Goal: Task Accomplishment & Management: Manage account settings

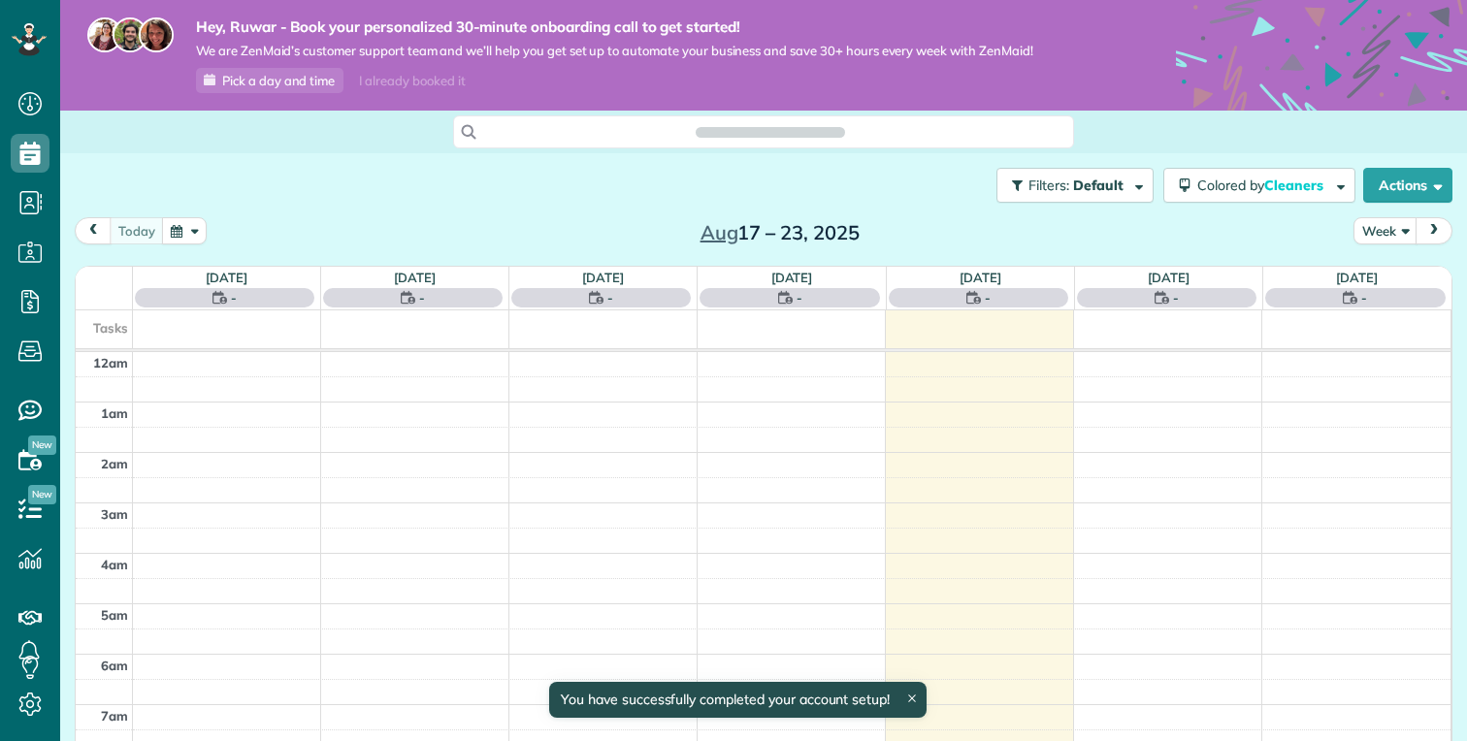
scroll to position [354, 0]
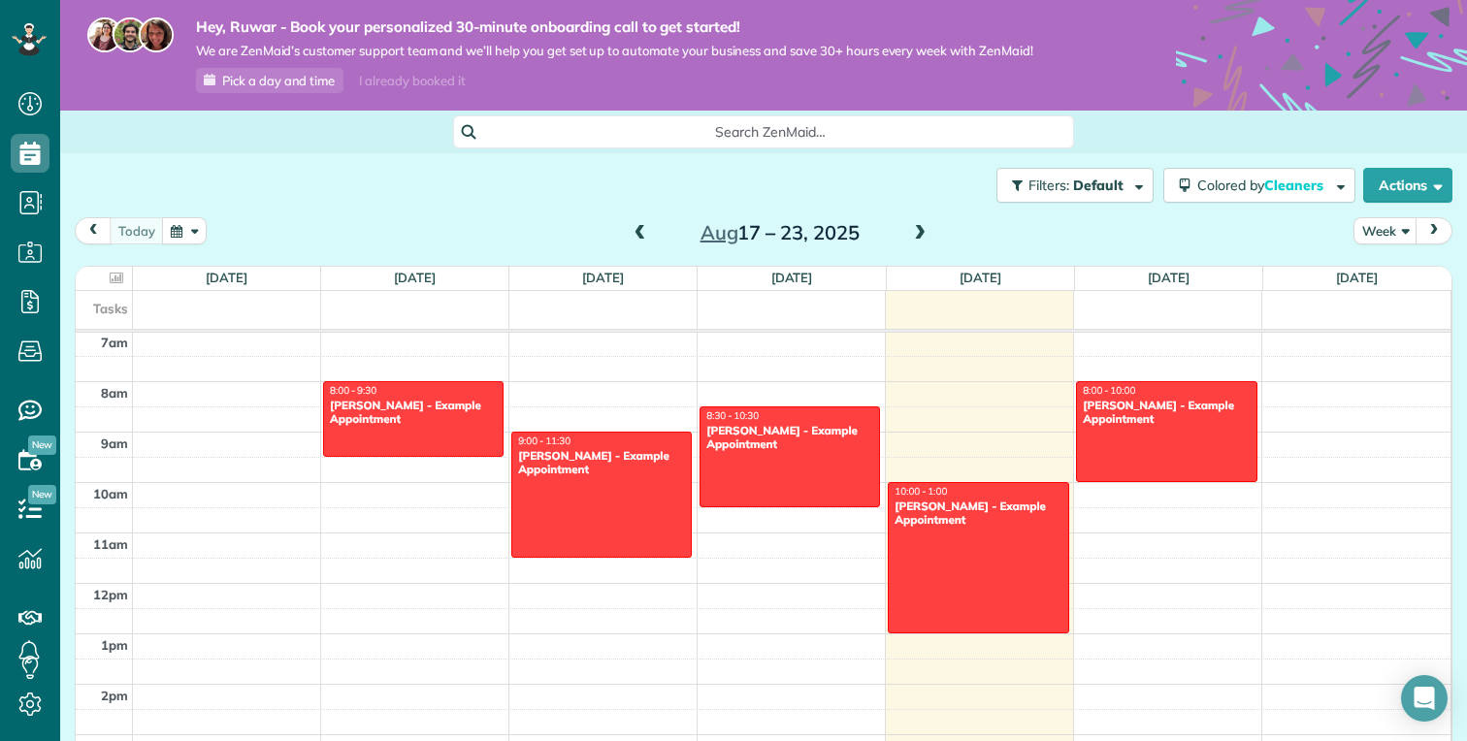
drag, startPoint x: 217, startPoint y: 33, endPoint x: 733, endPoint y: 79, distance: 518.1
click at [733, 79] on div "Hey, Ruwar - Book your personalized 30-minute onboarding call to get started! W…" at bounding box center [599, 55] width 868 height 76
drag, startPoint x: 546, startPoint y: 28, endPoint x: 715, endPoint y: 65, distance: 172.8
click at [715, 65] on div "Hey, Ruwar - Book your personalized 30-minute onboarding call to get started! W…" at bounding box center [599, 55] width 868 height 76
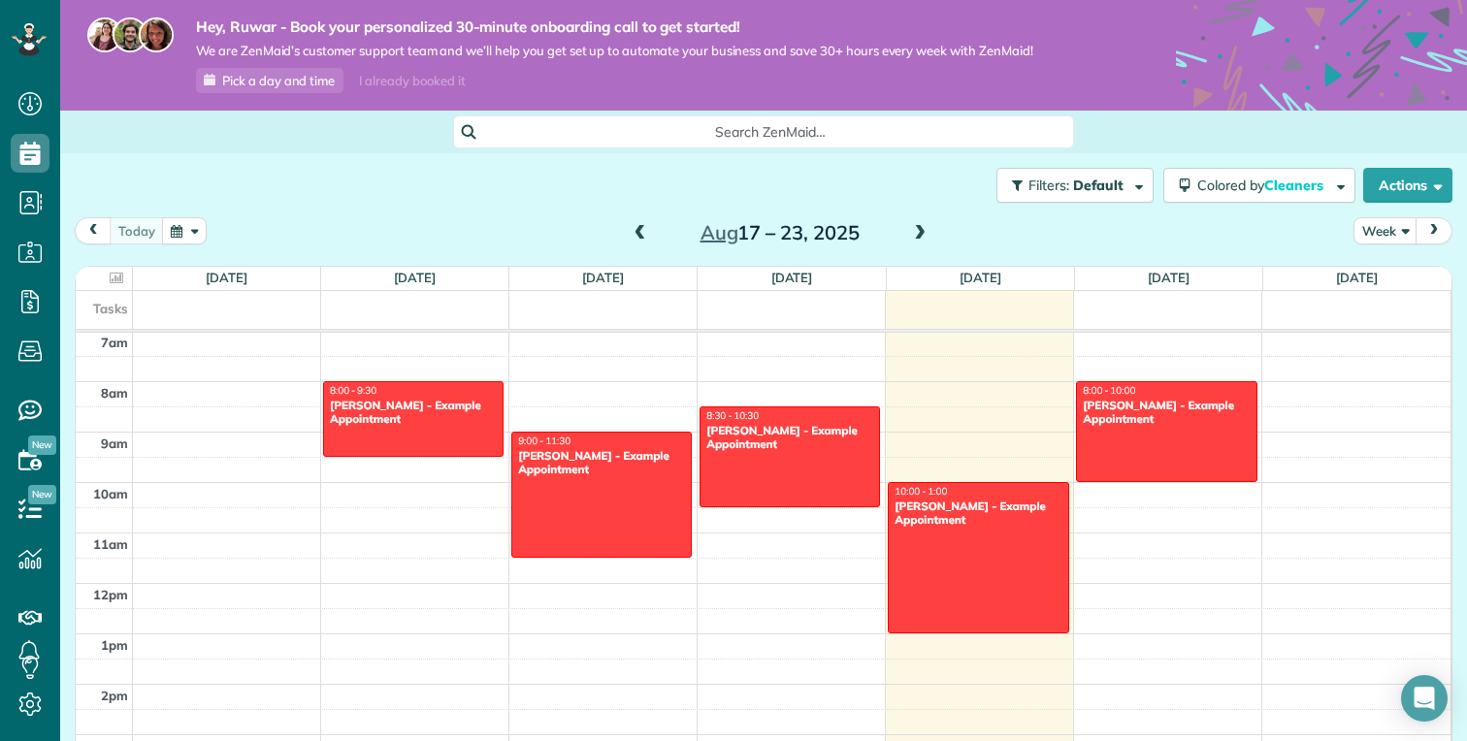
click at [714, 65] on div "Hey, Ruwar - Book your personalized 30-minute onboarding call to get started! W…" at bounding box center [599, 55] width 868 height 76
click at [273, 82] on span "Pick a day and time" at bounding box center [278, 81] width 113 height 16
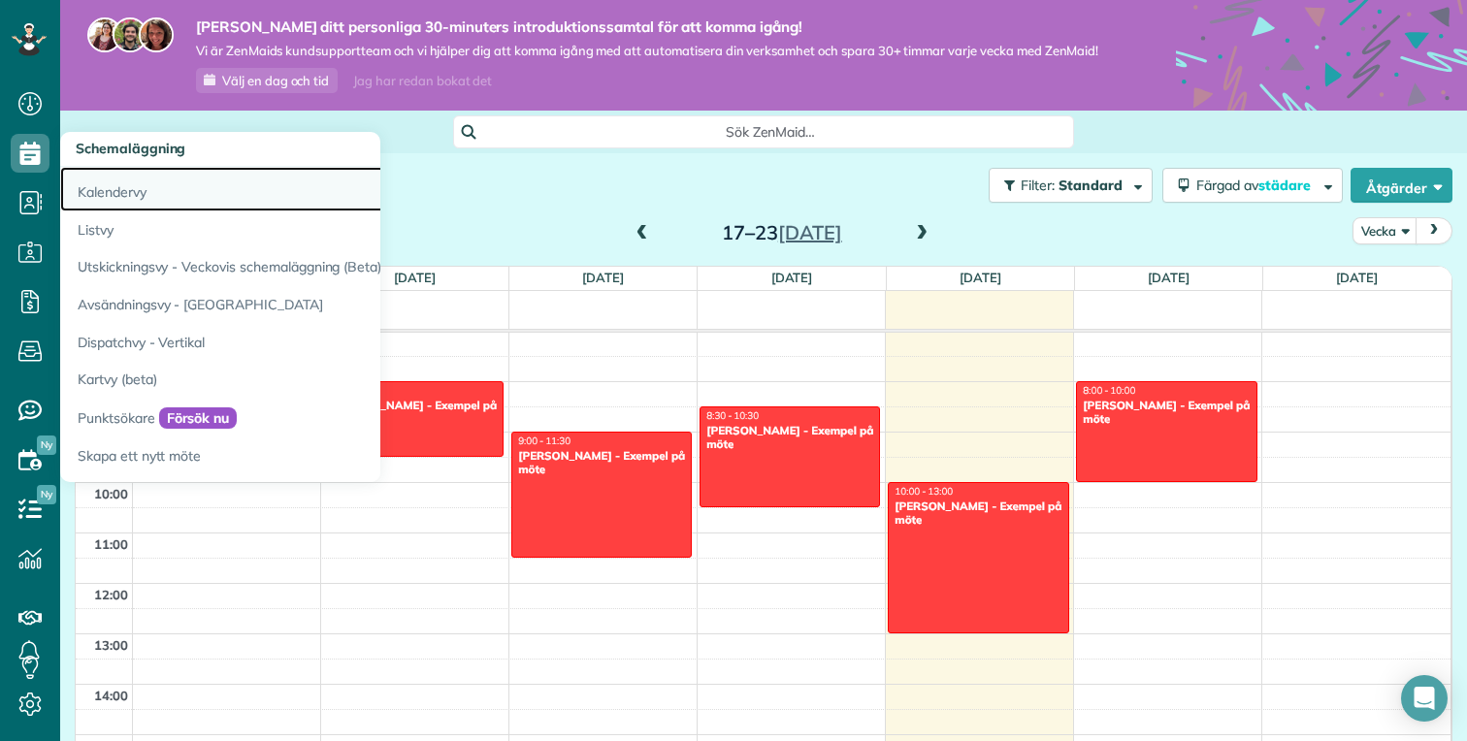
click at [119, 186] on font "Kalendervy" at bounding box center [112, 191] width 69 height 17
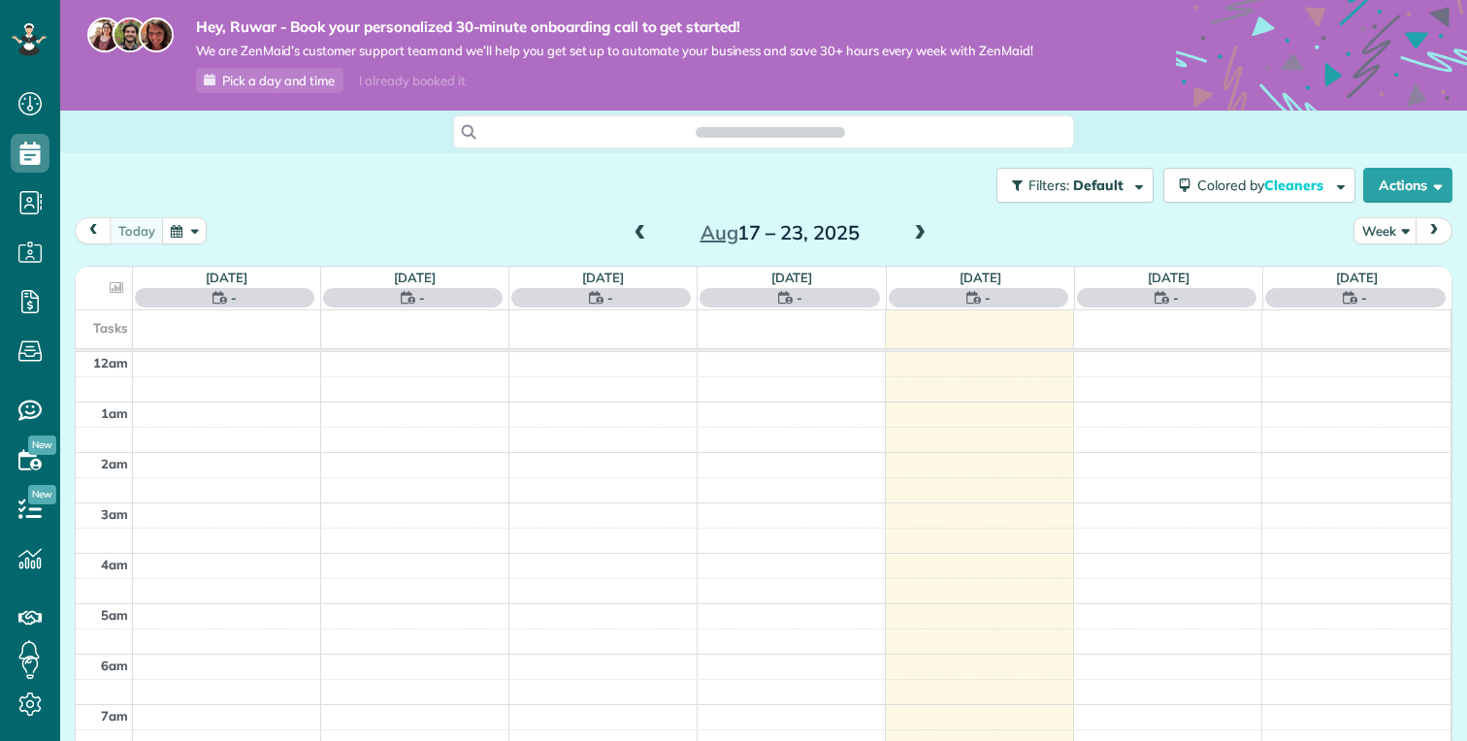
scroll to position [354, 0]
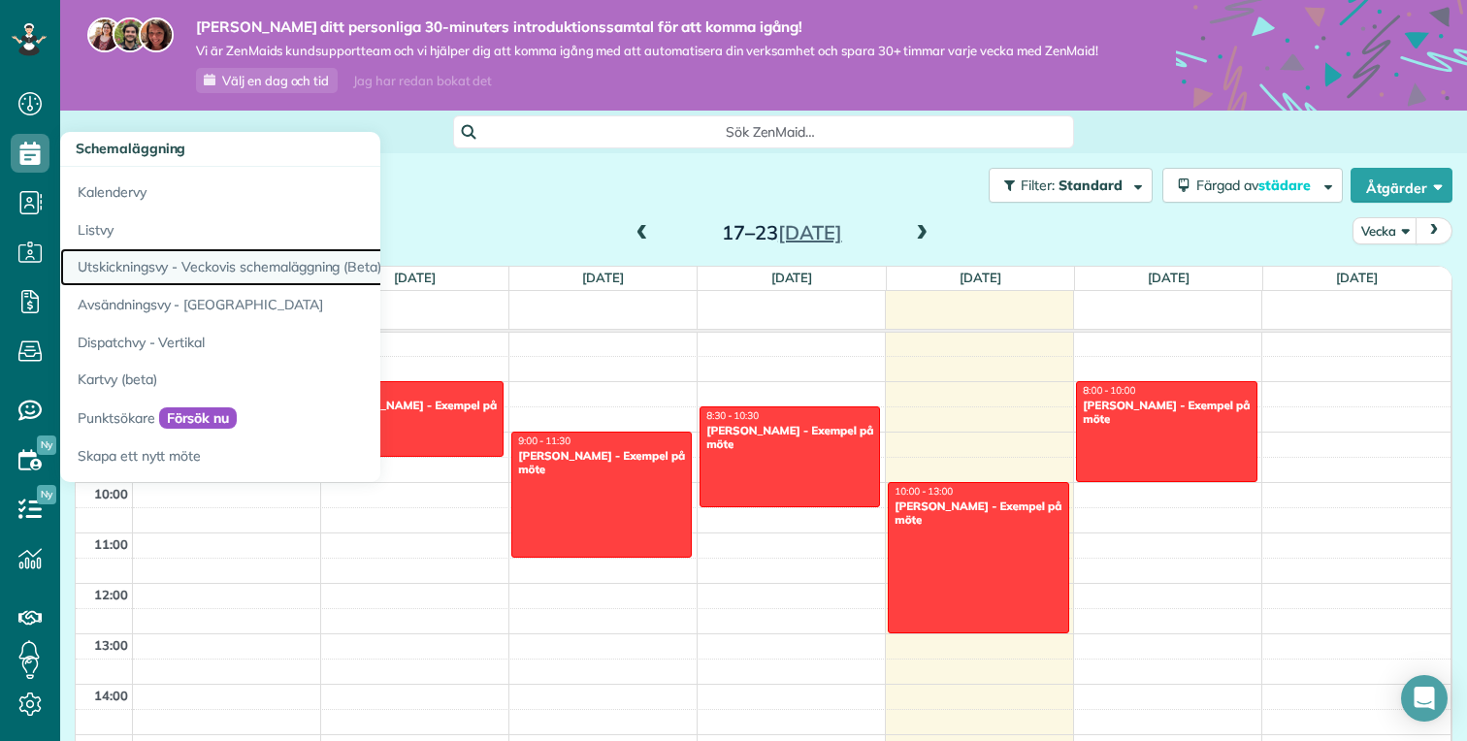
click at [292, 272] on font "Utskickningsvy - Veckovis schemaläggning (Beta)" at bounding box center [230, 266] width 304 height 17
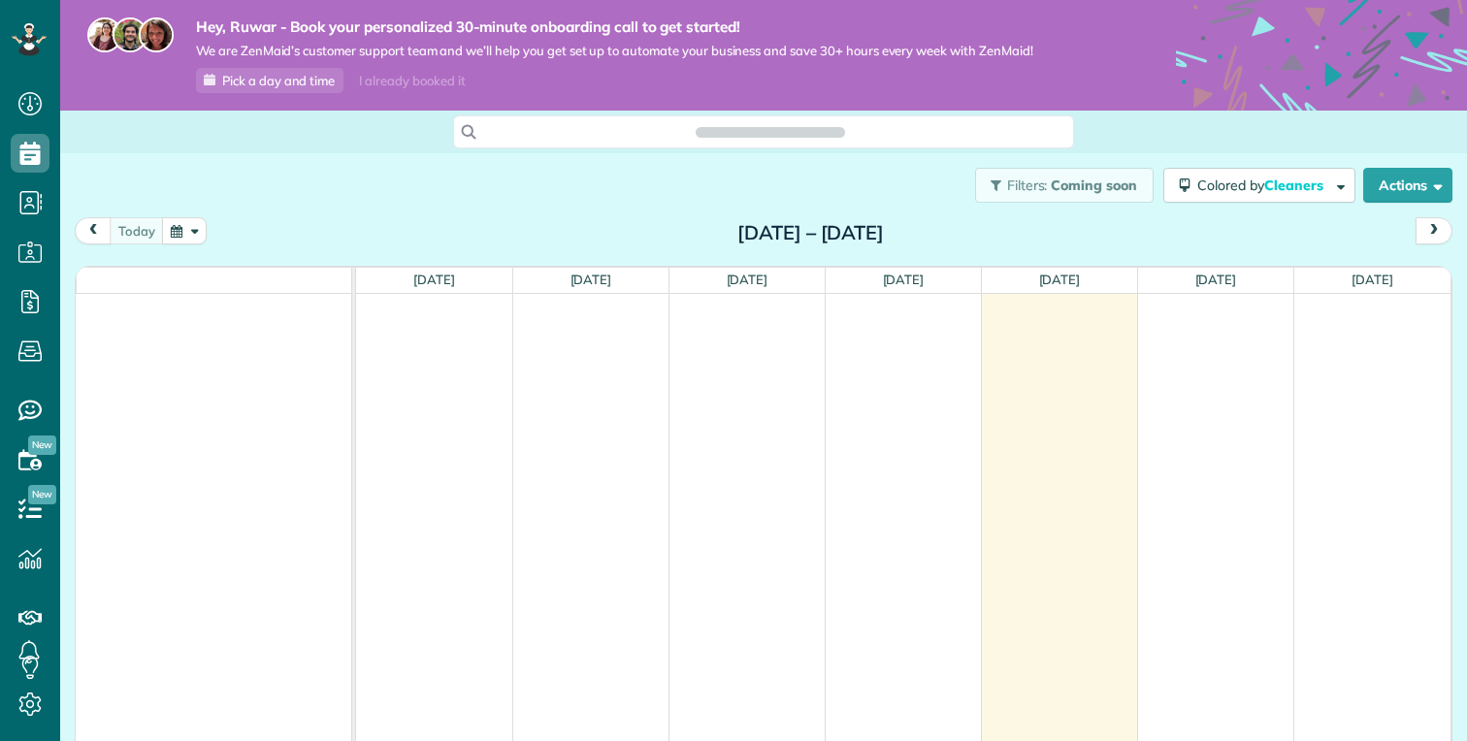
scroll to position [9, 9]
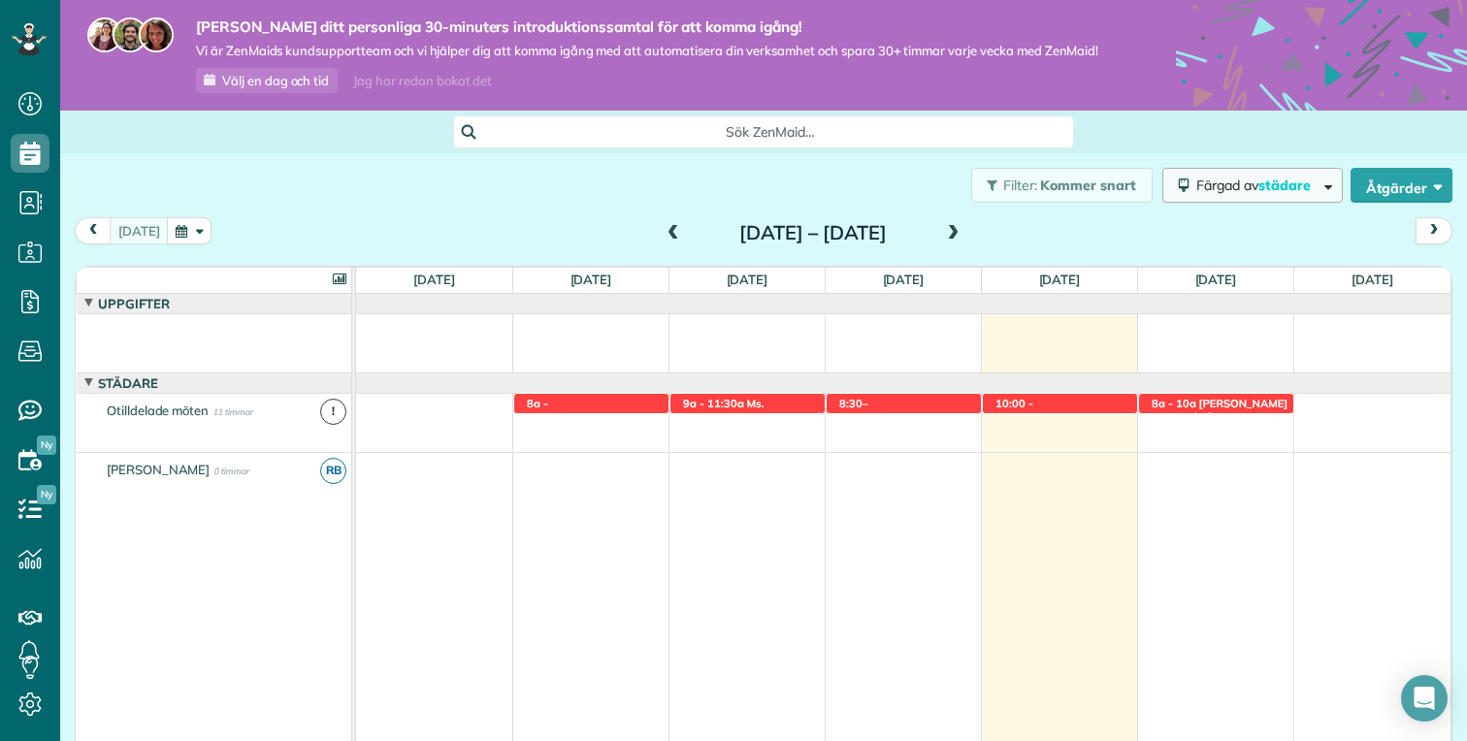
click at [1288, 191] on font "städare" at bounding box center [1284, 185] width 52 height 17
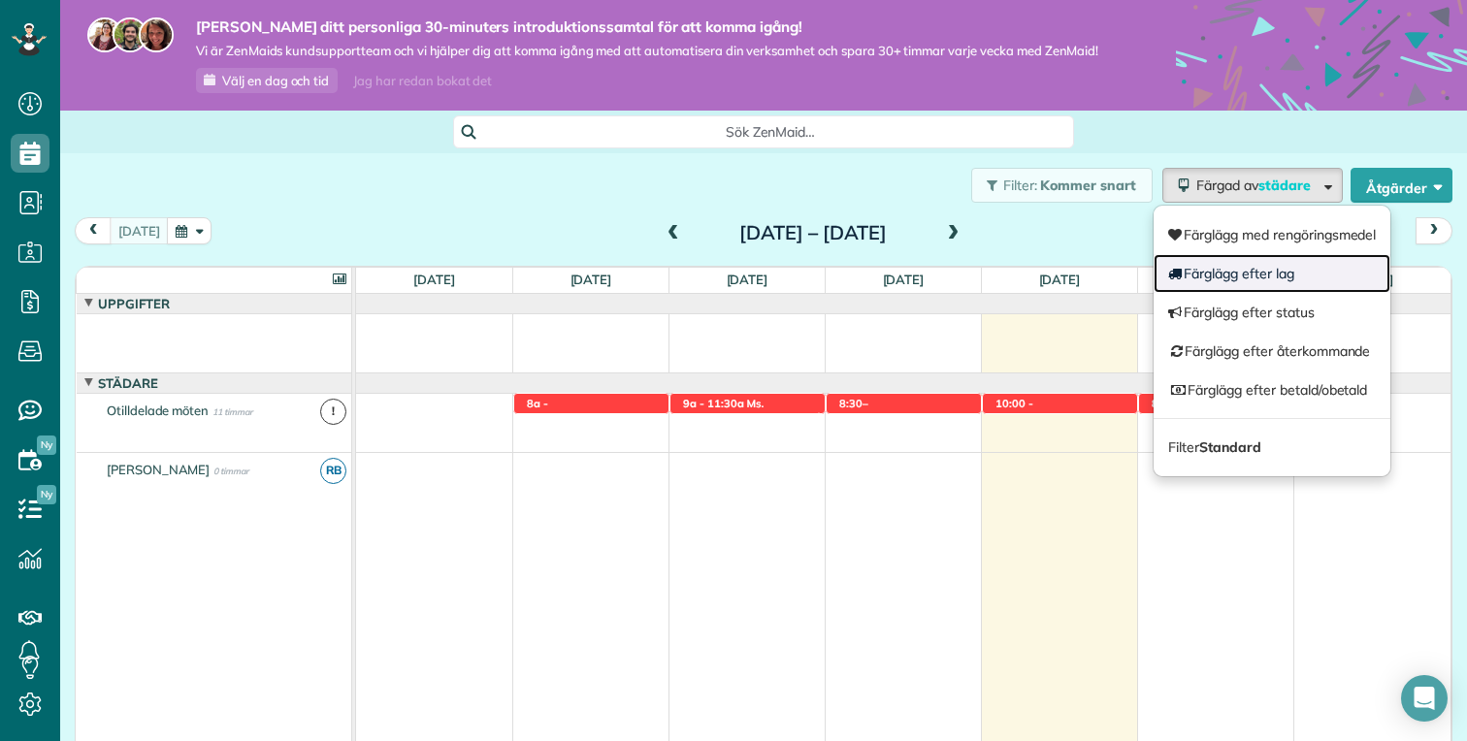
click at [1247, 275] on font "Färglägg efter lag" at bounding box center [1238, 273] width 110 height 17
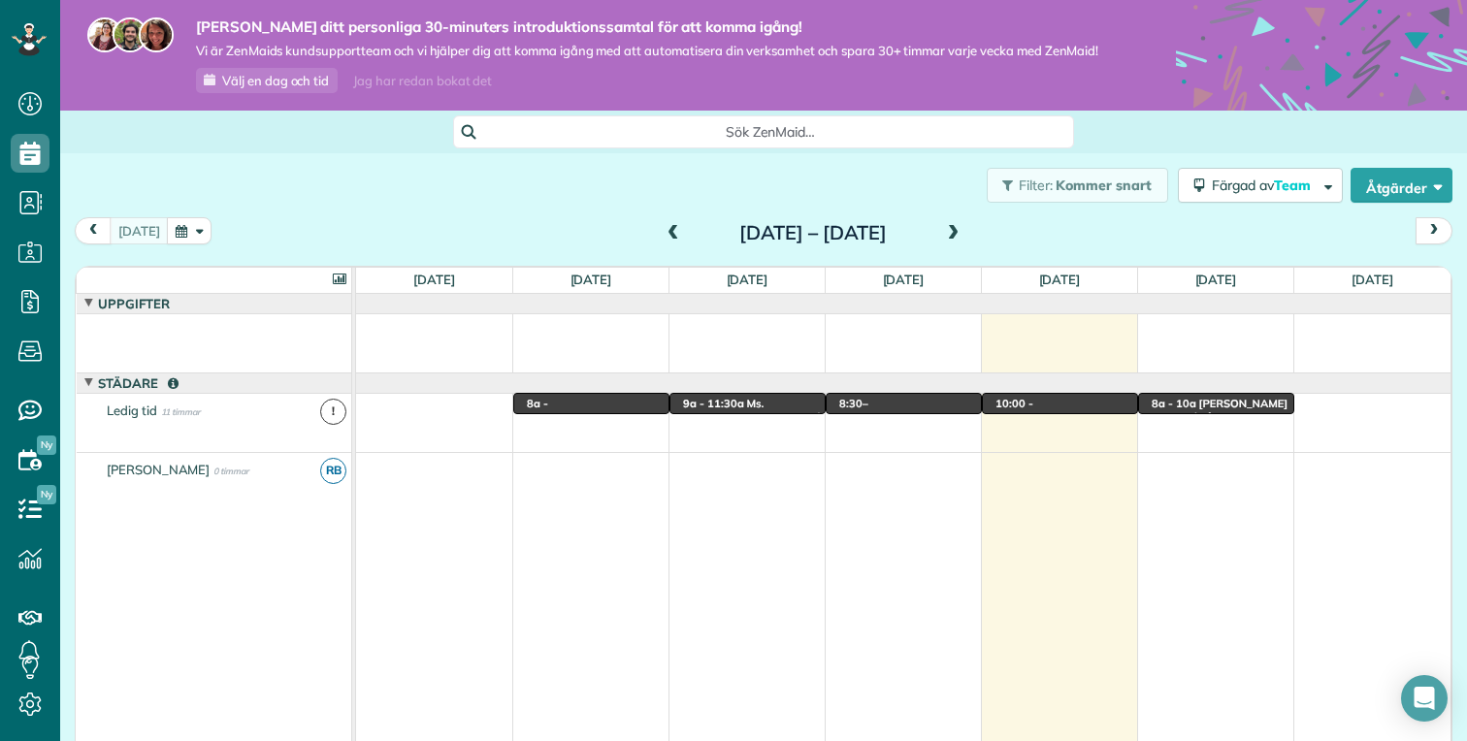
click at [91, 385] on span at bounding box center [89, 383] width 12 height 12
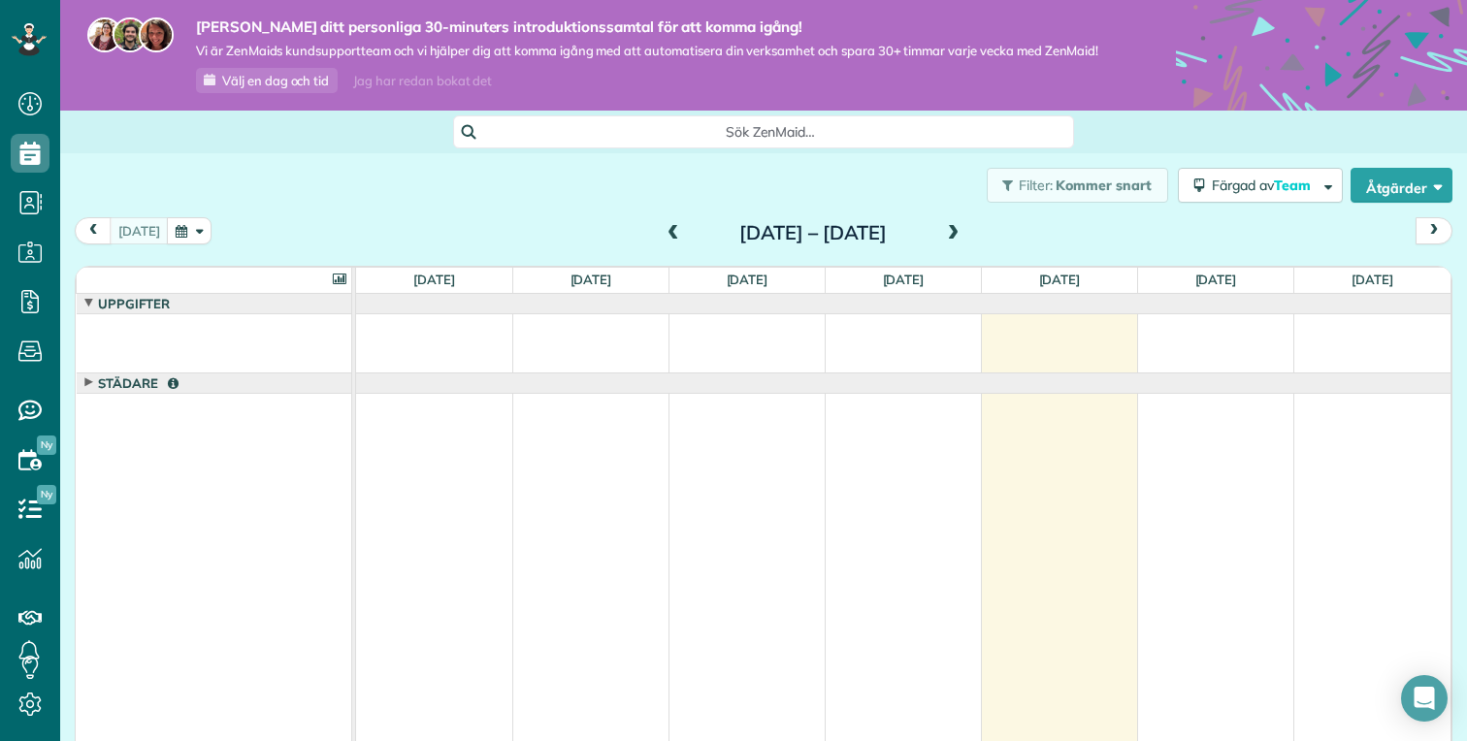
click at [91, 385] on span at bounding box center [89, 383] width 12 height 12
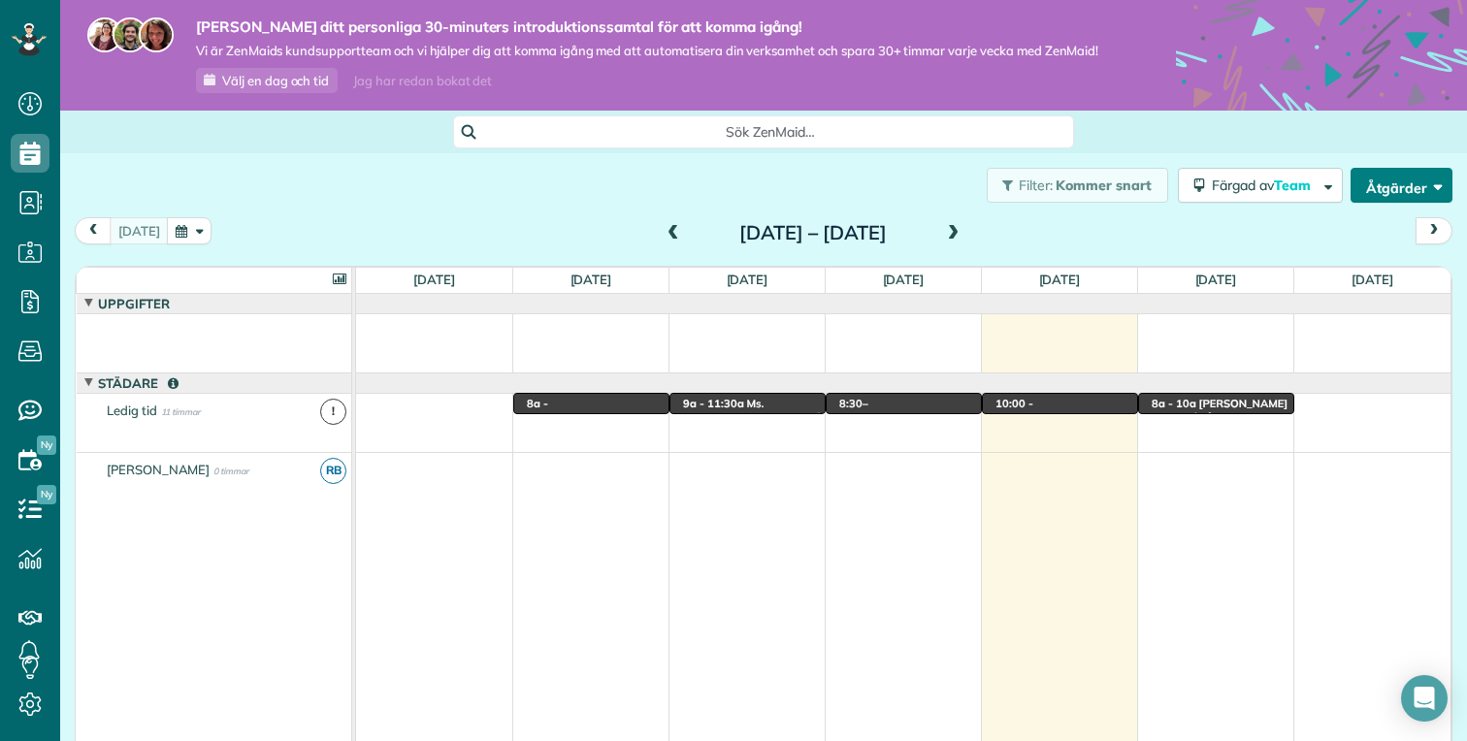
click at [1425, 179] on font "Åtgärder" at bounding box center [1396, 187] width 61 height 17
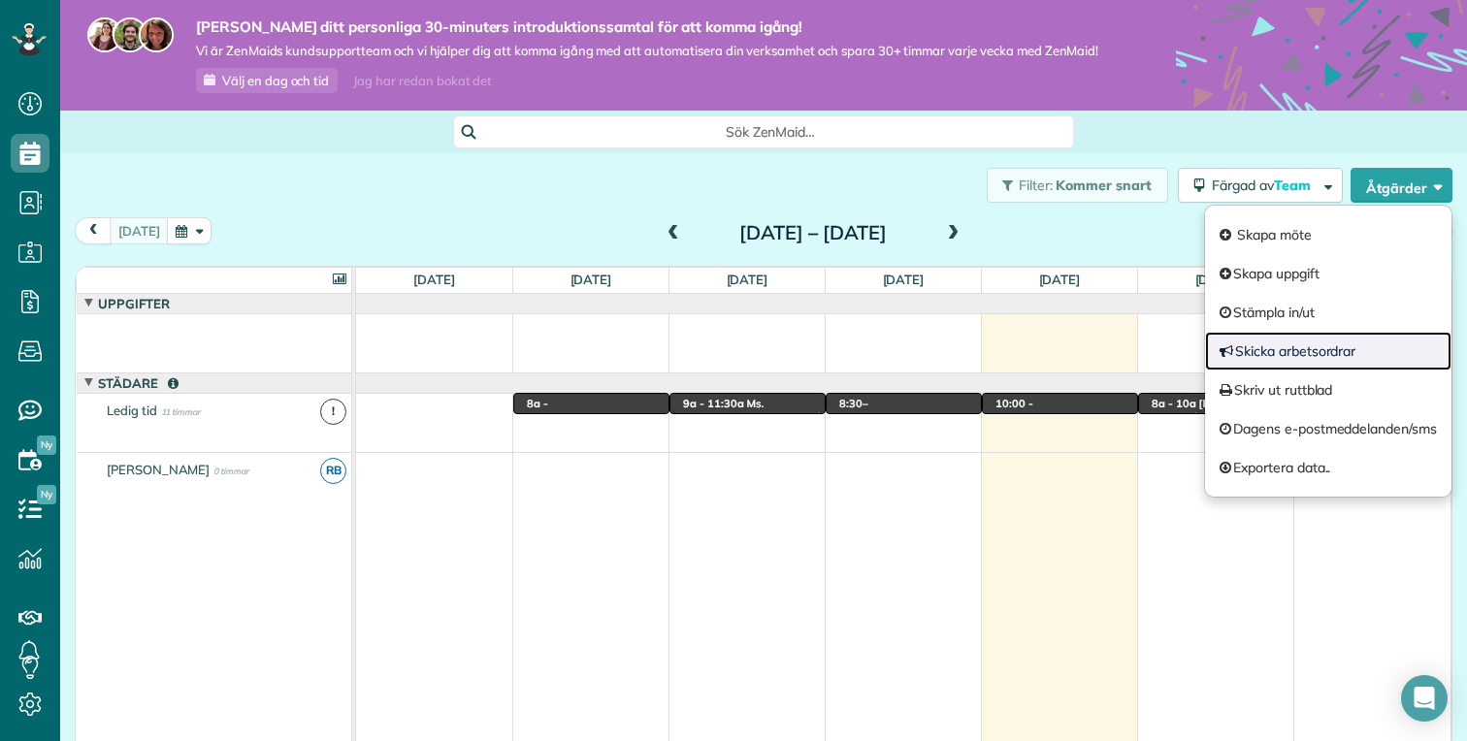
click at [1357, 356] on link "Skicka arbetsordrar" at bounding box center [1328, 351] width 246 height 39
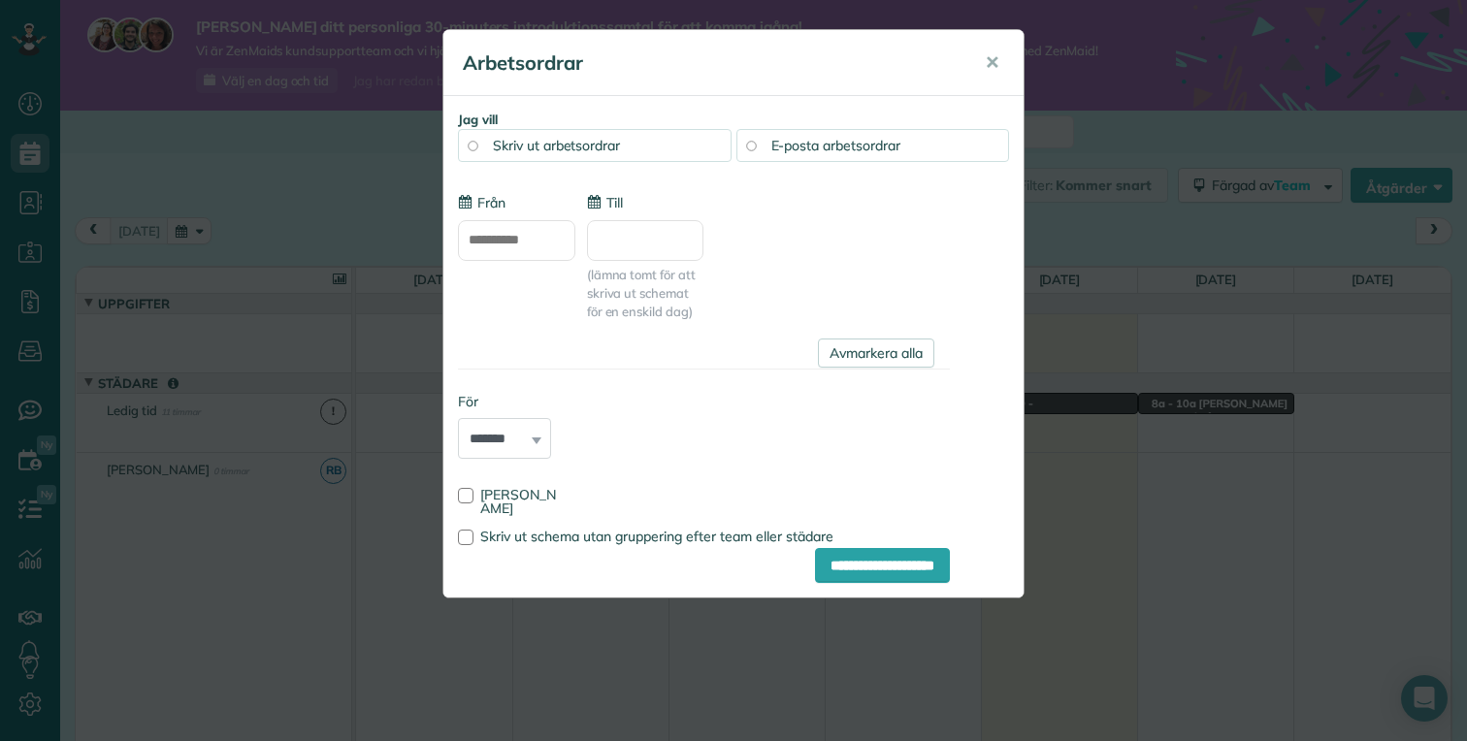
type input "**********"
click at [595, 155] on div "Skriv ut arbetsordrar" at bounding box center [595, 145] width 274 height 33
click at [997, 63] on font "✕" at bounding box center [992, 62] width 15 height 22
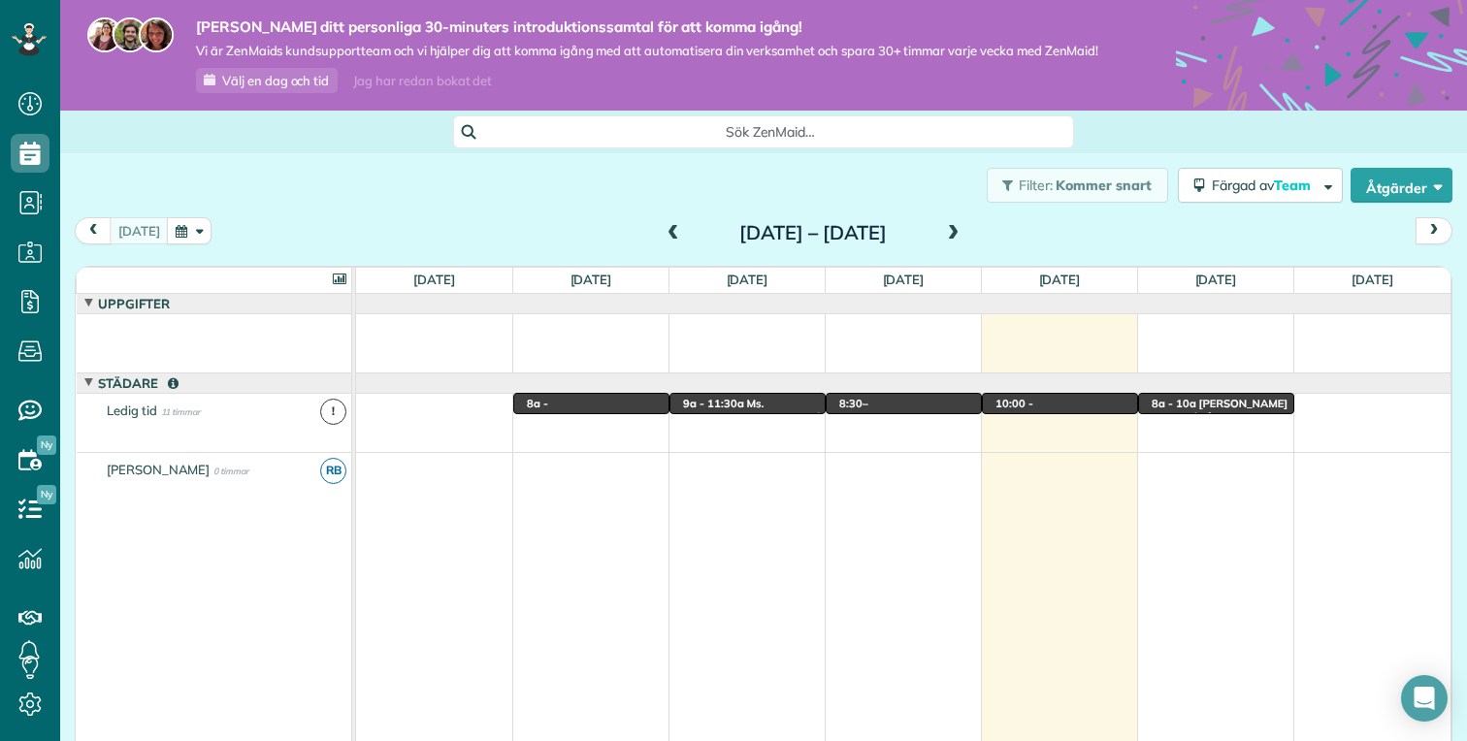
scroll to position [143, 0]
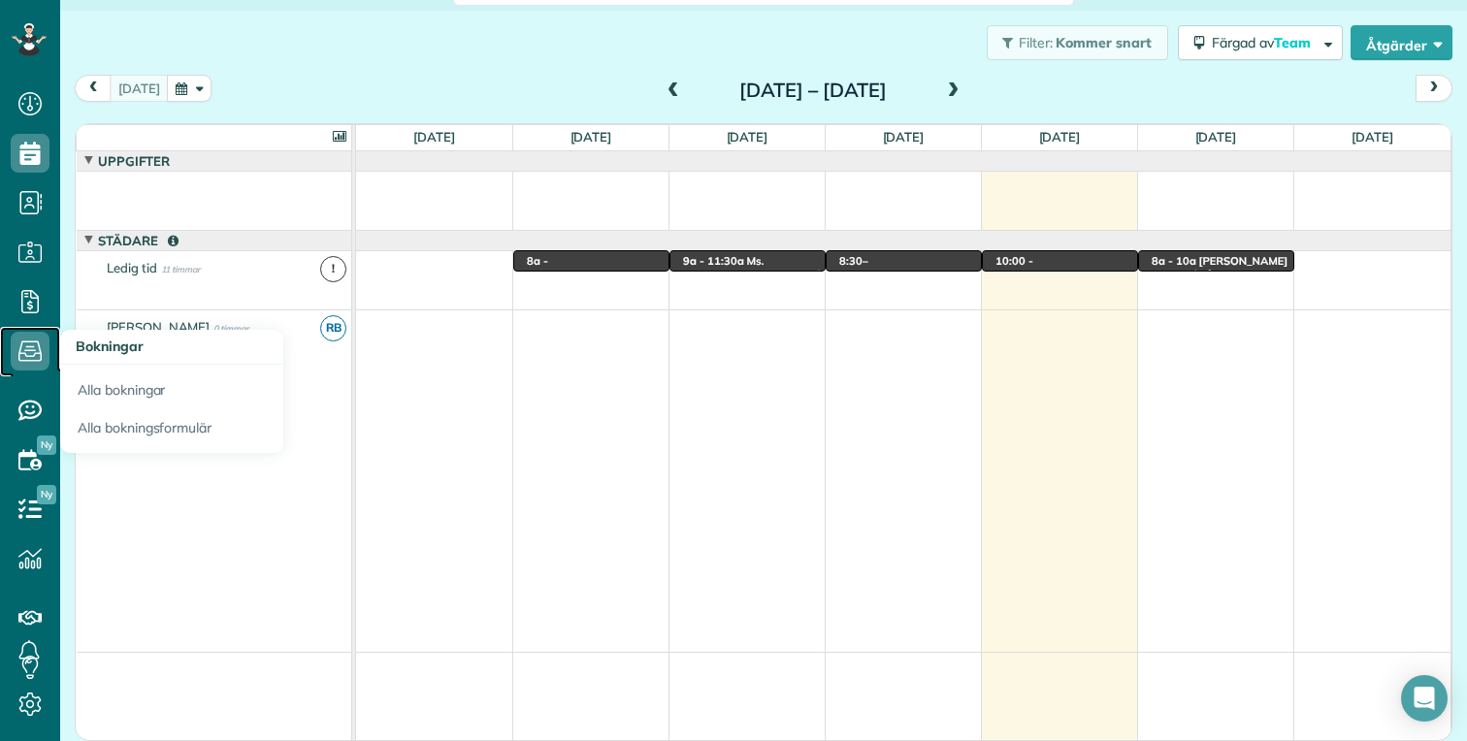
click at [37, 352] on use at bounding box center [29, 351] width 23 height 20
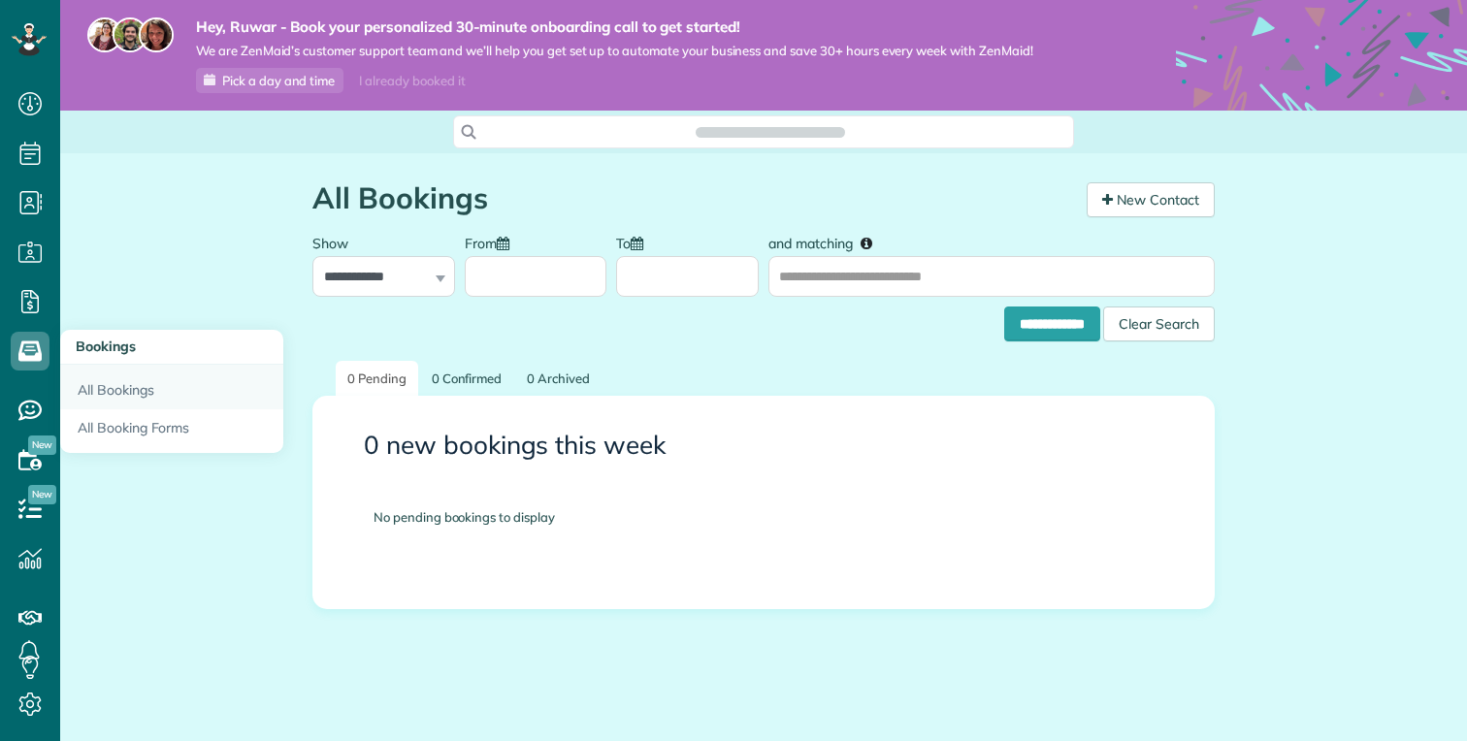
scroll to position [9, 9]
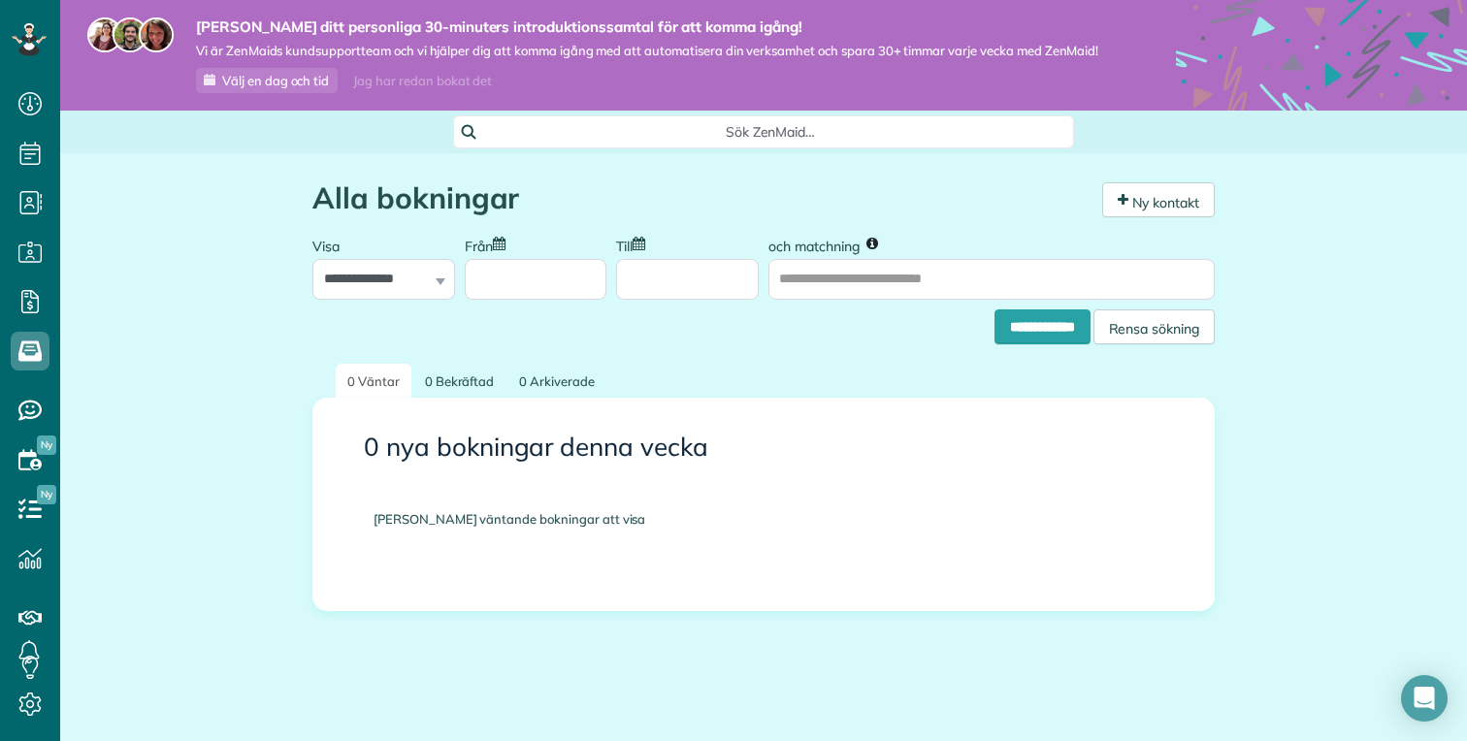
click at [895, 383] on ul "0 Väntar 0 Bekräftad 0 Arkiverade" at bounding box center [763, 381] width 902 height 35
click at [1163, 203] on font "Ny kontakt" at bounding box center [1165, 202] width 67 height 17
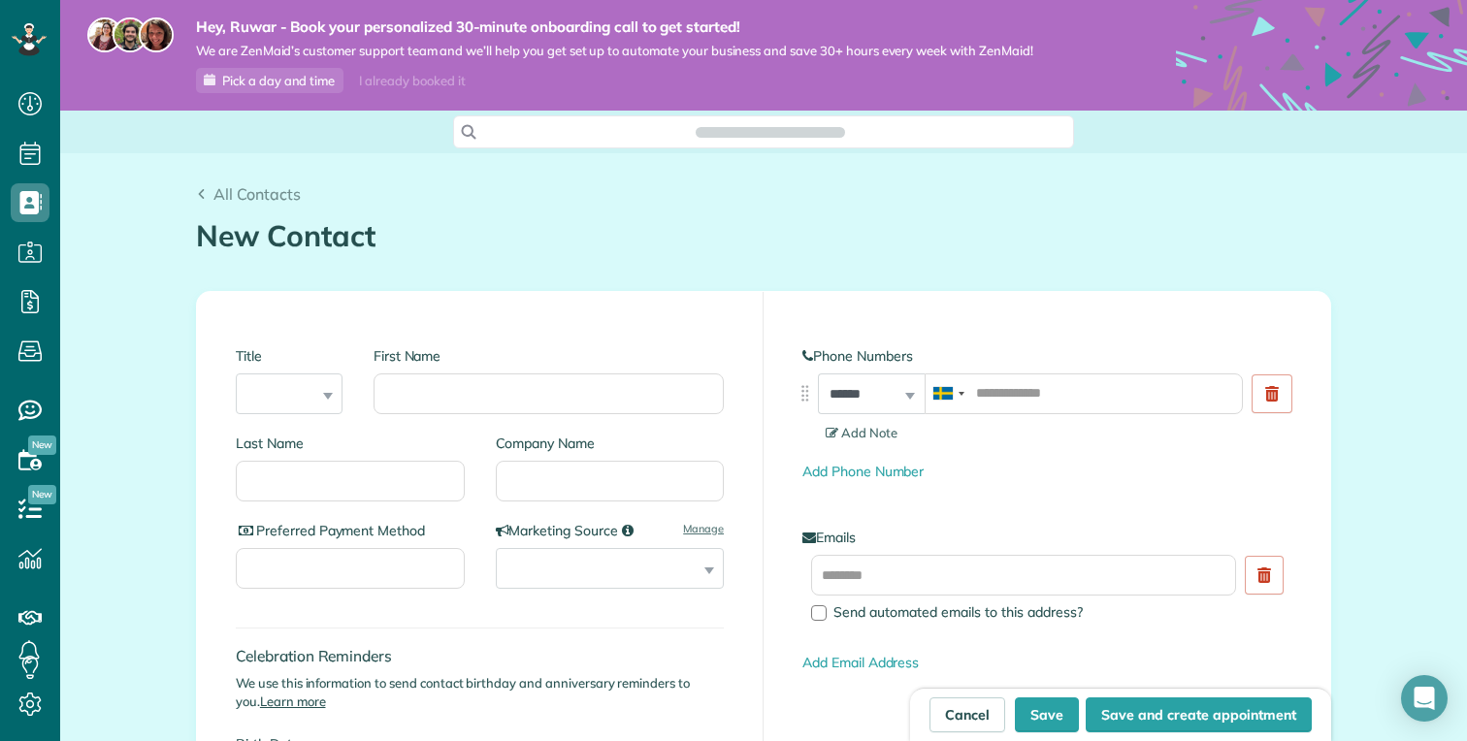
scroll to position [9, 9]
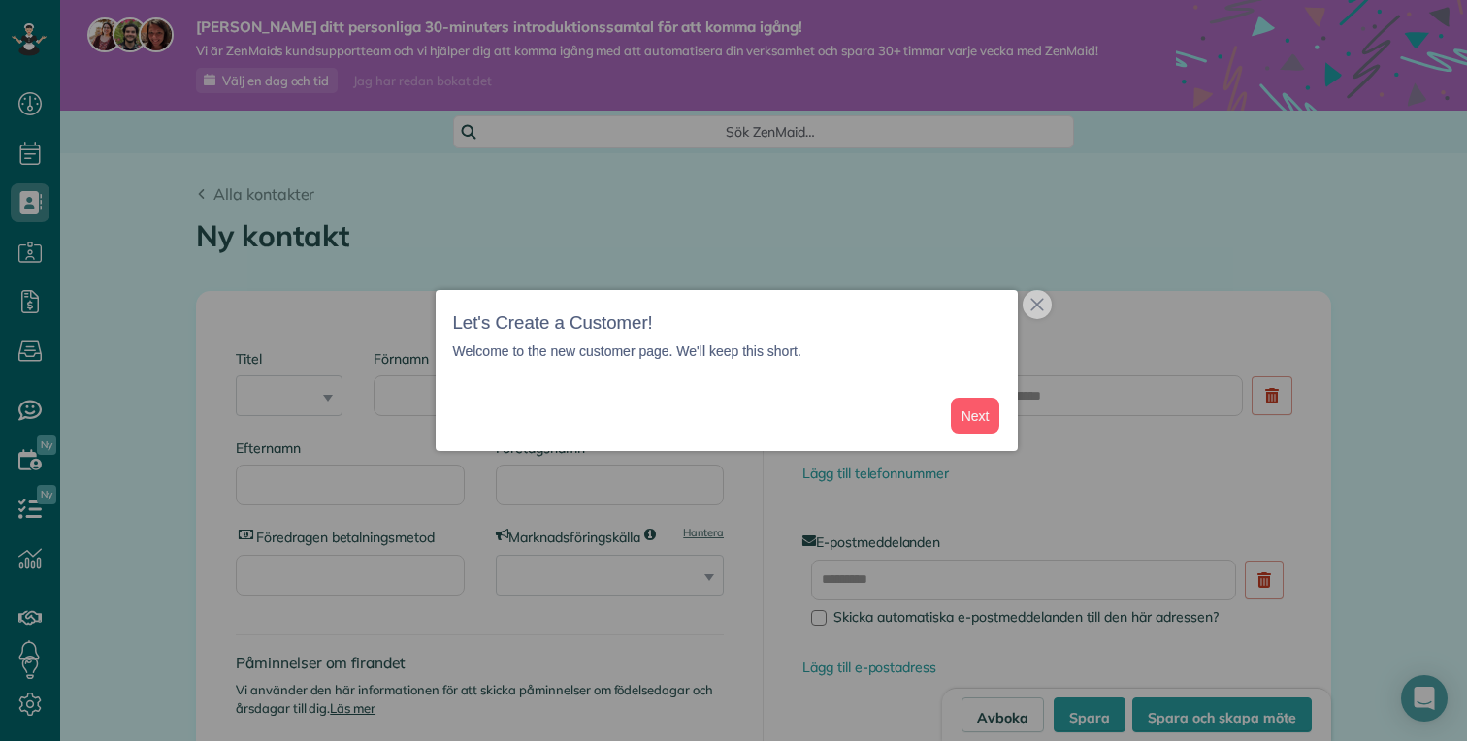
click at [275, 410] on div at bounding box center [733, 370] width 1467 height 741
click at [972, 421] on font "Nästa" at bounding box center [972, 416] width 36 height 16
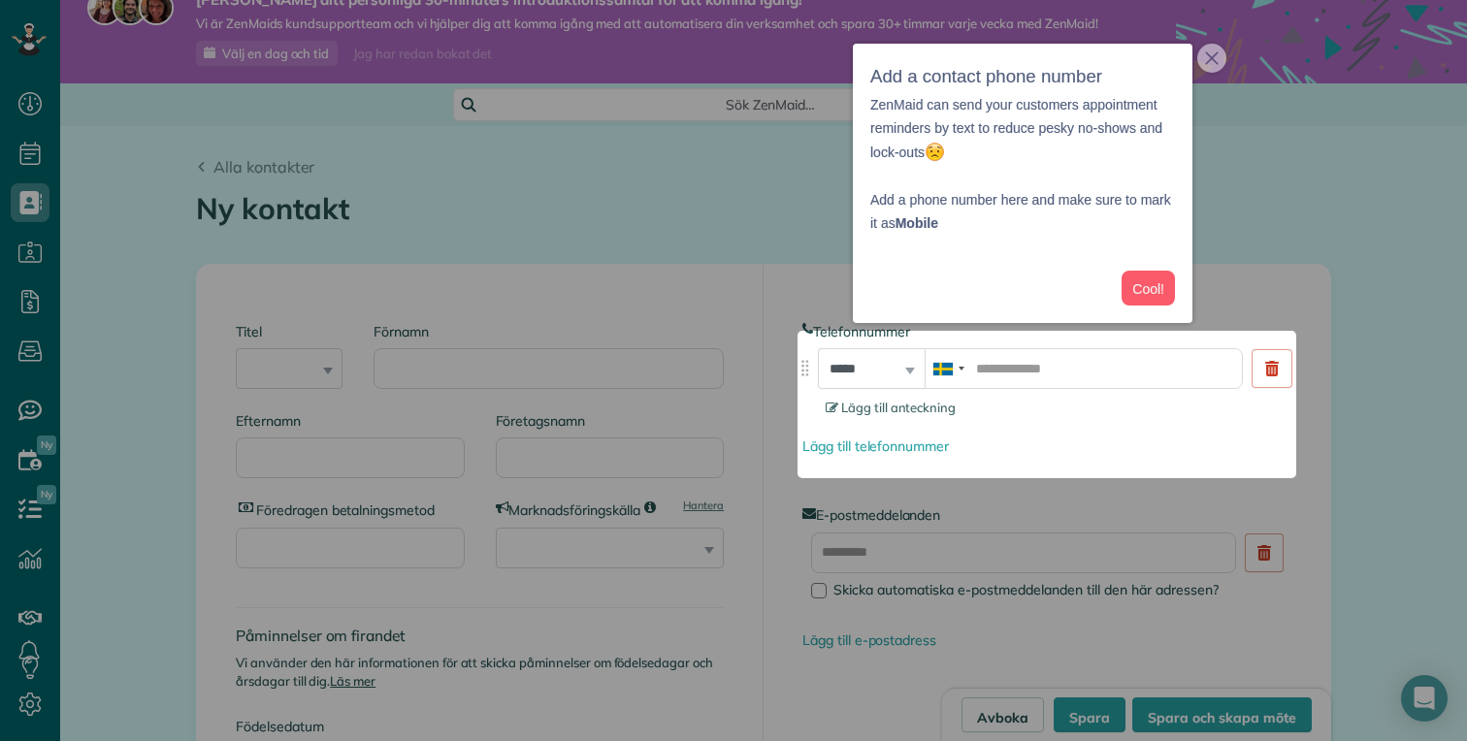
scroll to position [44, 0]
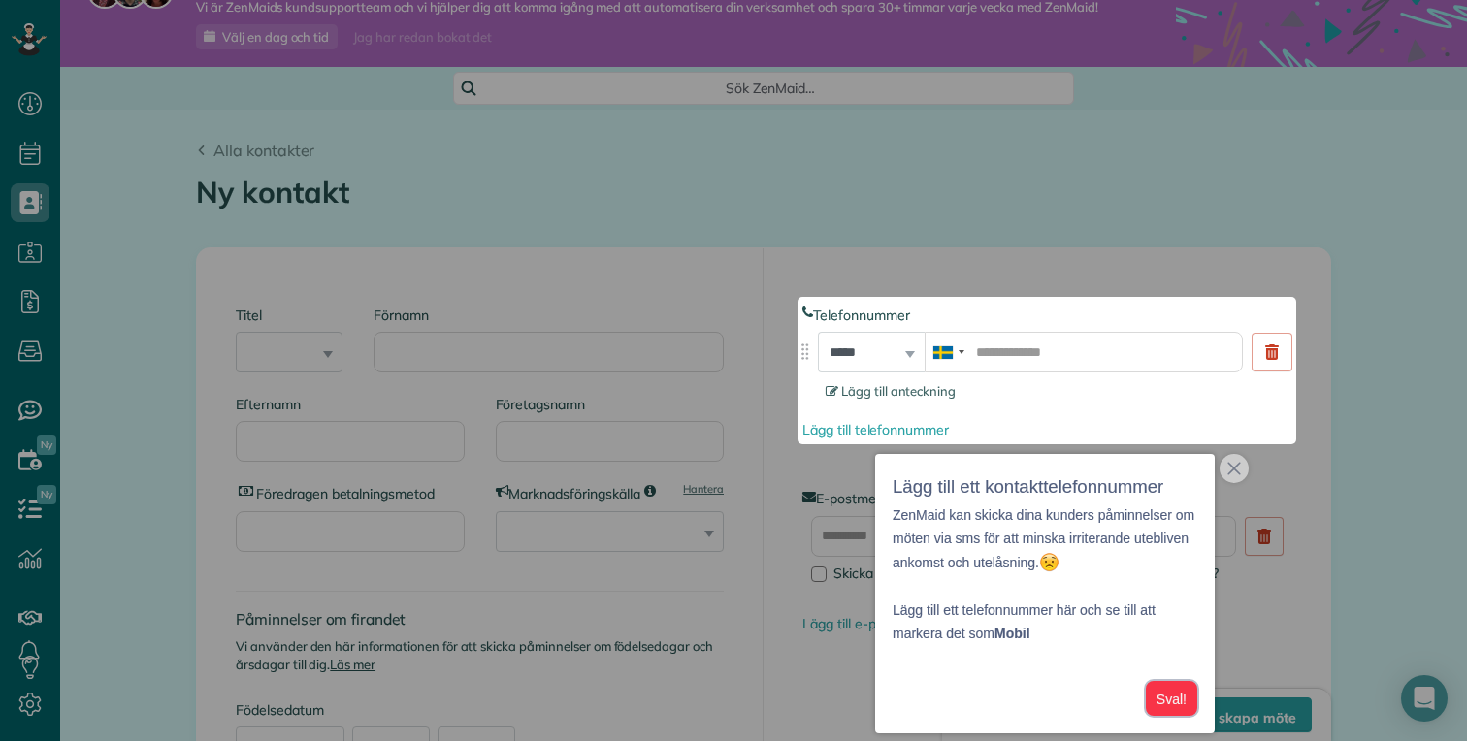
click at [1174, 705] on font "Sval!" at bounding box center [1171, 700] width 30 height 16
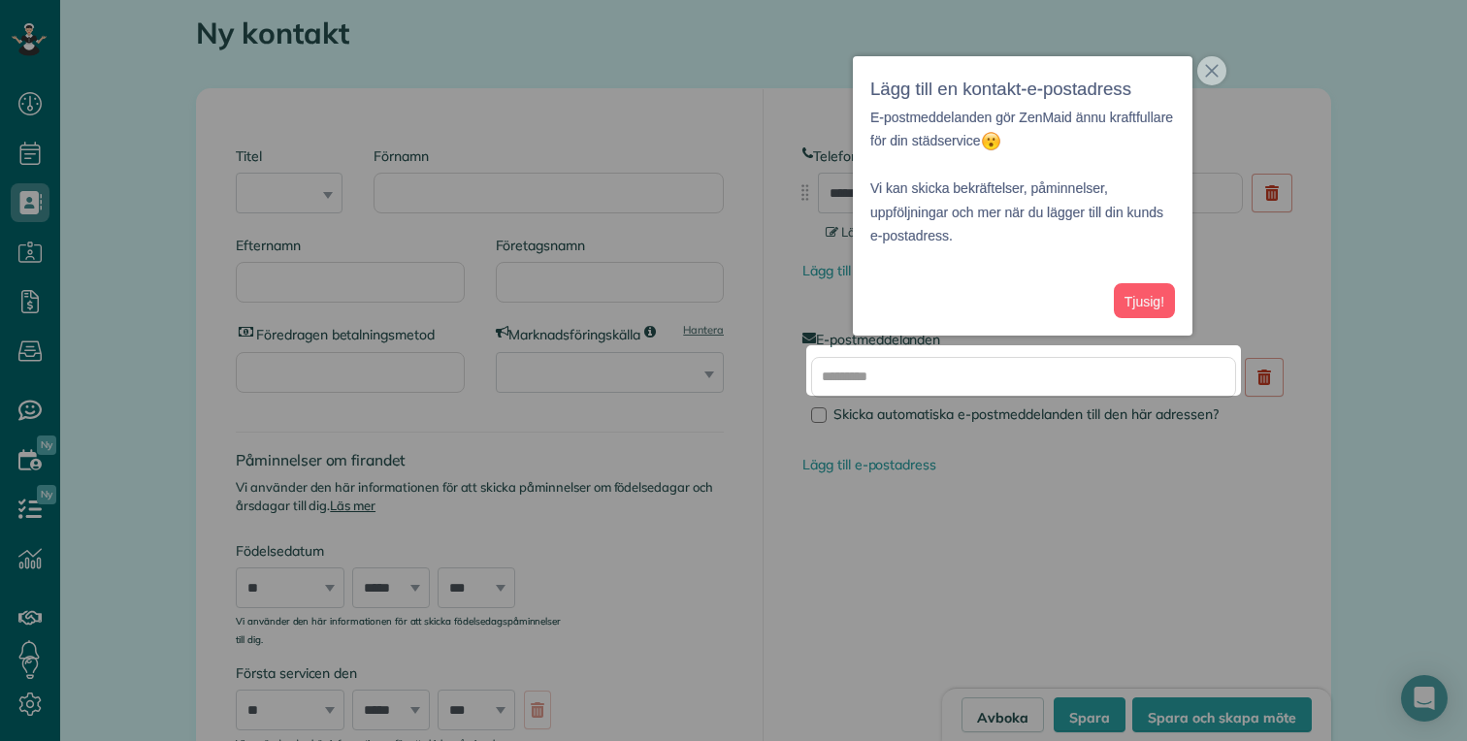
scroll to position [209, 0]
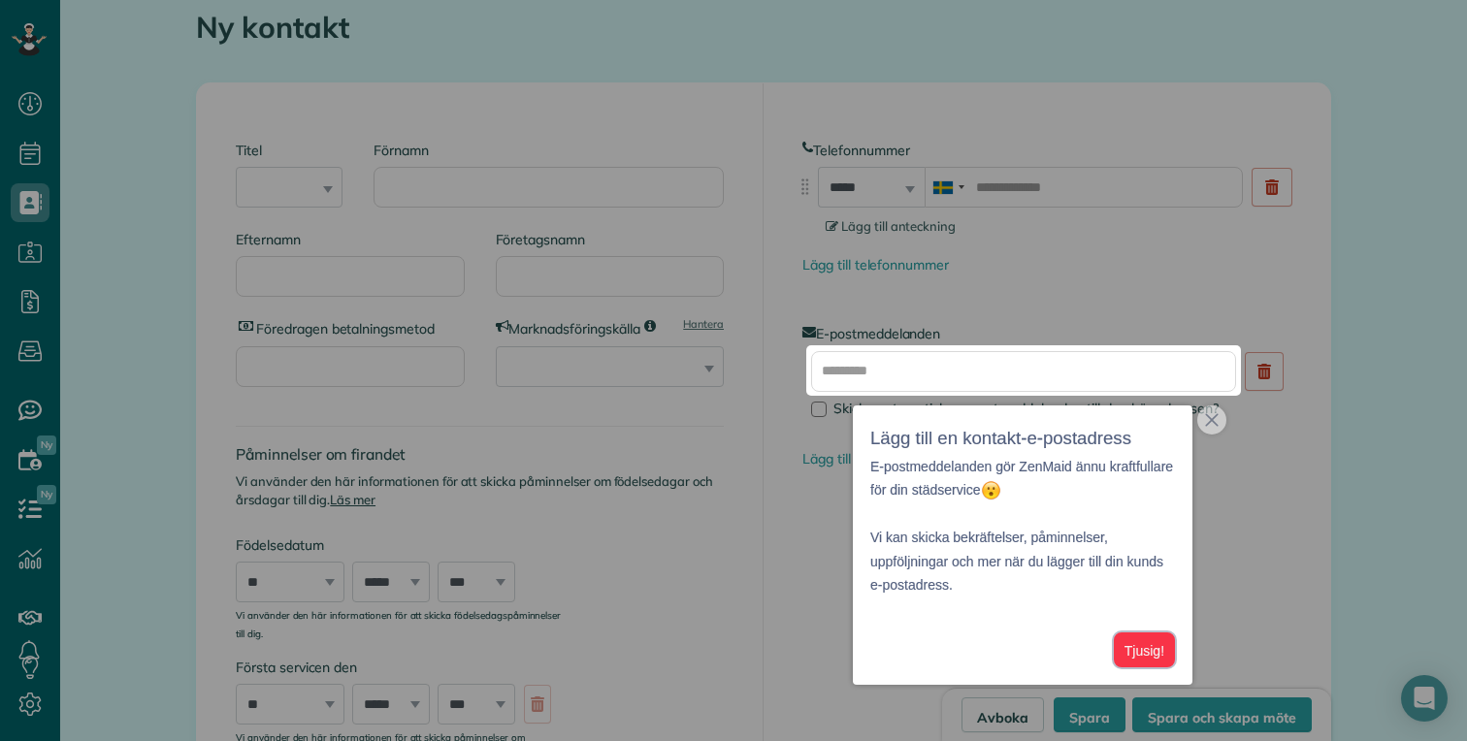
click at [1157, 655] on font "Tjusig!" at bounding box center [1144, 651] width 40 height 16
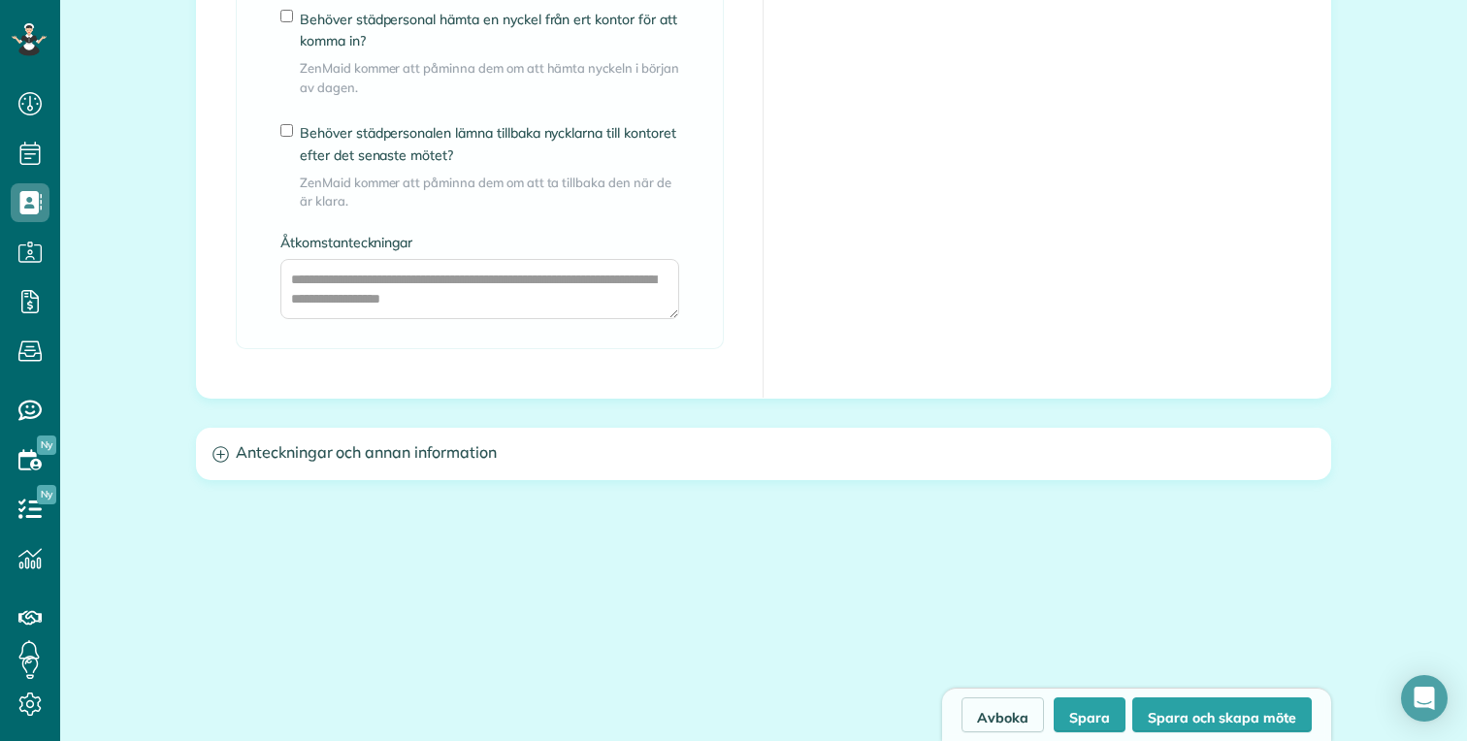
scroll to position [1718, 0]
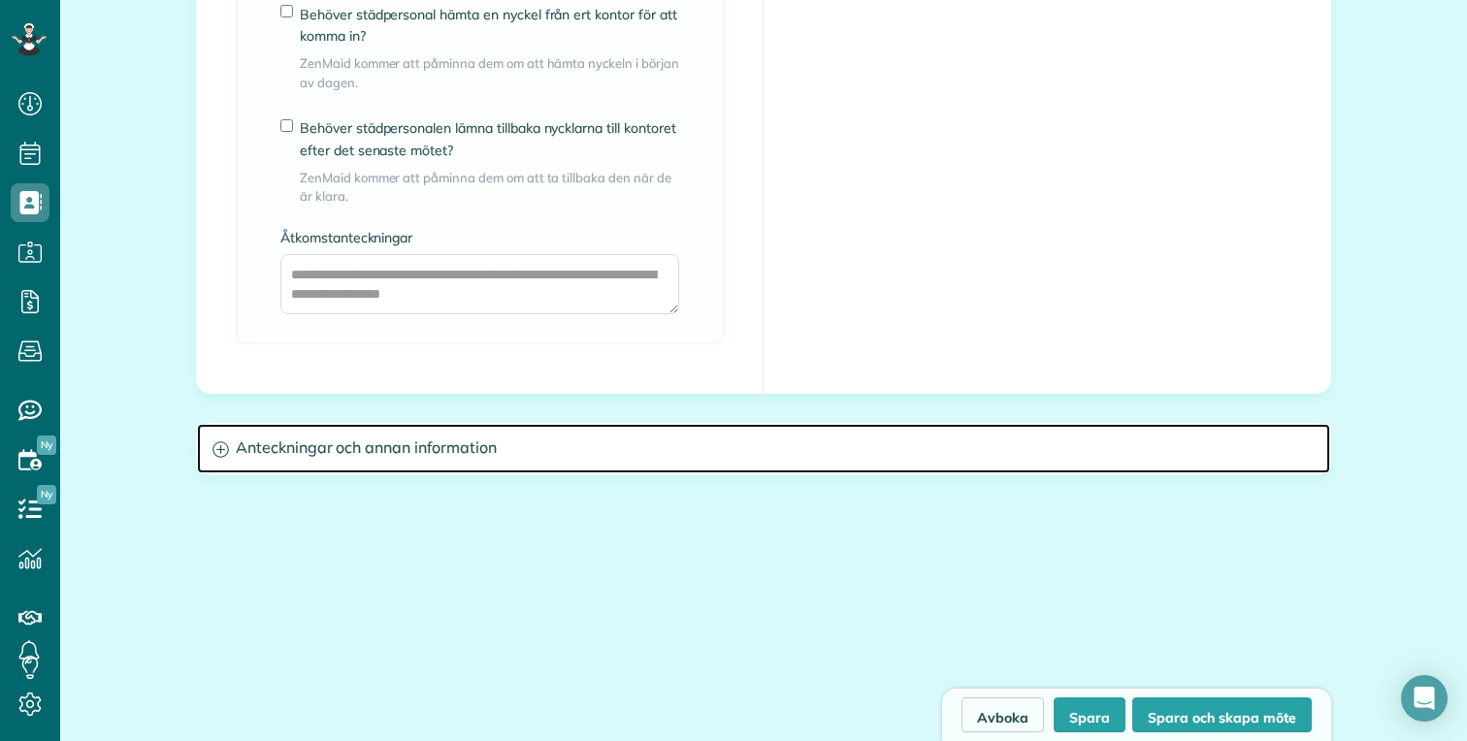
click at [437, 464] on h3 "Anteckningar och annan information" at bounding box center [763, 448] width 1133 height 49
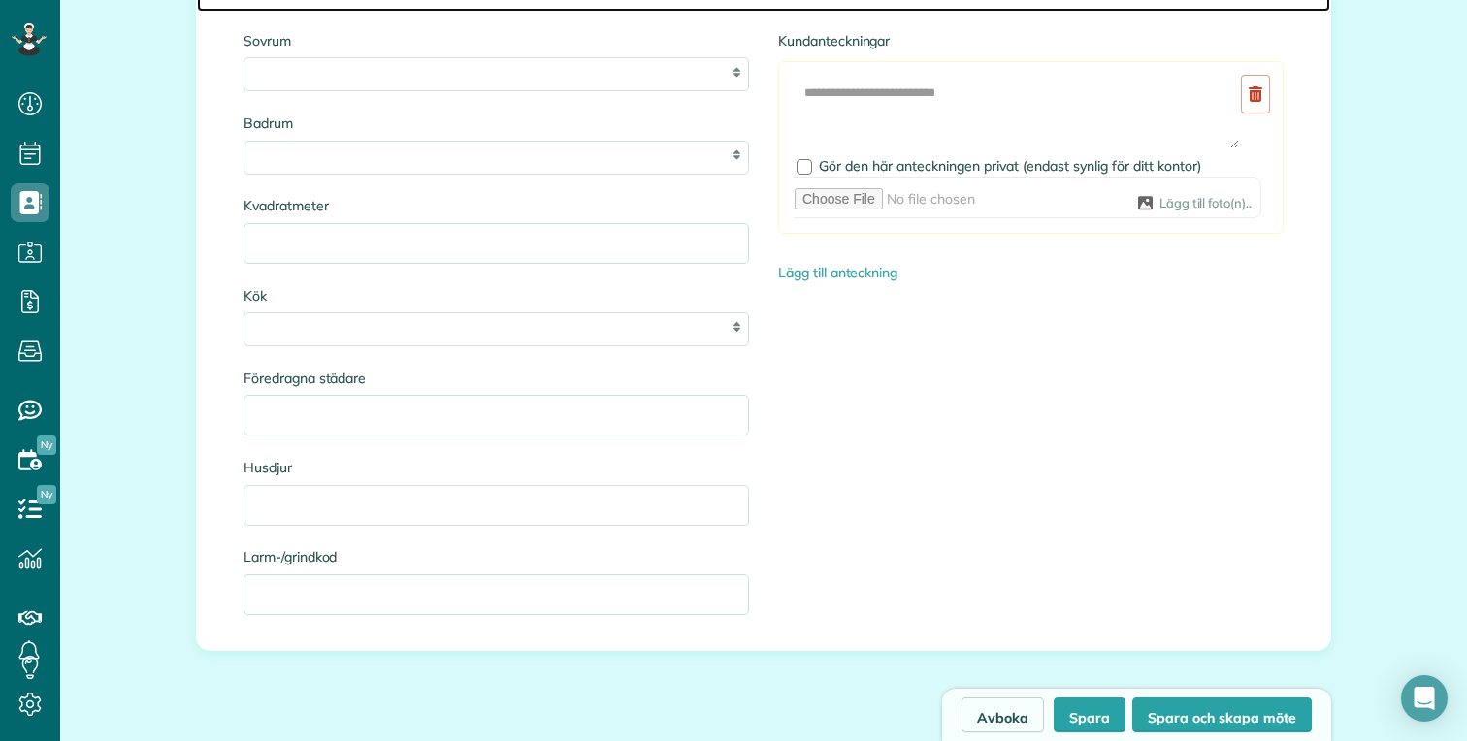
scroll to position [2198, 0]
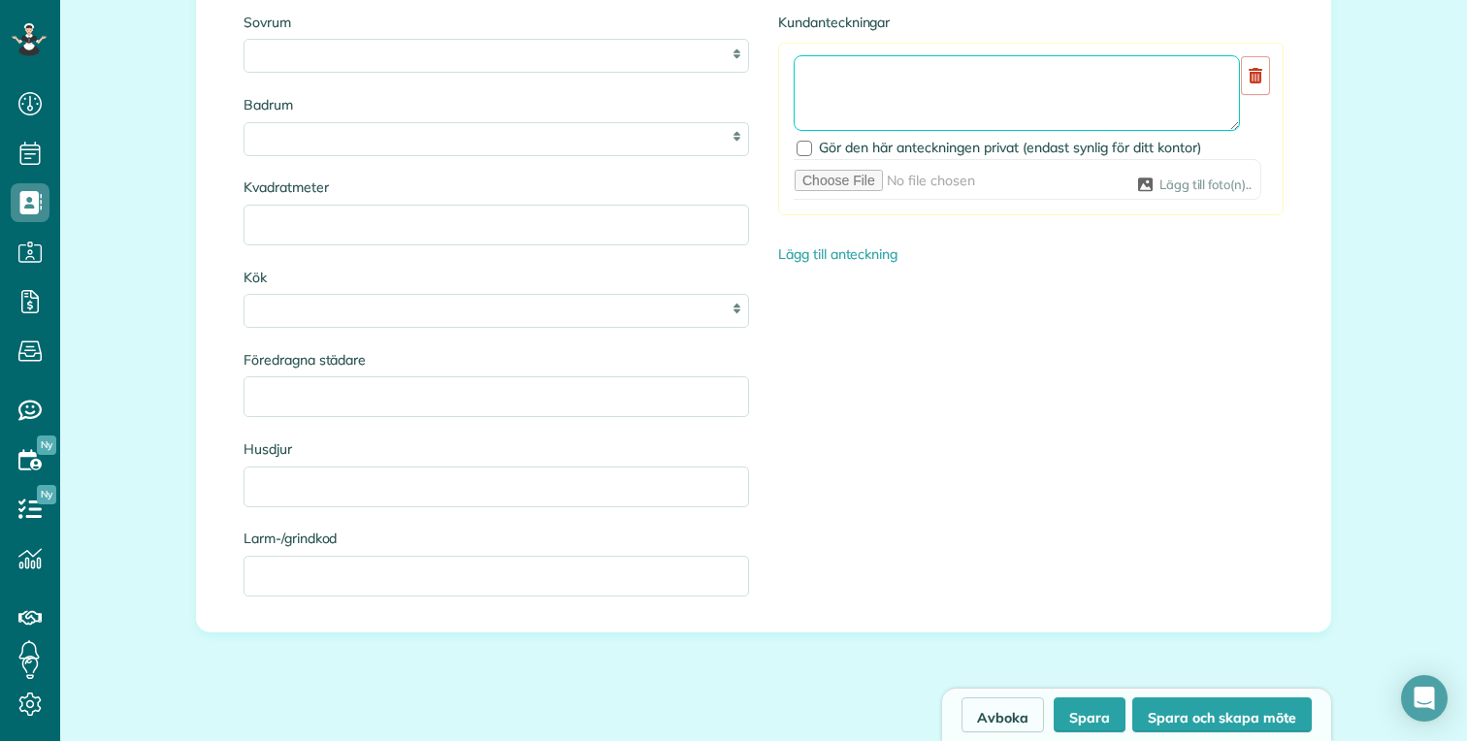
click at [857, 81] on textarea at bounding box center [1016, 93] width 446 height 76
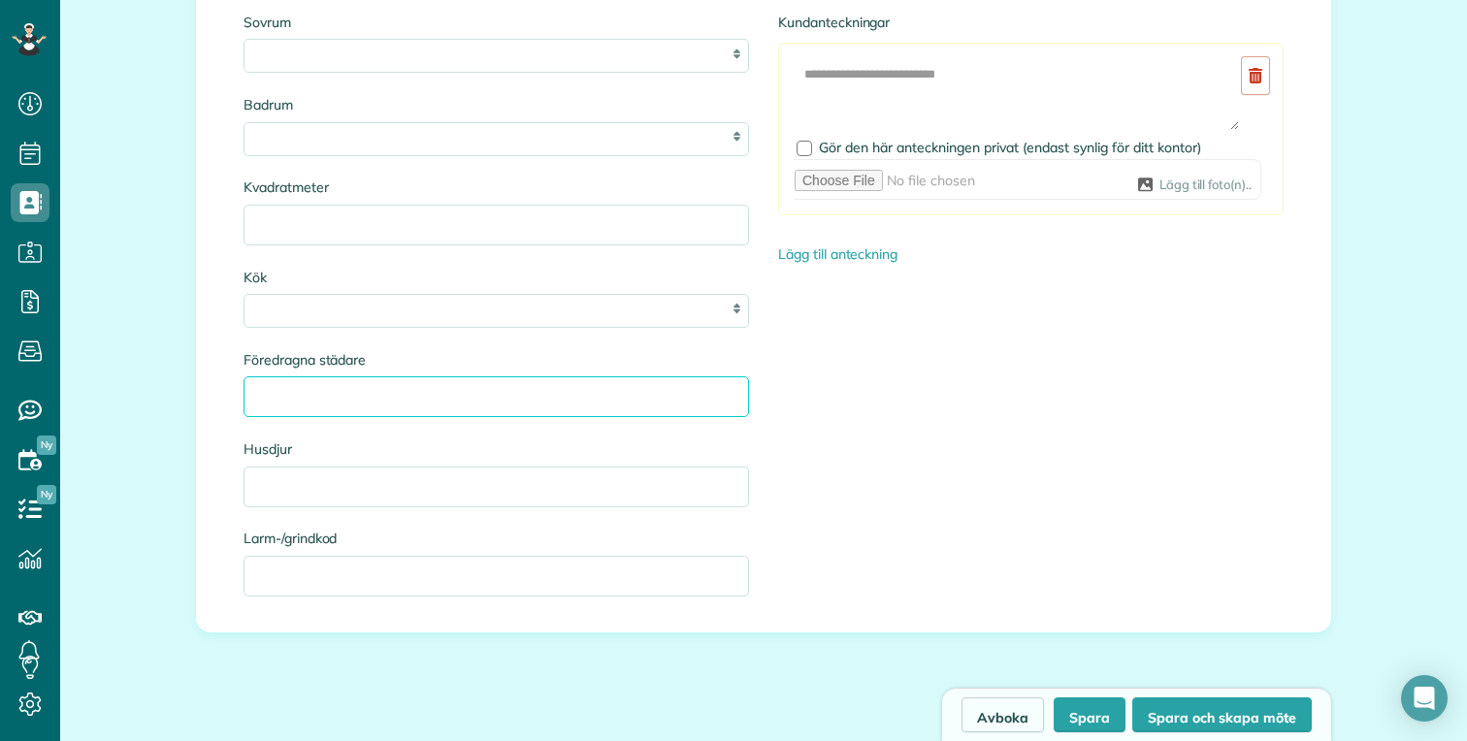
click at [349, 404] on input "Föredragna städare" at bounding box center [495, 396] width 505 height 41
click at [572, 402] on input "Föredragna städare" at bounding box center [495, 396] width 505 height 41
click at [631, 449] on label "Husdjur" at bounding box center [495, 447] width 505 height 21
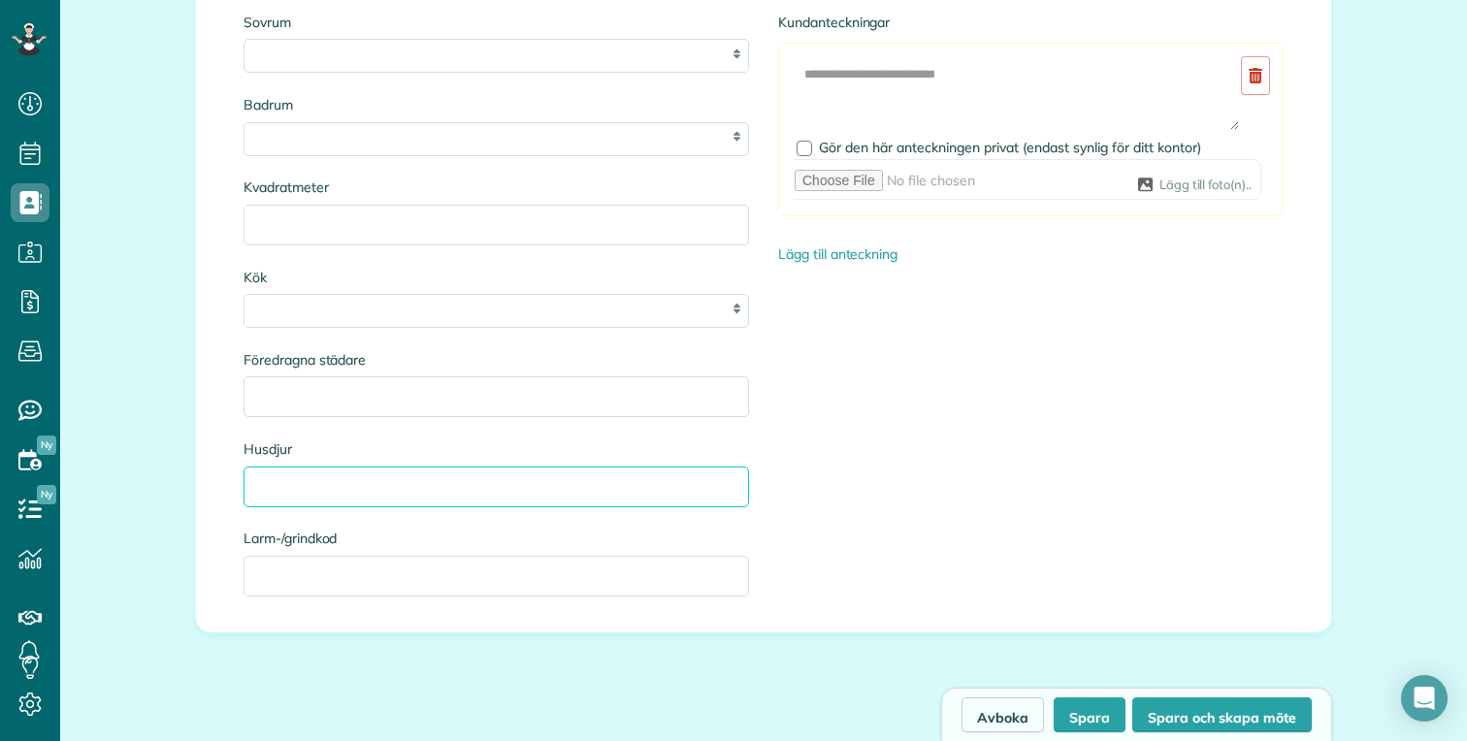
click at [631, 467] on input "Husdjur" at bounding box center [495, 487] width 505 height 41
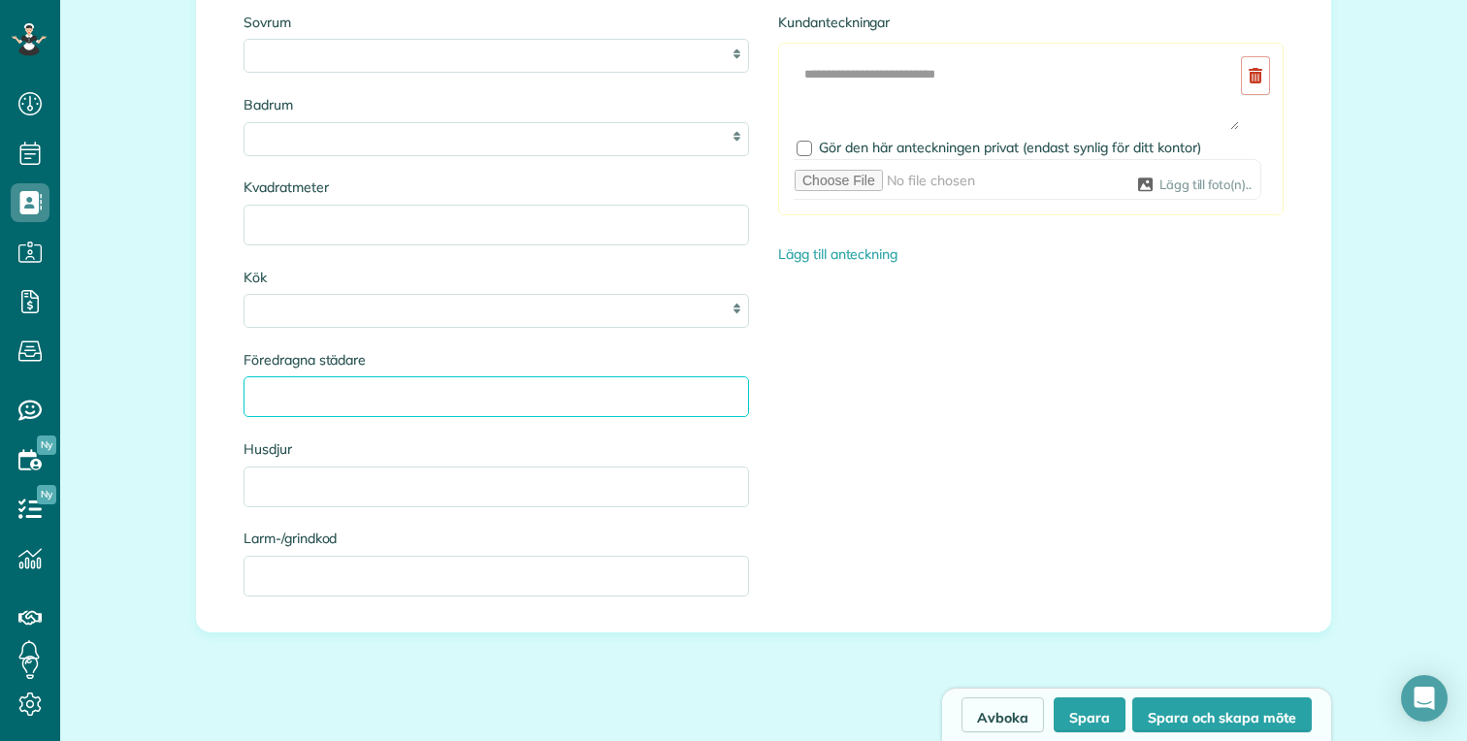
click at [424, 385] on input "Föredragna städare" at bounding box center [495, 396] width 505 height 41
type input "*"
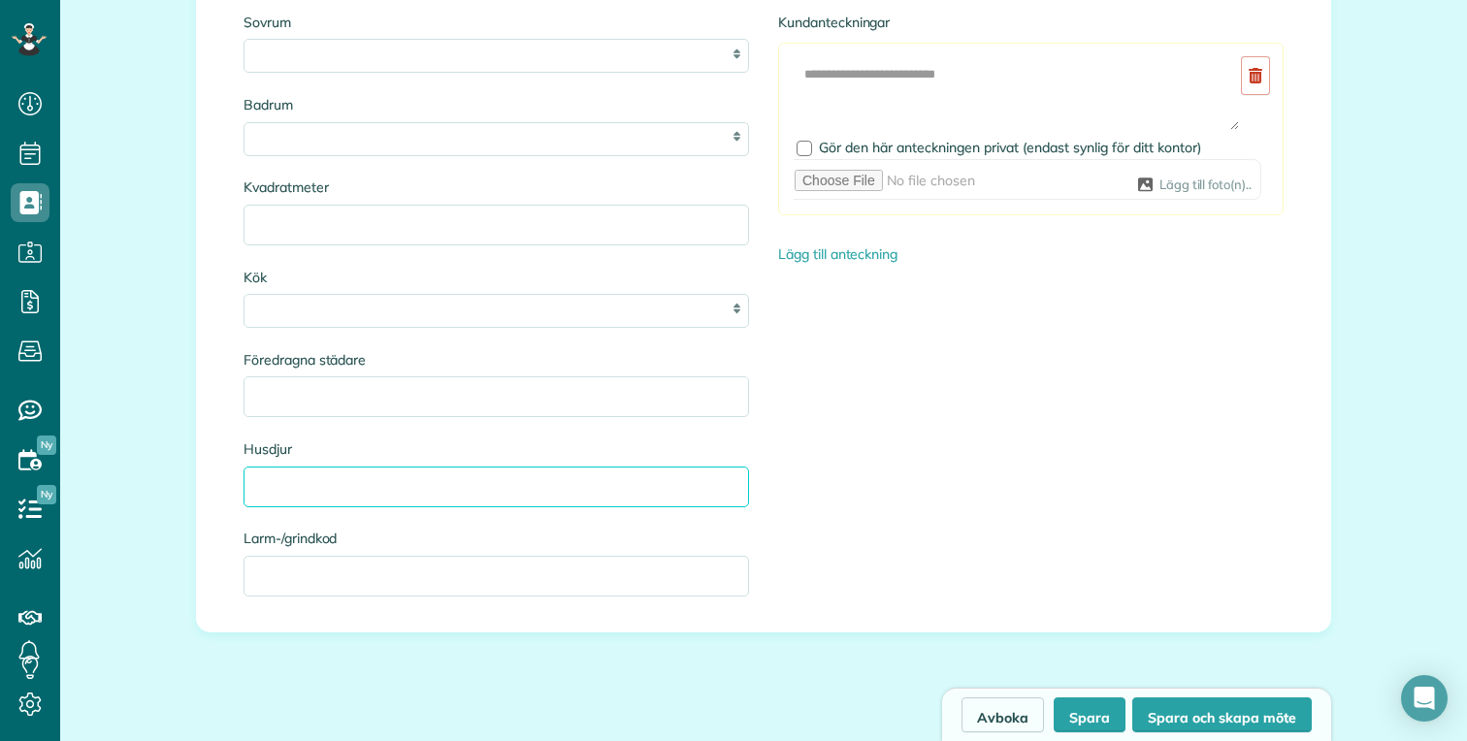
click at [382, 479] on input "Husdjur" at bounding box center [495, 487] width 505 height 41
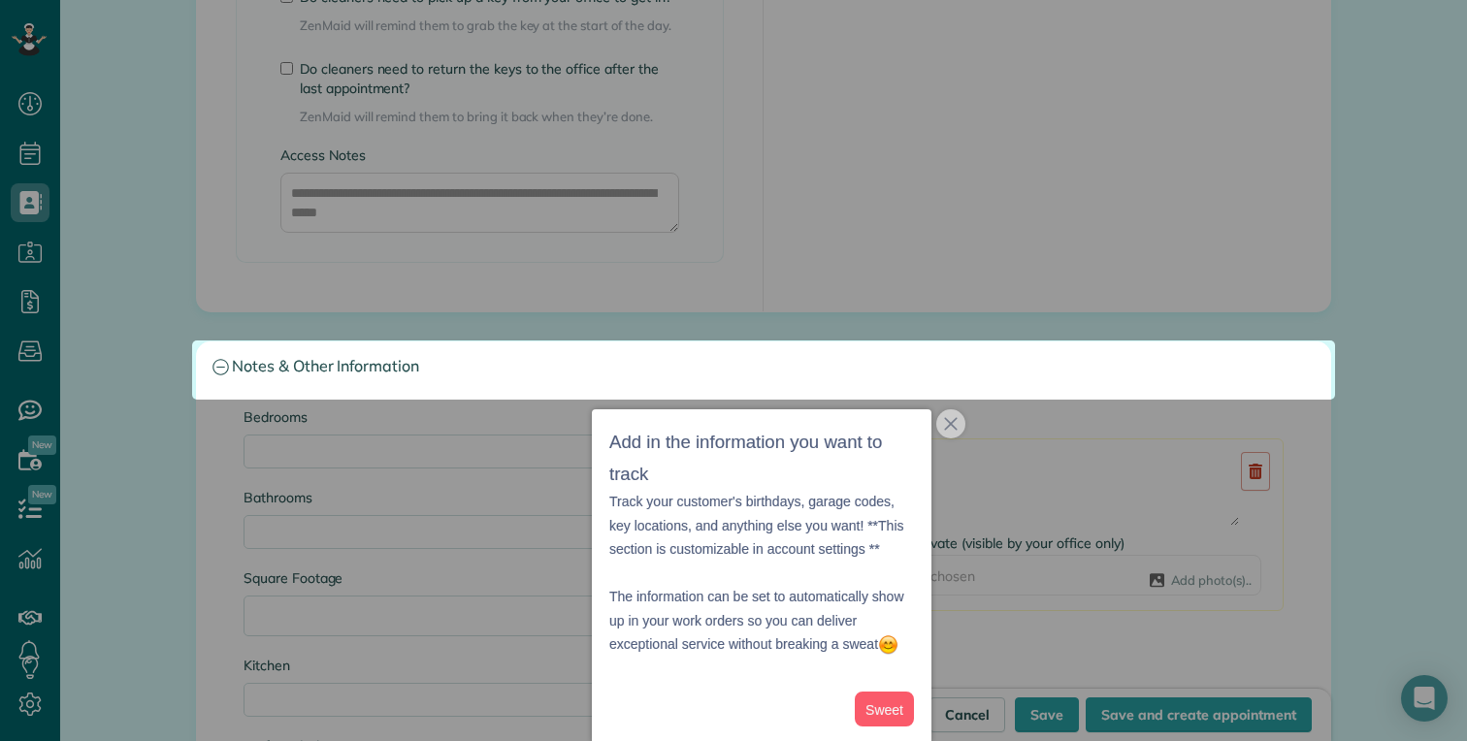
scroll to position [1672, 0]
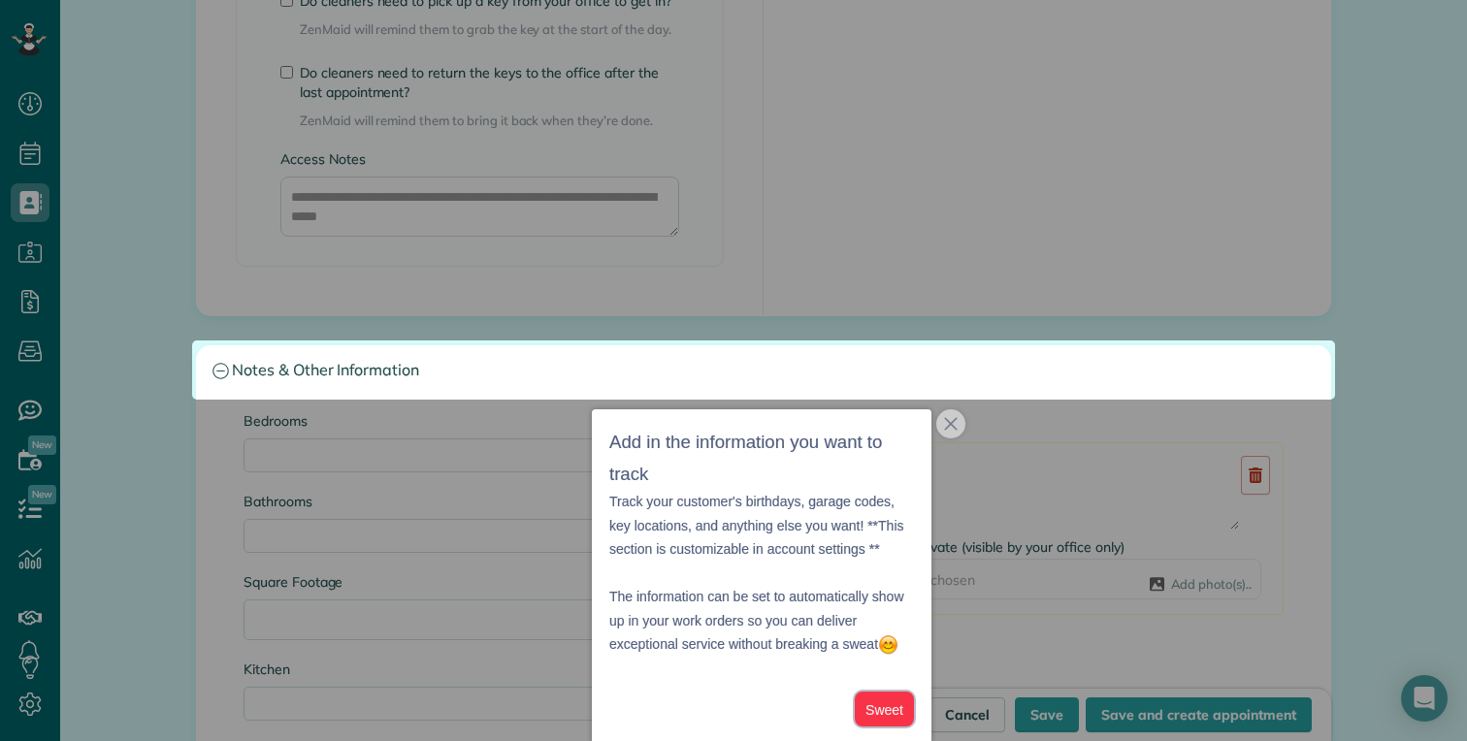
click at [885, 713] on button "Sweet" at bounding box center [884, 710] width 59 height 36
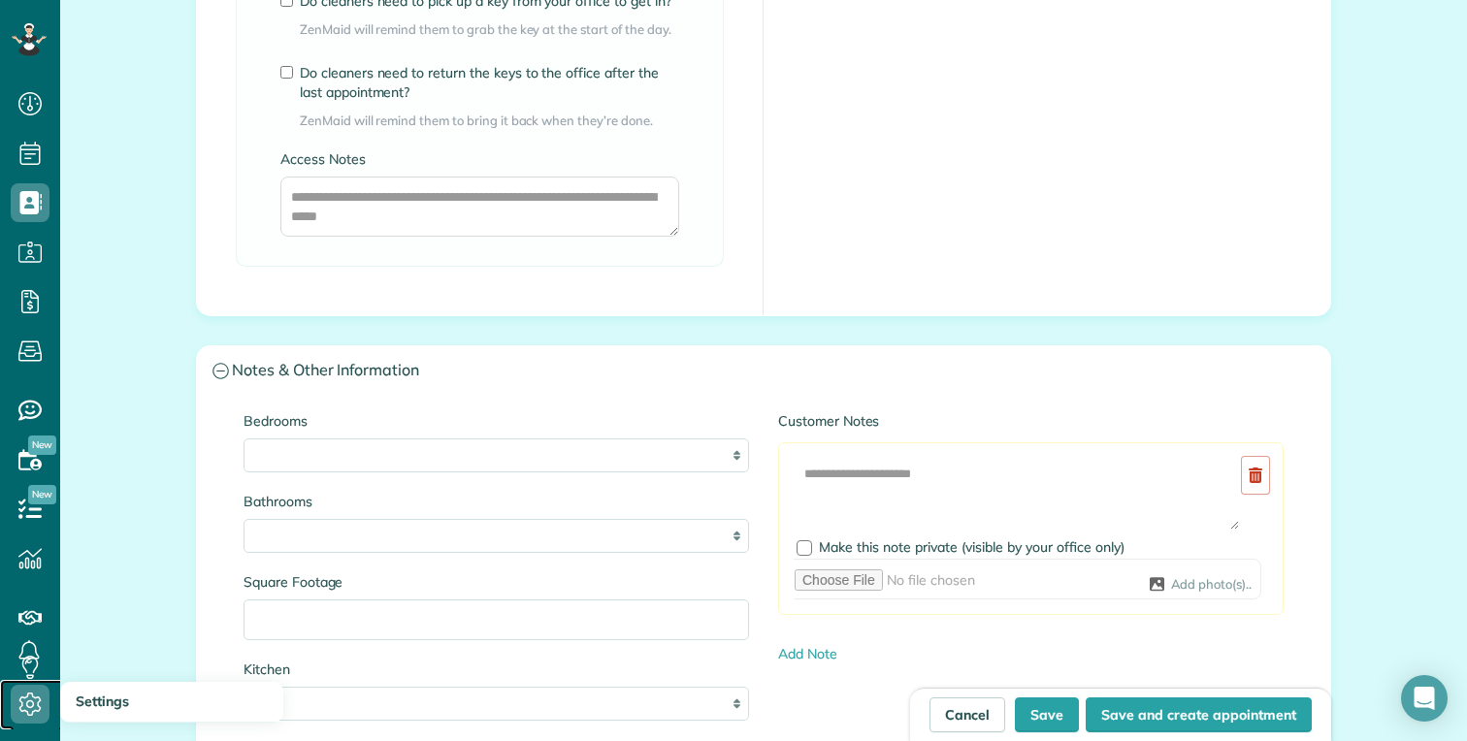
click at [38, 704] on use at bounding box center [30, 704] width 22 height 23
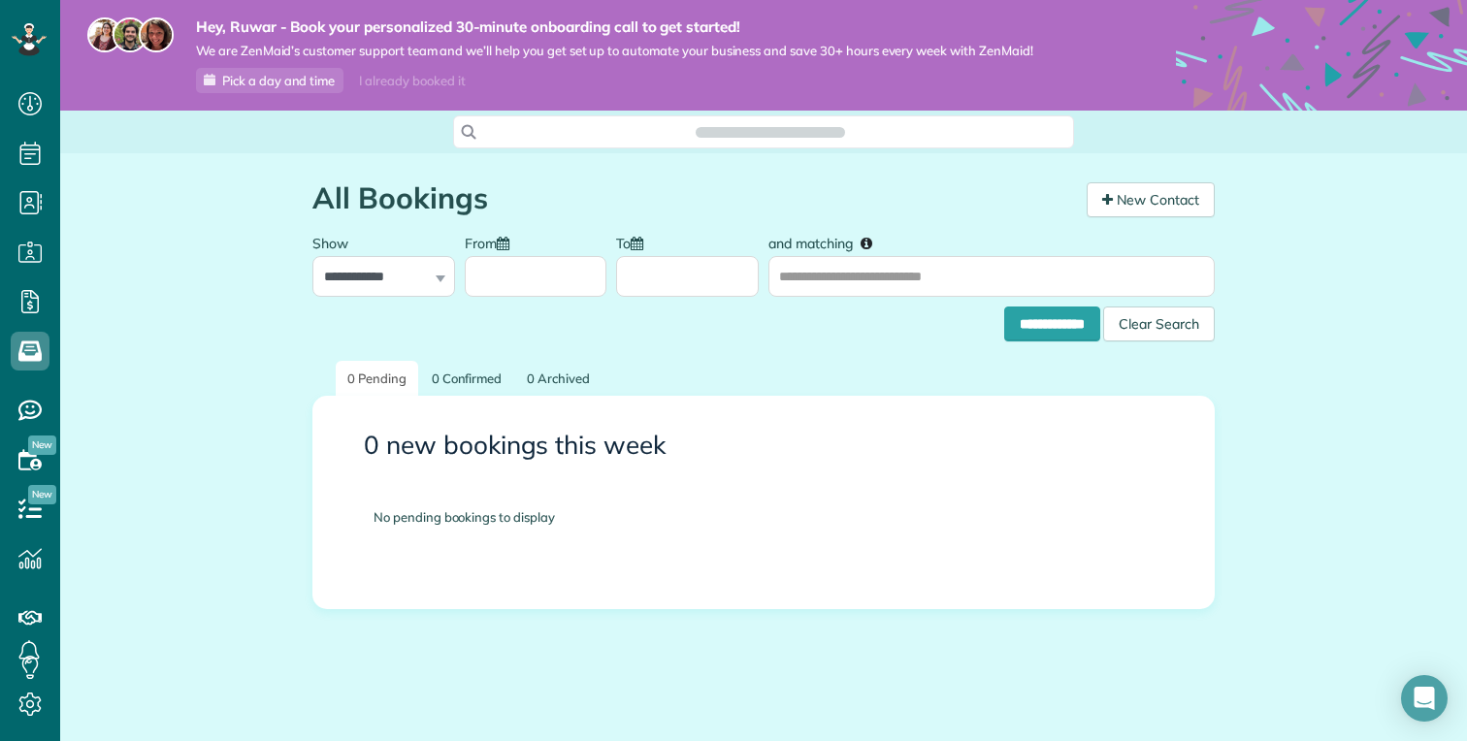
scroll to position [9, 9]
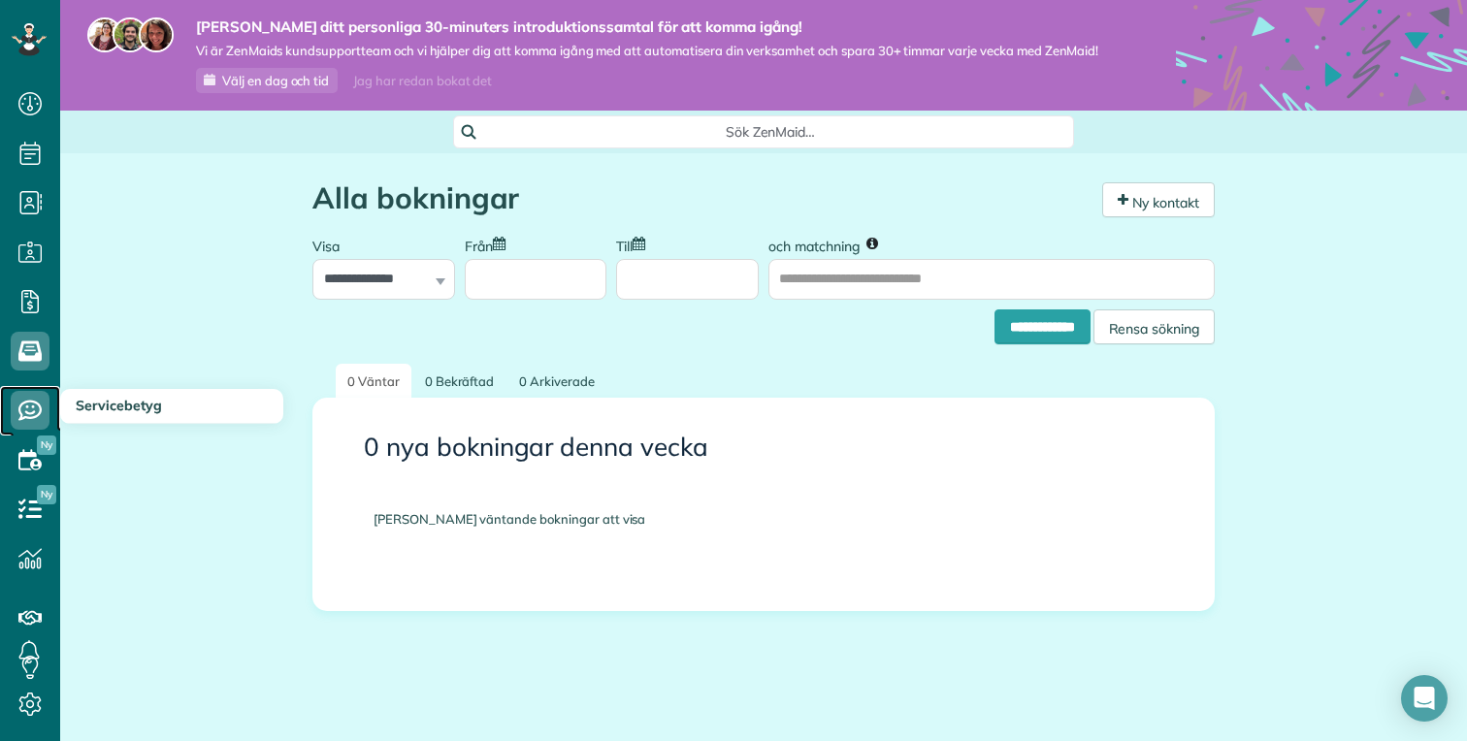
click at [32, 414] on icon at bounding box center [30, 410] width 39 height 39
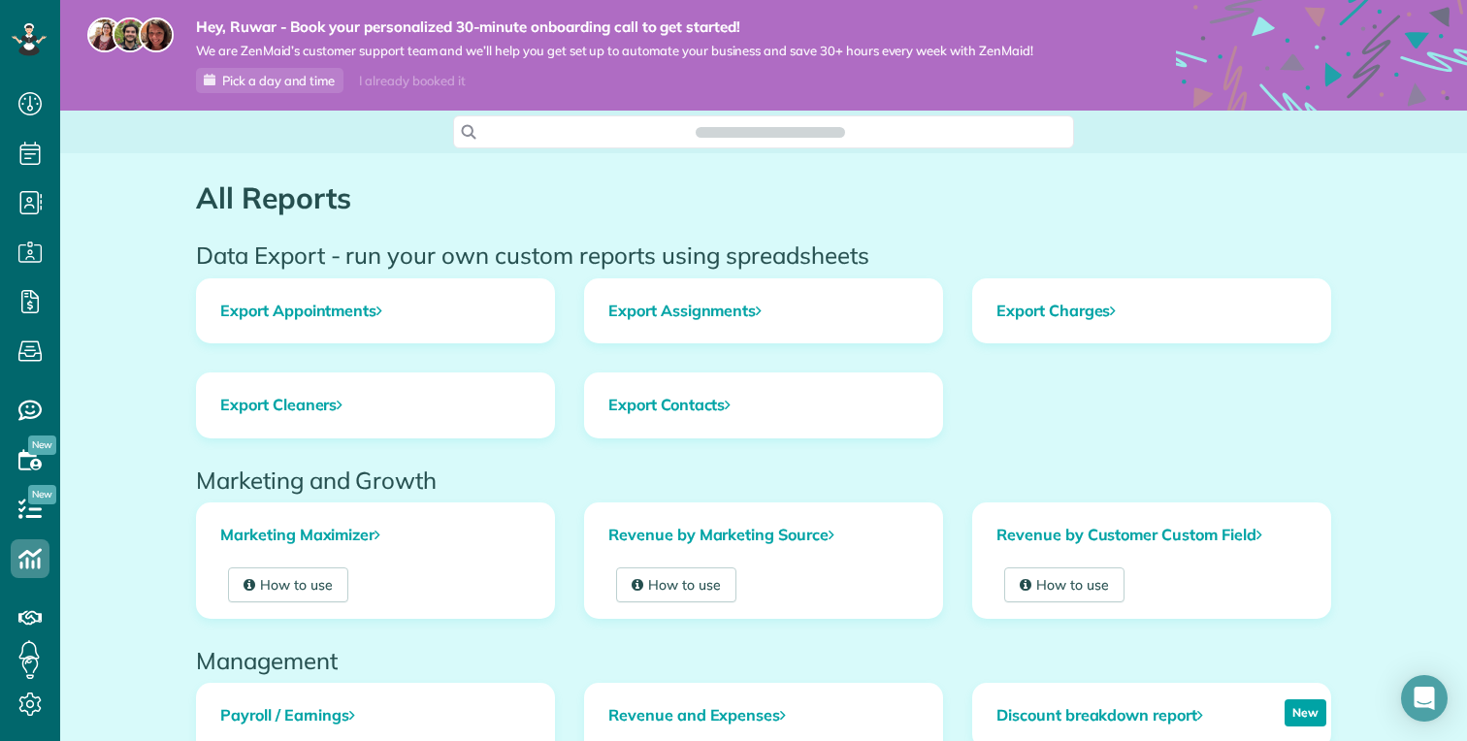
scroll to position [9, 9]
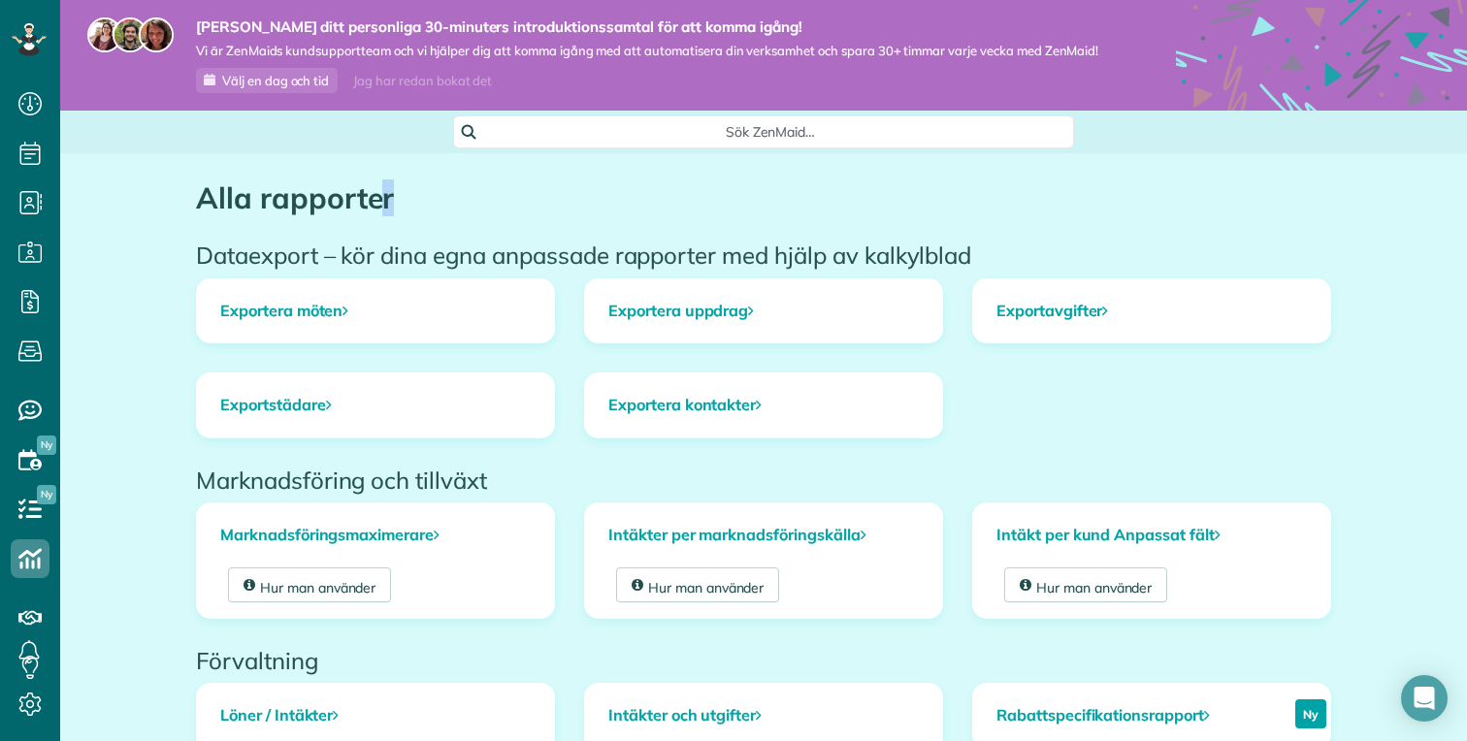
drag, startPoint x: 178, startPoint y: 189, endPoint x: 587, endPoint y: 225, distance: 410.0
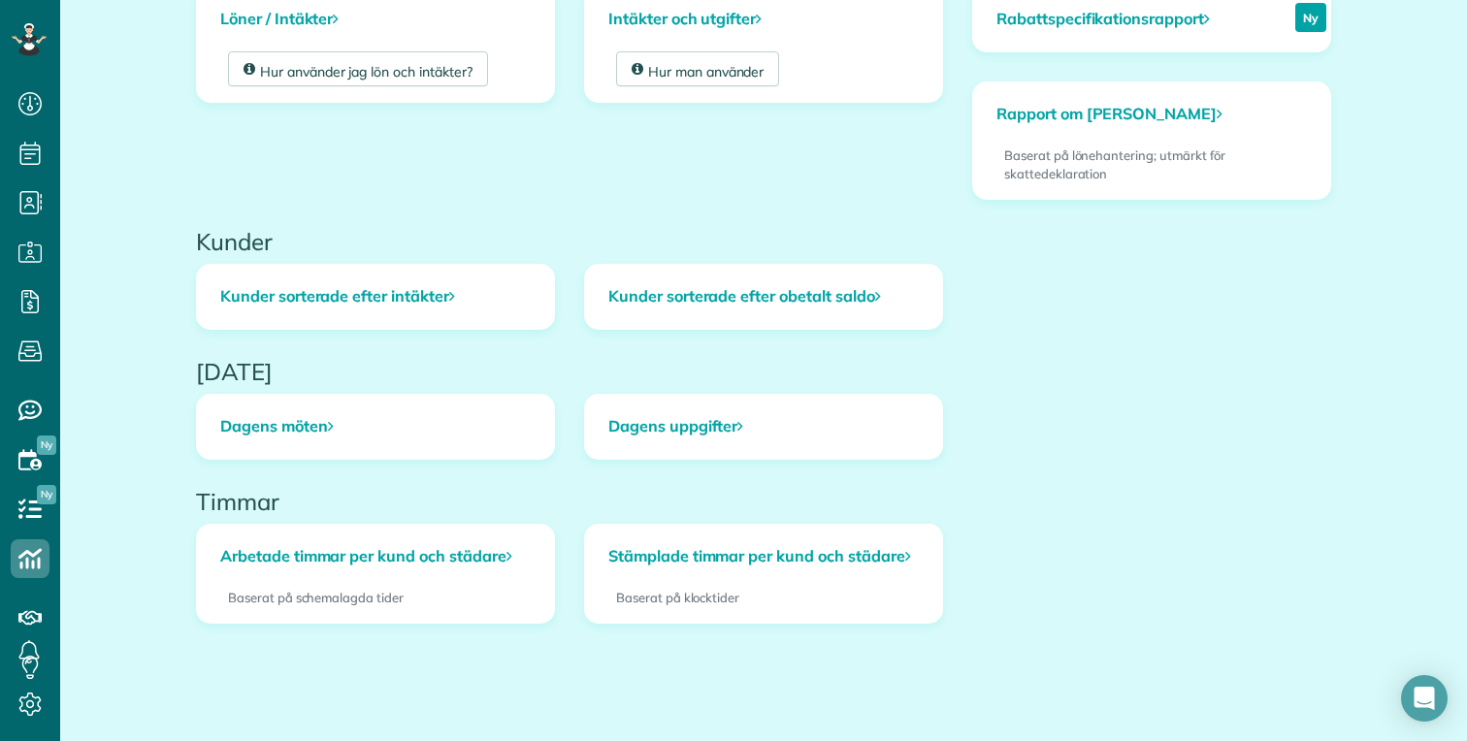
scroll to position [725, 0]
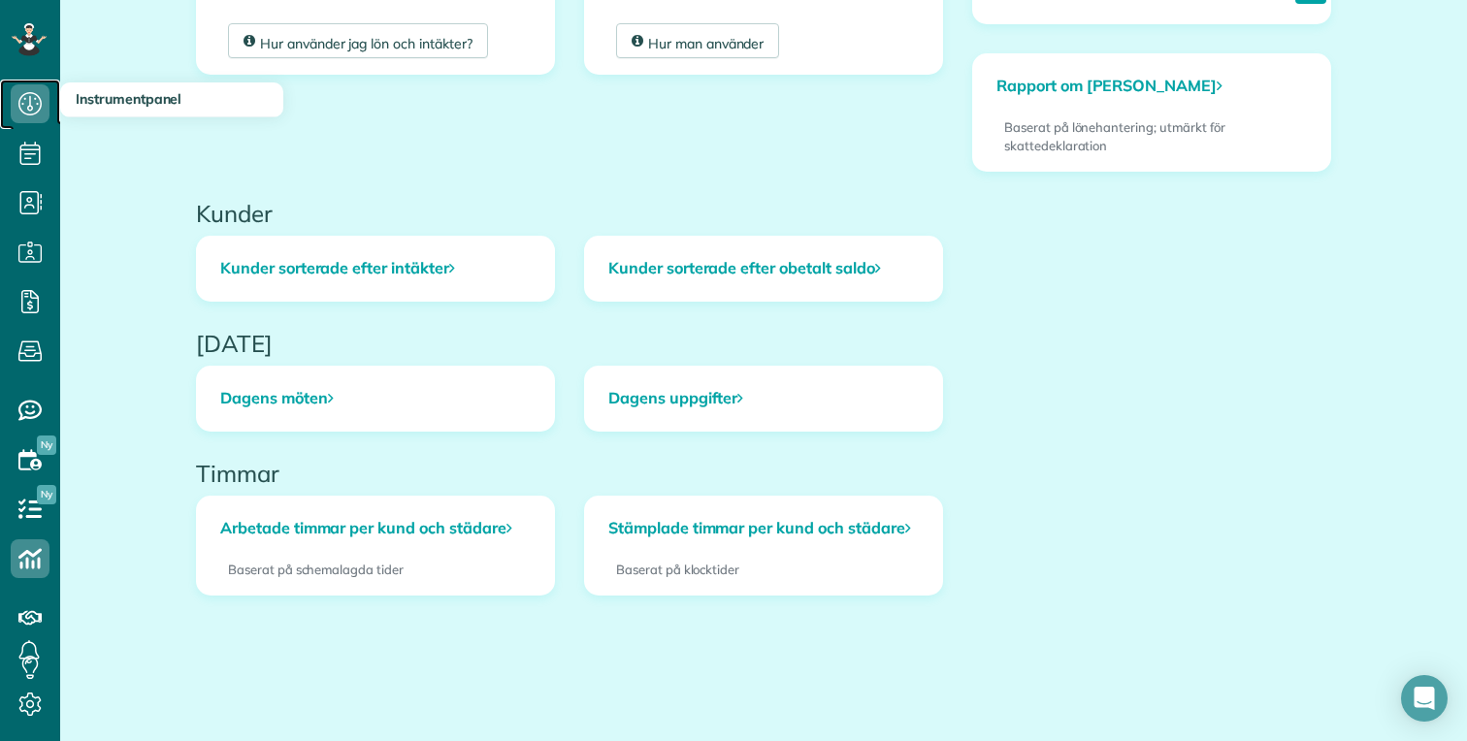
click at [30, 109] on icon at bounding box center [30, 103] width 39 height 39
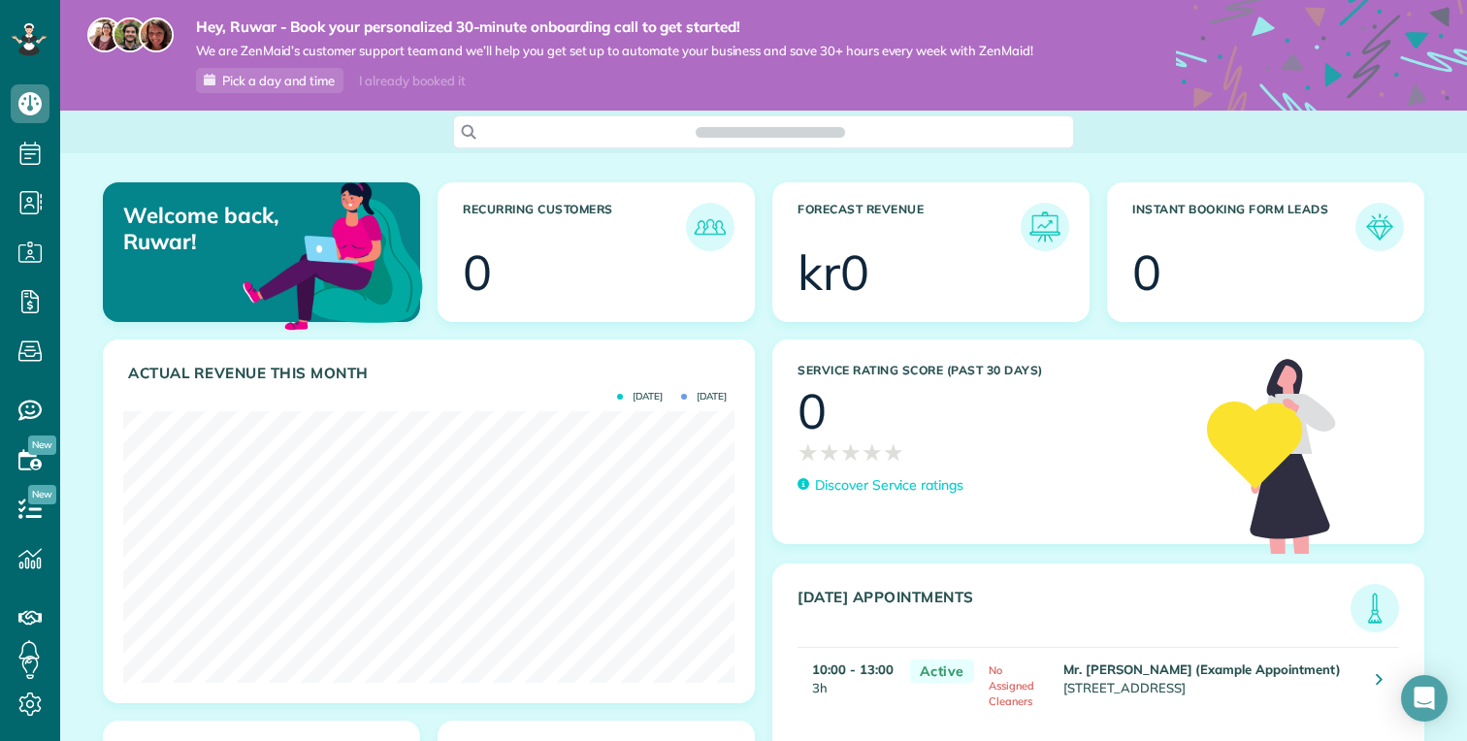
scroll to position [272, 611]
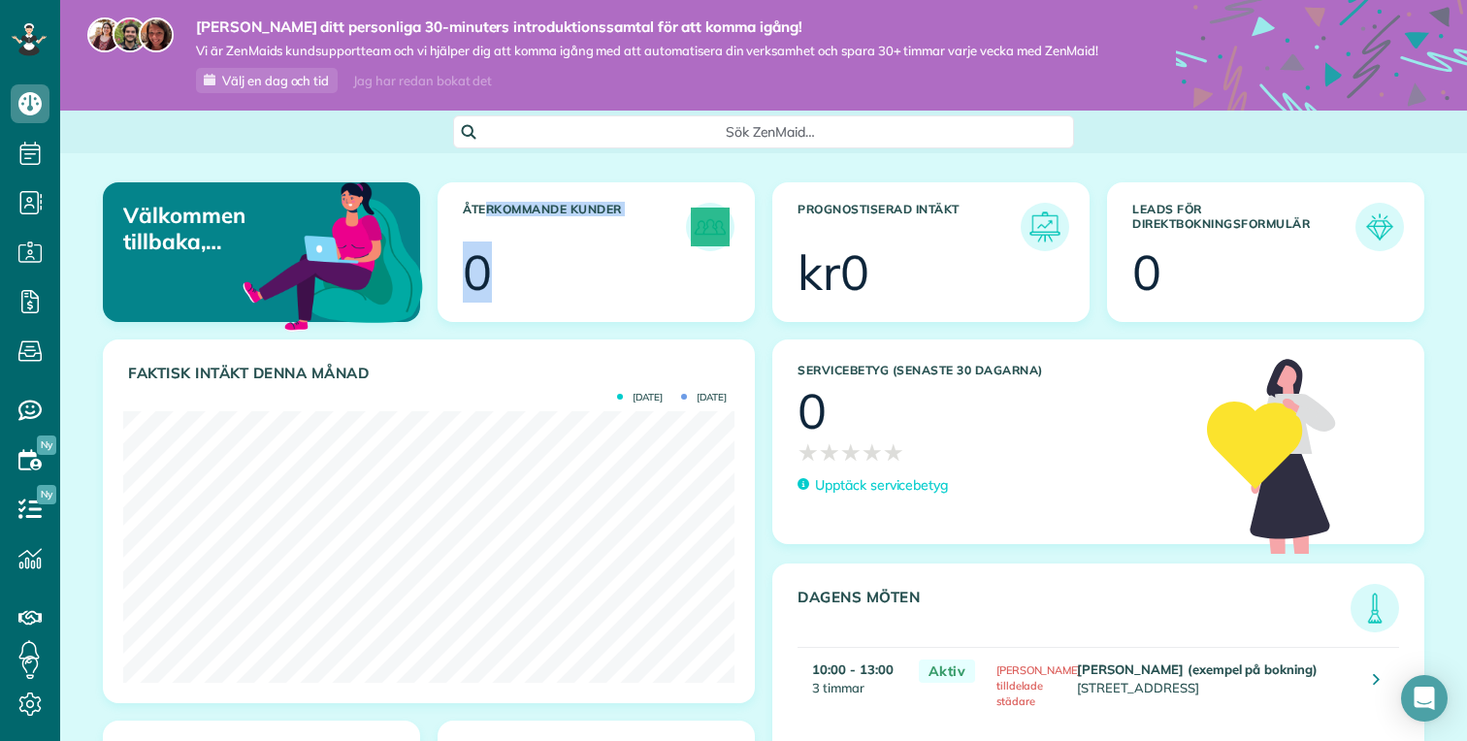
drag, startPoint x: 483, startPoint y: 210, endPoint x: 684, endPoint y: 284, distance: 213.9
click at [684, 284] on article "Återkommande kunder 0" at bounding box center [595, 252] width 317 height 140
click at [684, 284] on div at bounding box center [615, 275] width 230 height 49
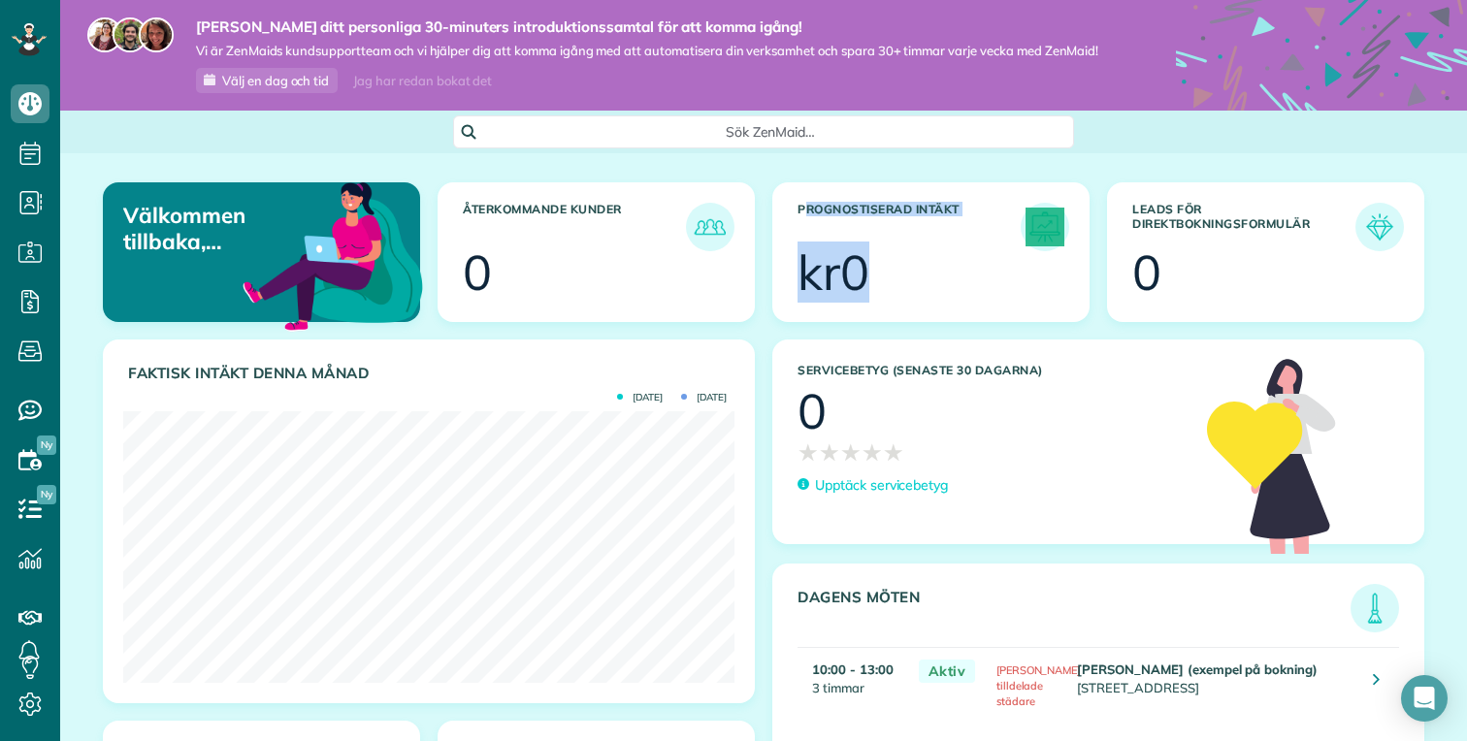
drag, startPoint x: 808, startPoint y: 210, endPoint x: 900, endPoint y: 308, distance: 135.2
click at [900, 308] on article "Prognostiserad intäkt kr0" at bounding box center [930, 252] width 317 height 140
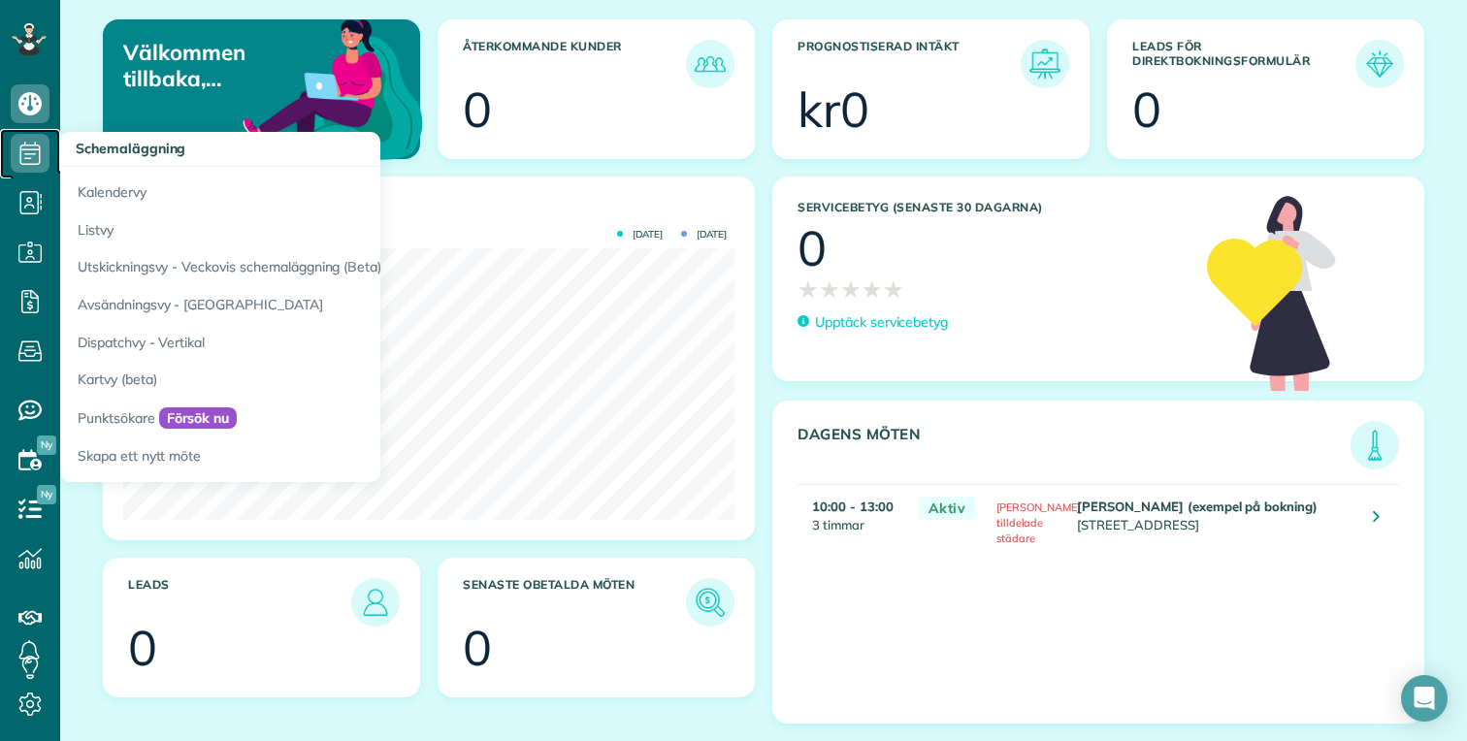
click at [42, 154] on icon at bounding box center [30, 153] width 39 height 39
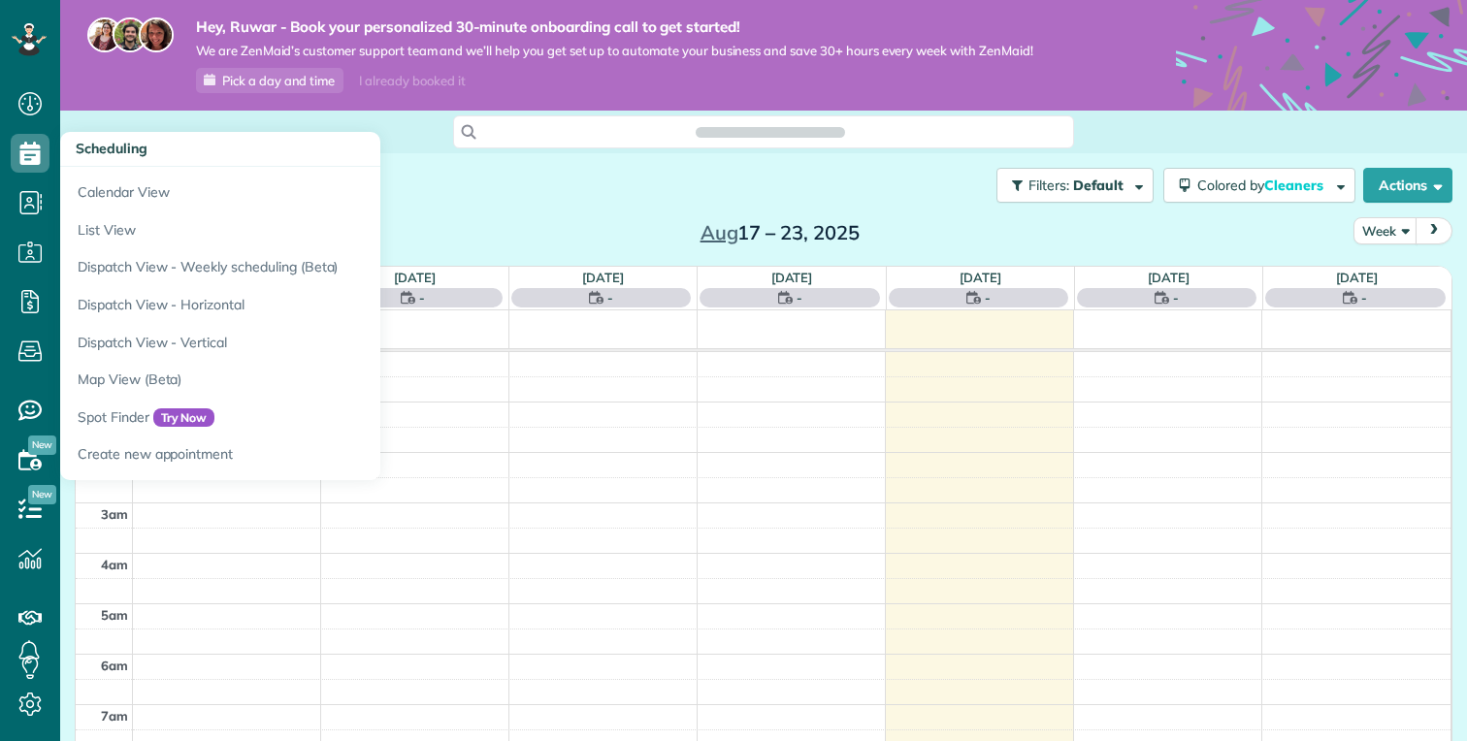
scroll to position [354, 0]
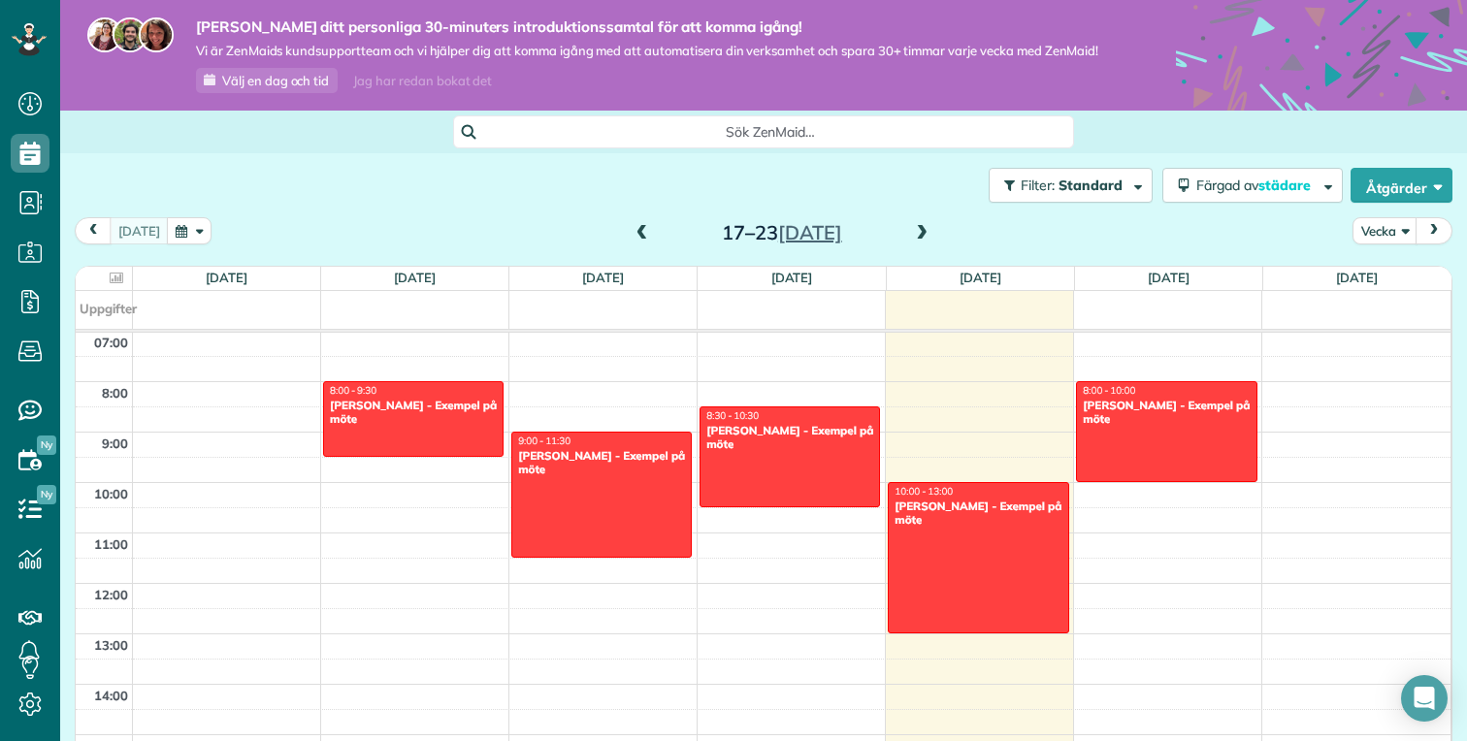
click at [755, 178] on div "Filter: Standard Färgad av städare Färglägg med rengöringsmedel Färglägg efter …" at bounding box center [763, 185] width 1407 height 64
click at [1429, 170] on button "Åtgärder" at bounding box center [1401, 185] width 102 height 35
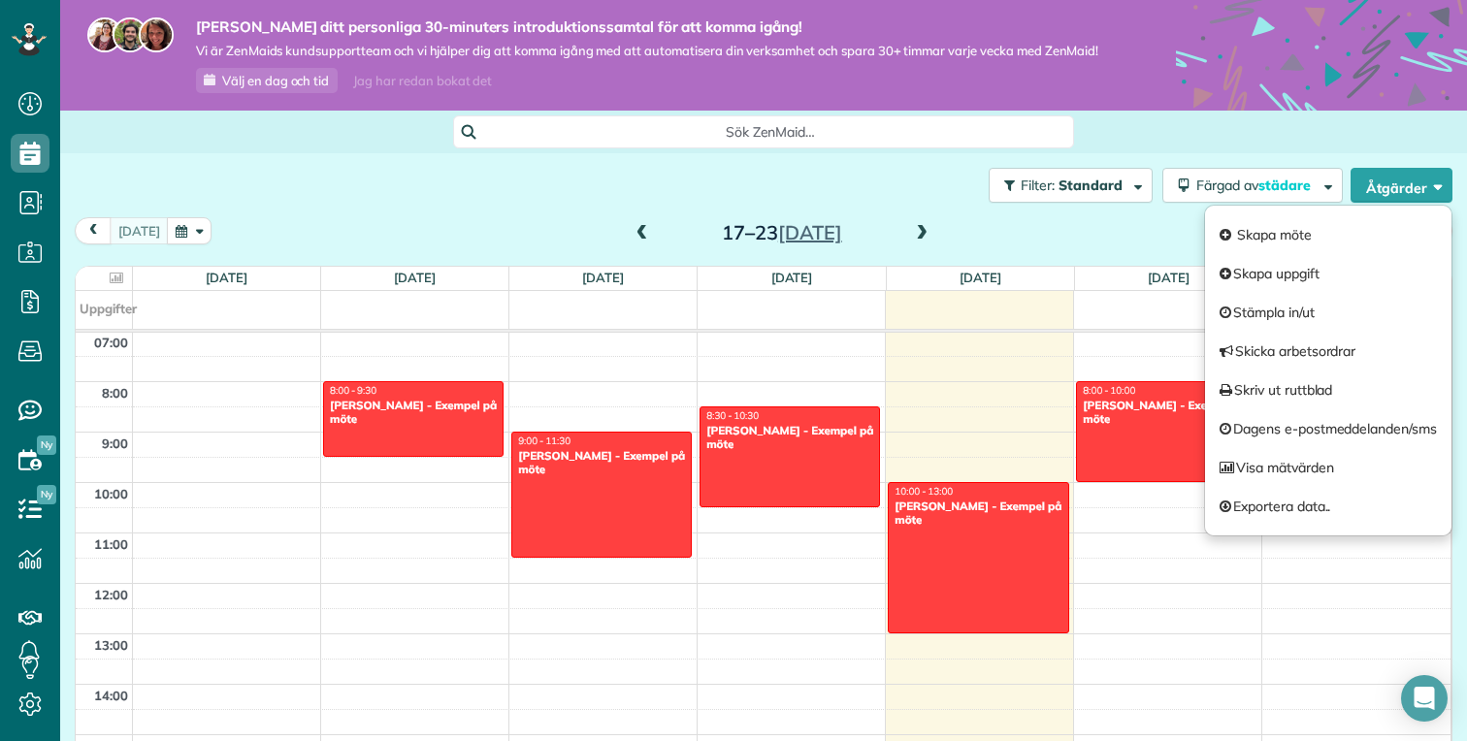
click at [549, 203] on div "Filter: Standard Färgad av städare Färglägg med rengöringsmedel Färglägg efter …" at bounding box center [763, 185] width 1407 height 64
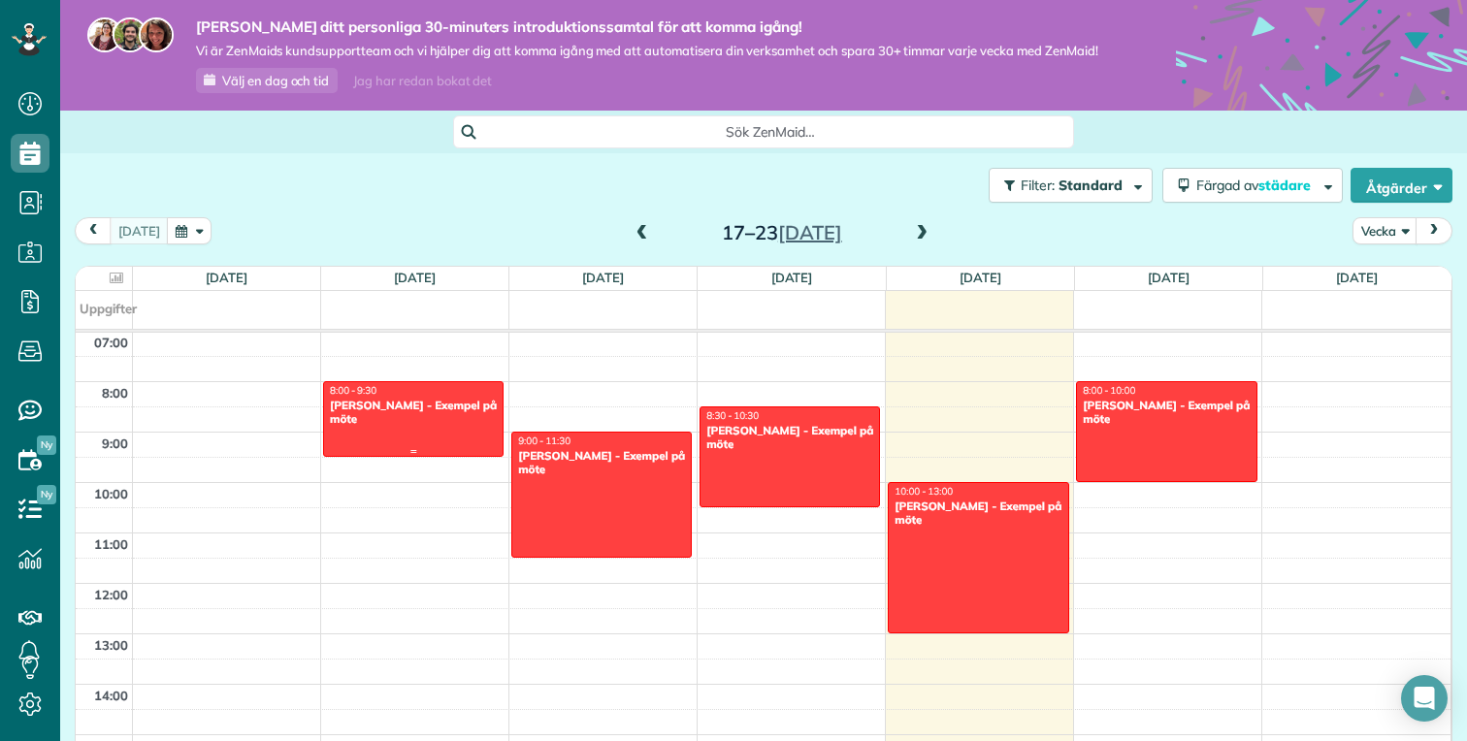
click at [405, 437] on div at bounding box center [413, 419] width 178 height 74
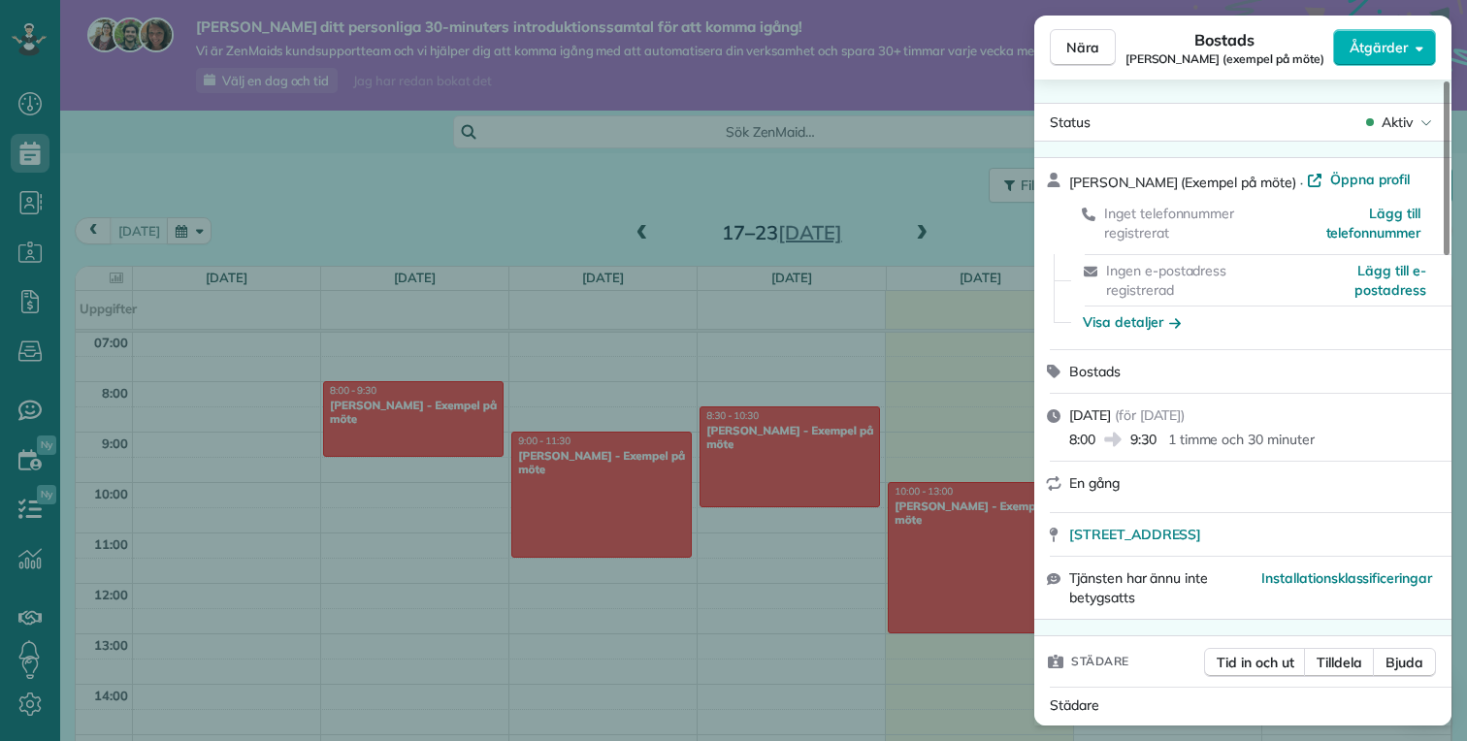
click at [458, 201] on div "Nära Bostads Debbie Sardone (exempel på möte) Åtgärder Status Aktiv Debbie Sard…" at bounding box center [733, 370] width 1467 height 741
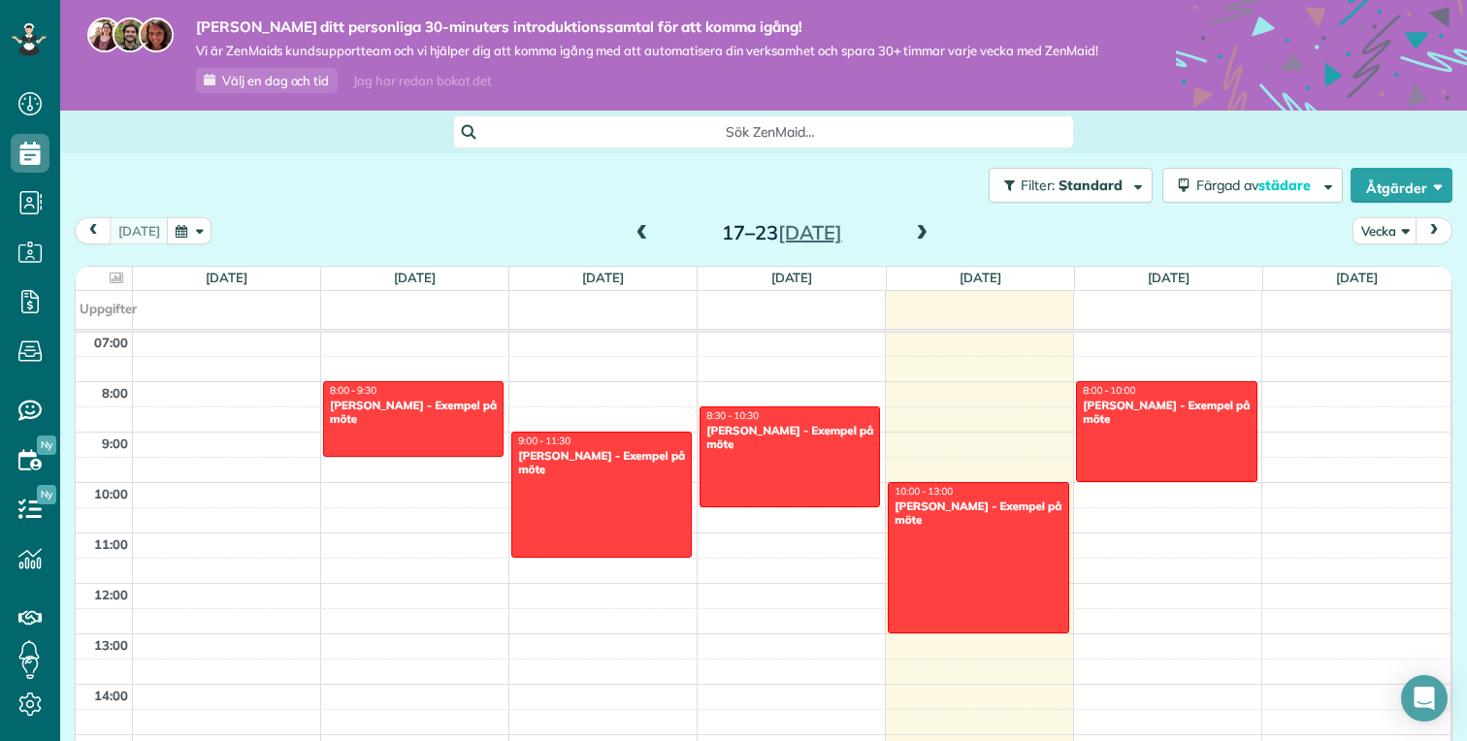
click at [914, 226] on span at bounding box center [921, 233] width 21 height 17
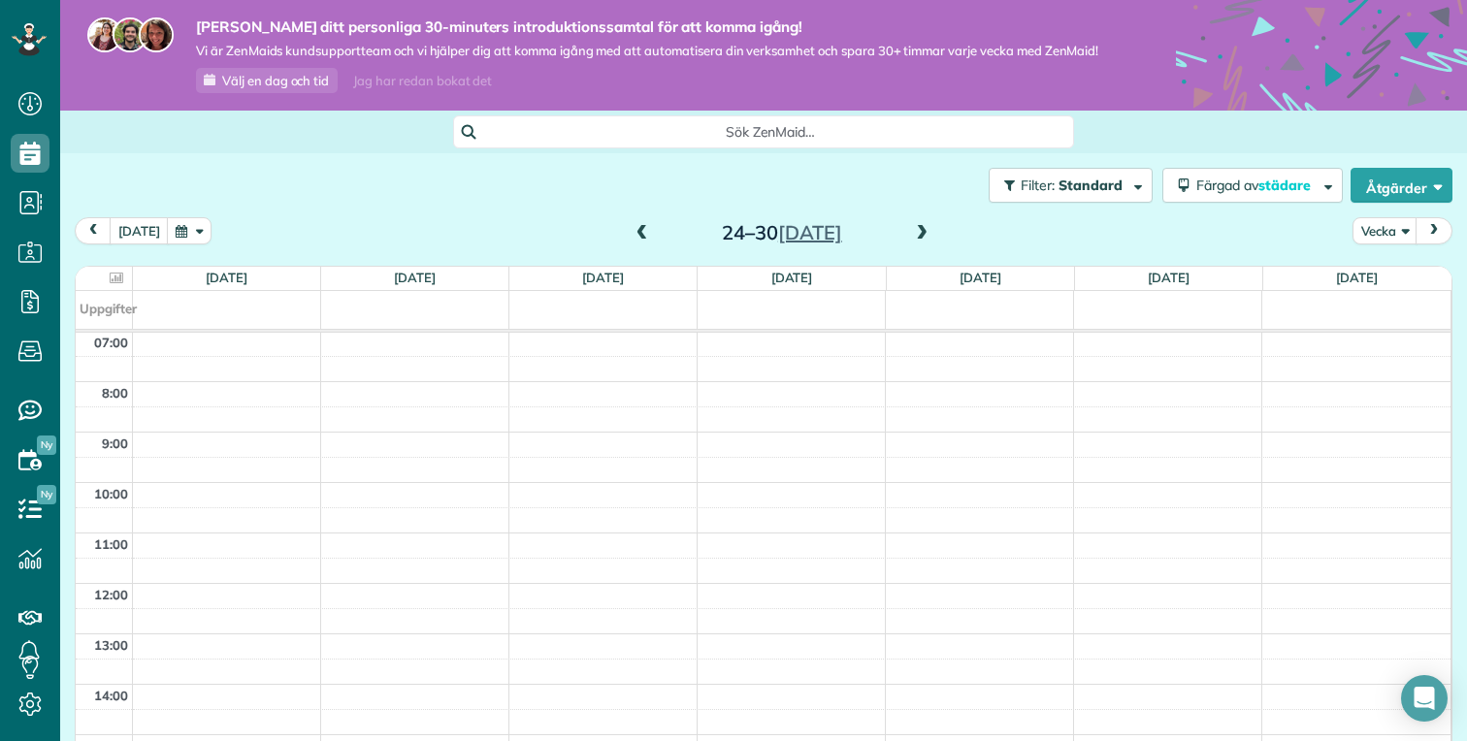
click at [637, 231] on span at bounding box center [641, 233] width 21 height 17
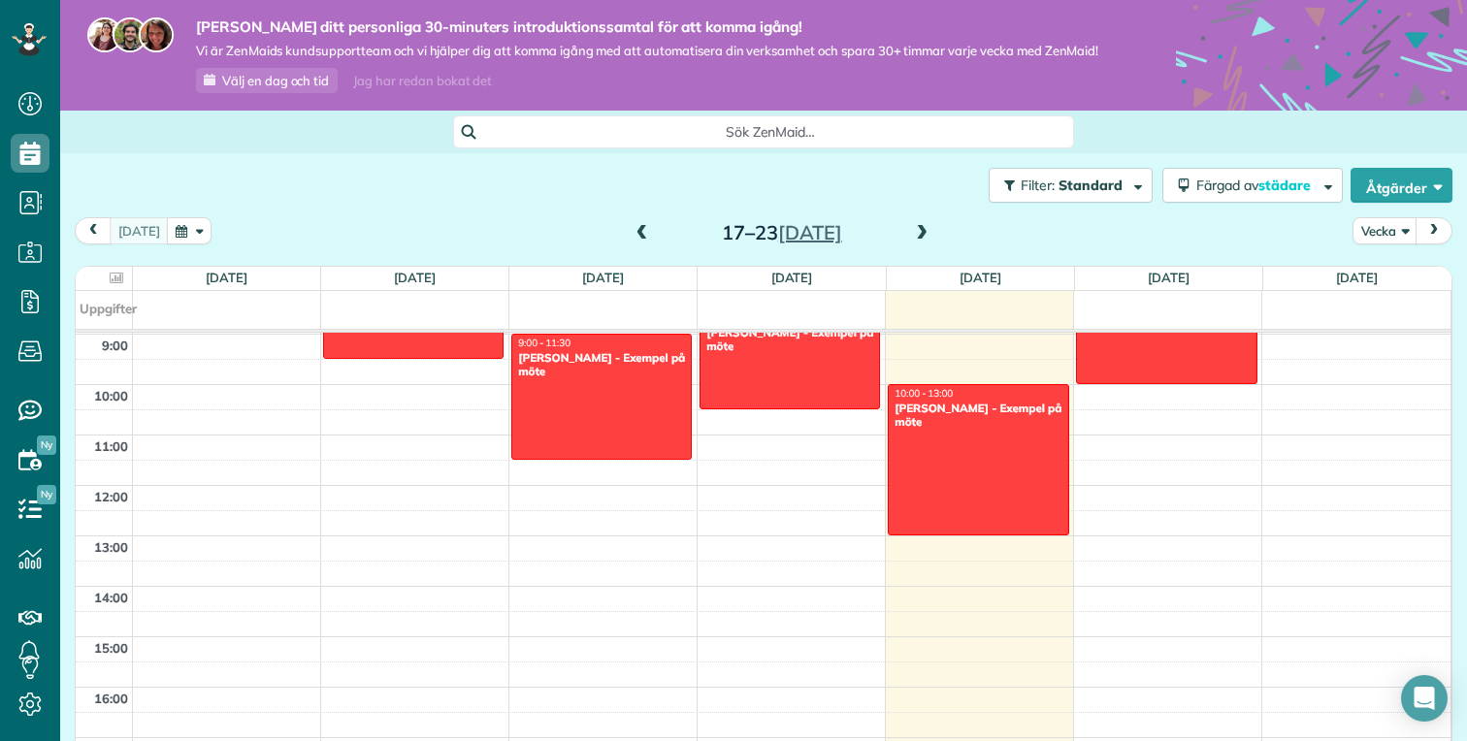
scroll to position [451, 0]
click at [983, 475] on div at bounding box center [978, 460] width 178 height 149
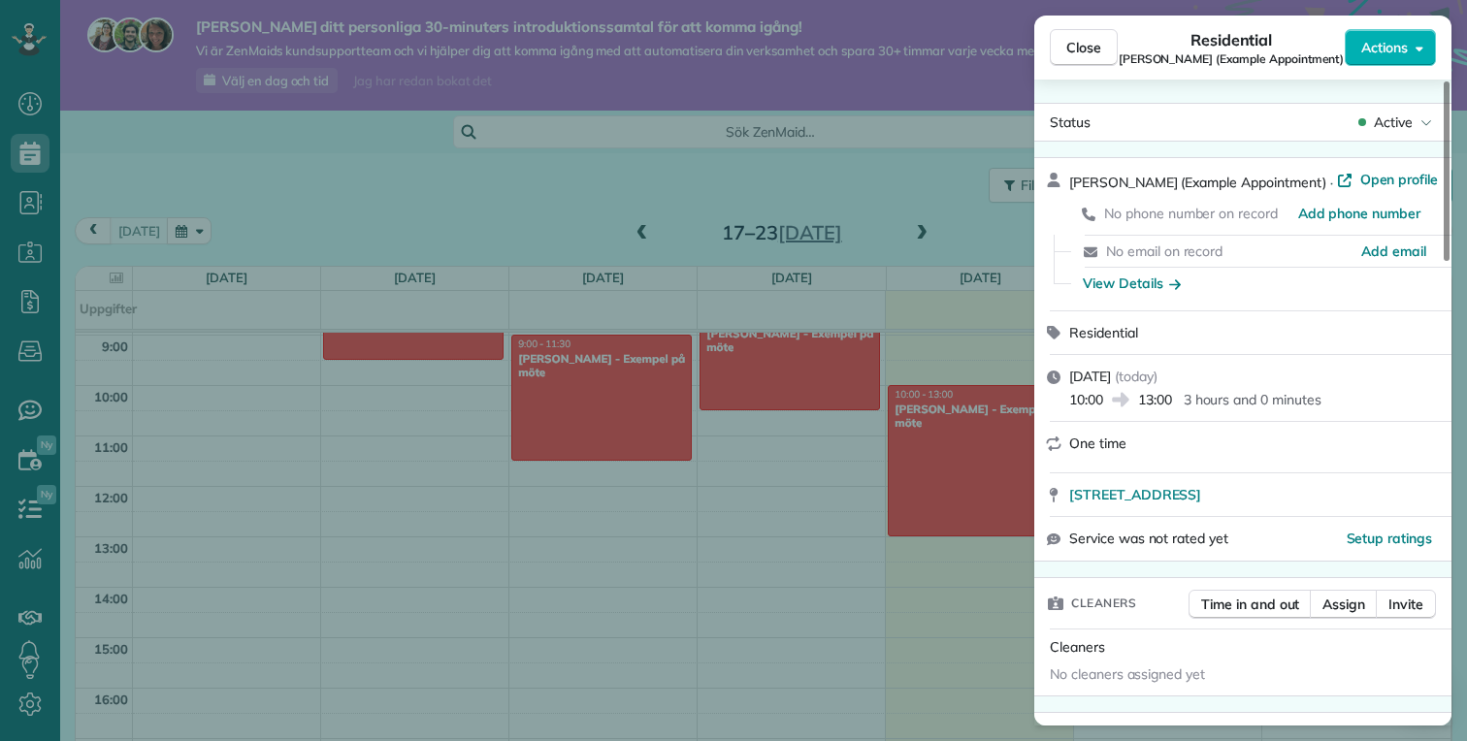
click at [1175, 243] on span "No email on record" at bounding box center [1164, 251] width 116 height 17
click at [1408, 252] on span "Add email" at bounding box center [1393, 251] width 65 height 19
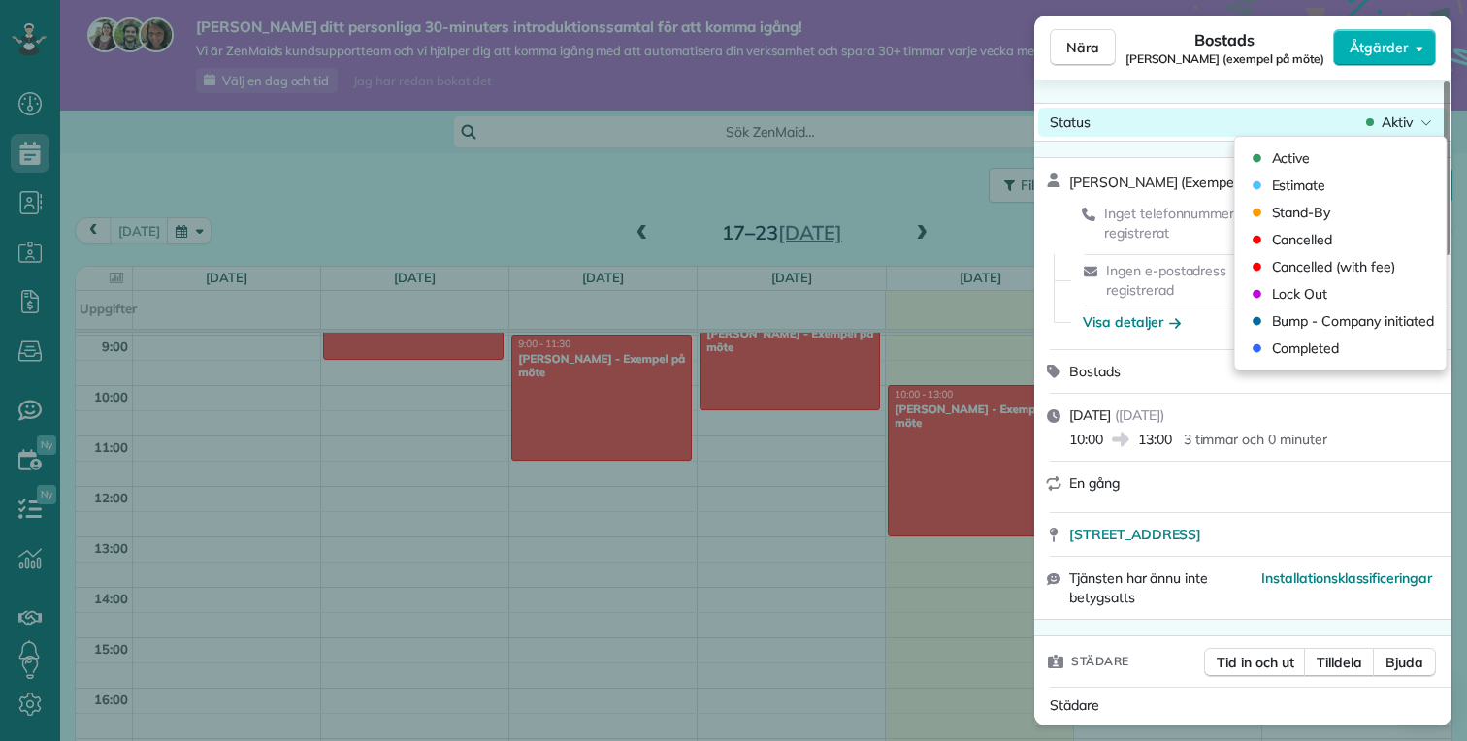
click at [1400, 113] on font "Aktiv" at bounding box center [1396, 121] width 31 height 17
click at [1114, 350] on div "Bostads" at bounding box center [1242, 371] width 417 height 43
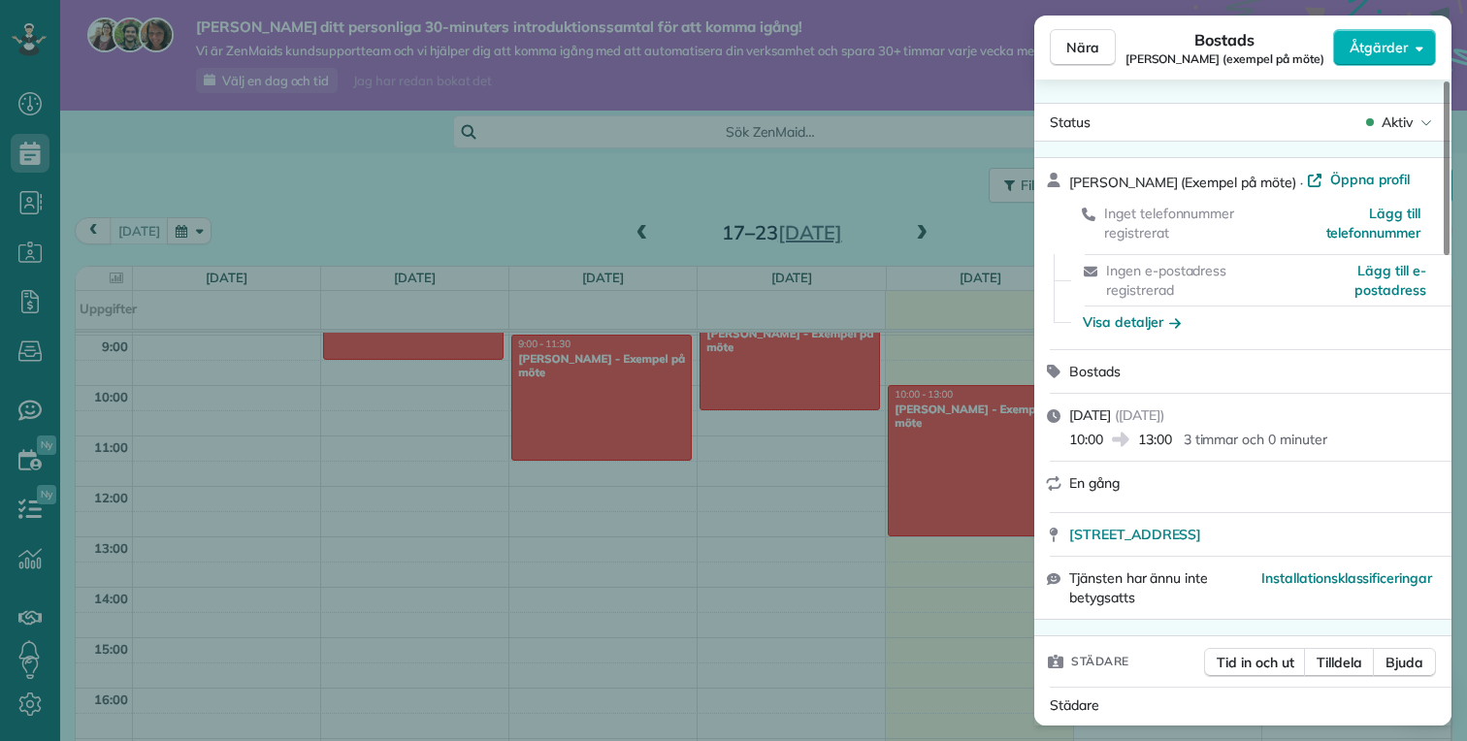
click at [1083, 375] on font "Bostads" at bounding box center [1094, 371] width 51 height 17
drag, startPoint x: 1206, startPoint y: 437, endPoint x: 1290, endPoint y: 437, distance: 84.4
click at [1291, 437] on font "3 timmar och 0 minuter" at bounding box center [1255, 439] width 144 height 17
click at [1290, 437] on font "3 timmar och 0 minuter" at bounding box center [1255, 439] width 144 height 17
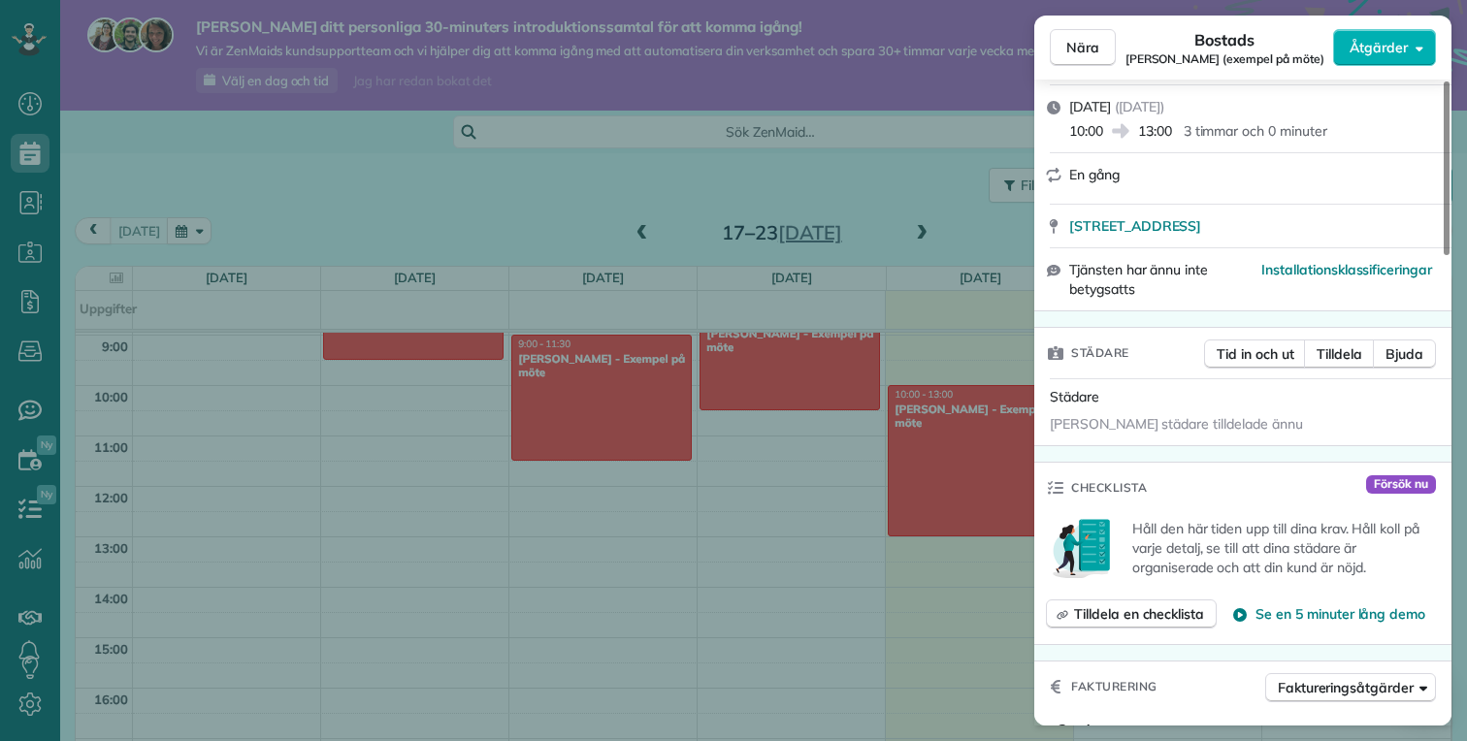
scroll to position [328, 0]
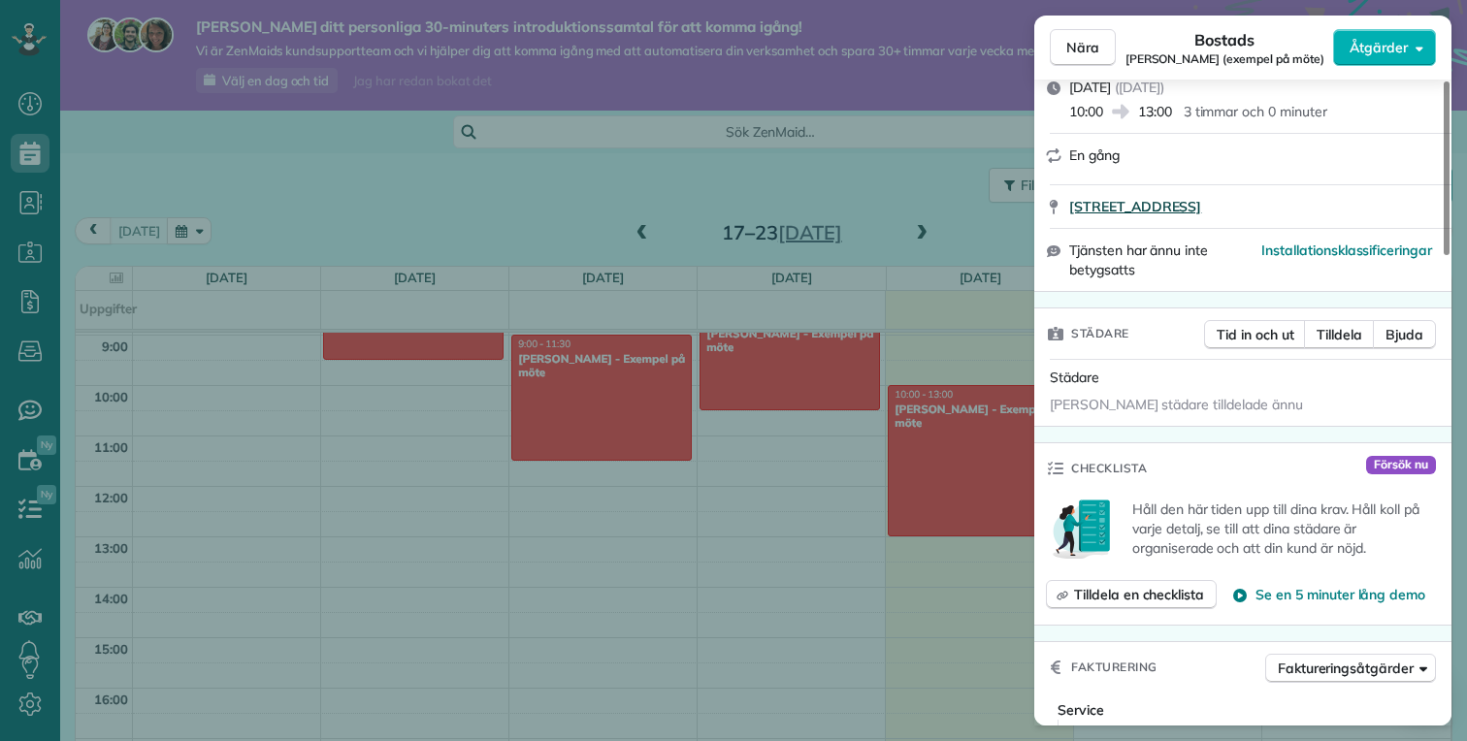
click at [1118, 204] on font "673 Park Boulevard Palo Alto CA 94306" at bounding box center [1135, 206] width 132 height 17
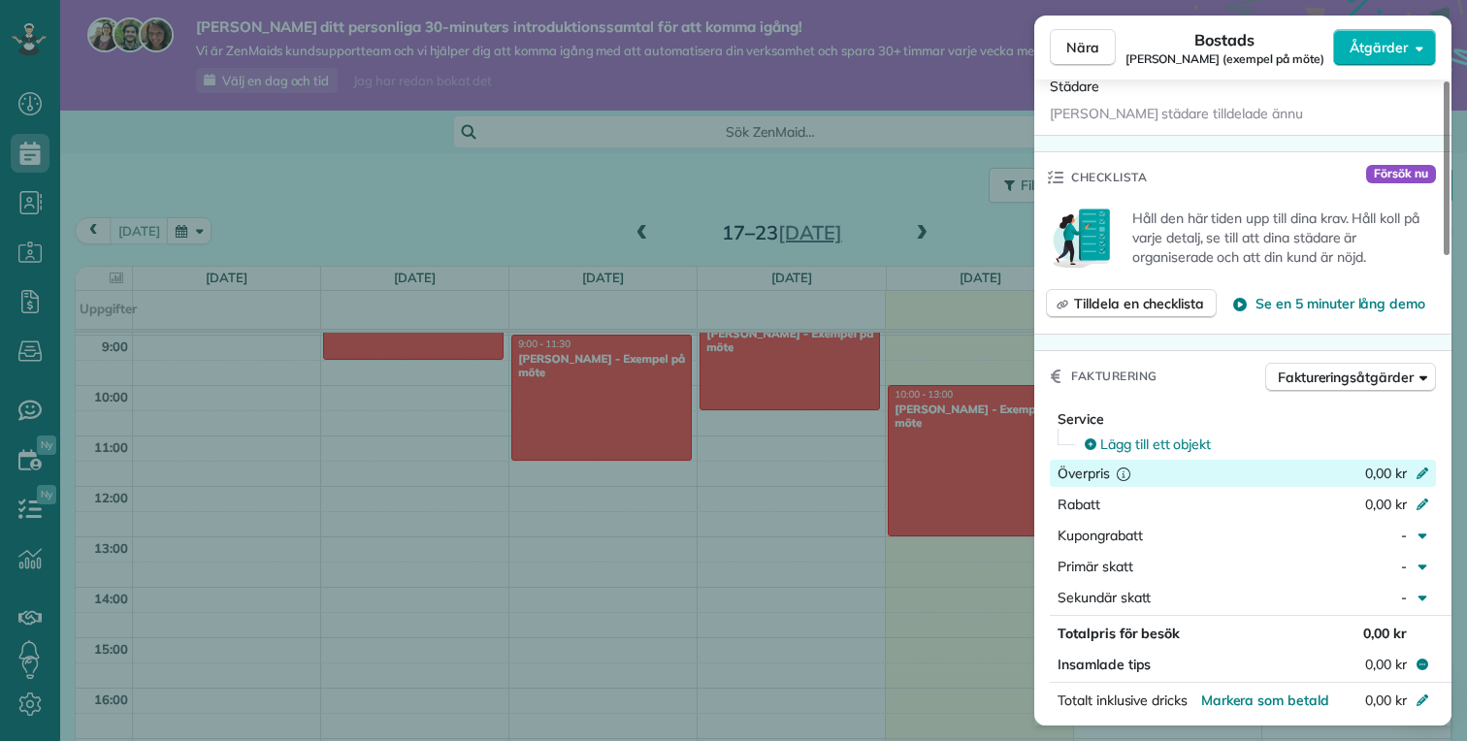
scroll to position [617, 0]
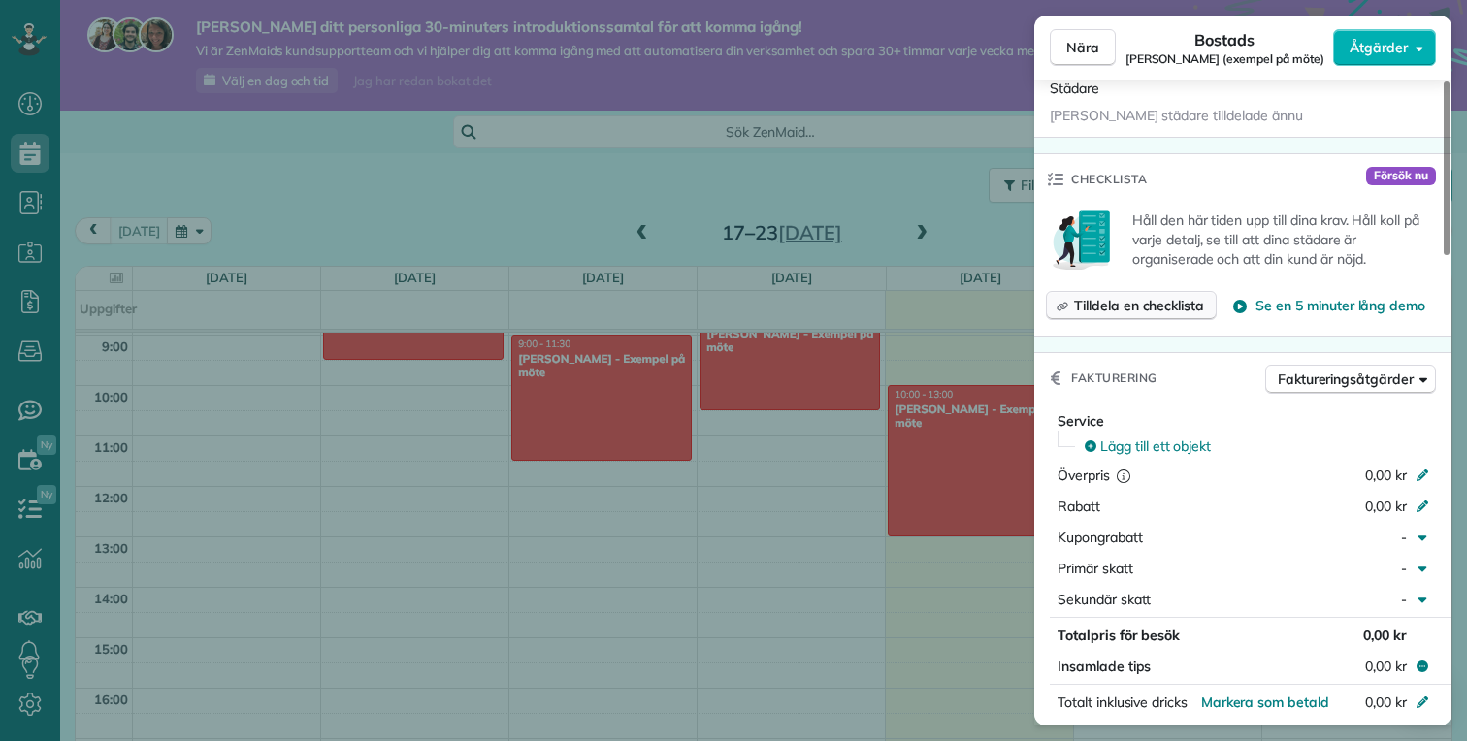
click at [1150, 298] on font "Tilldela en checklista" at bounding box center [1139, 305] width 130 height 17
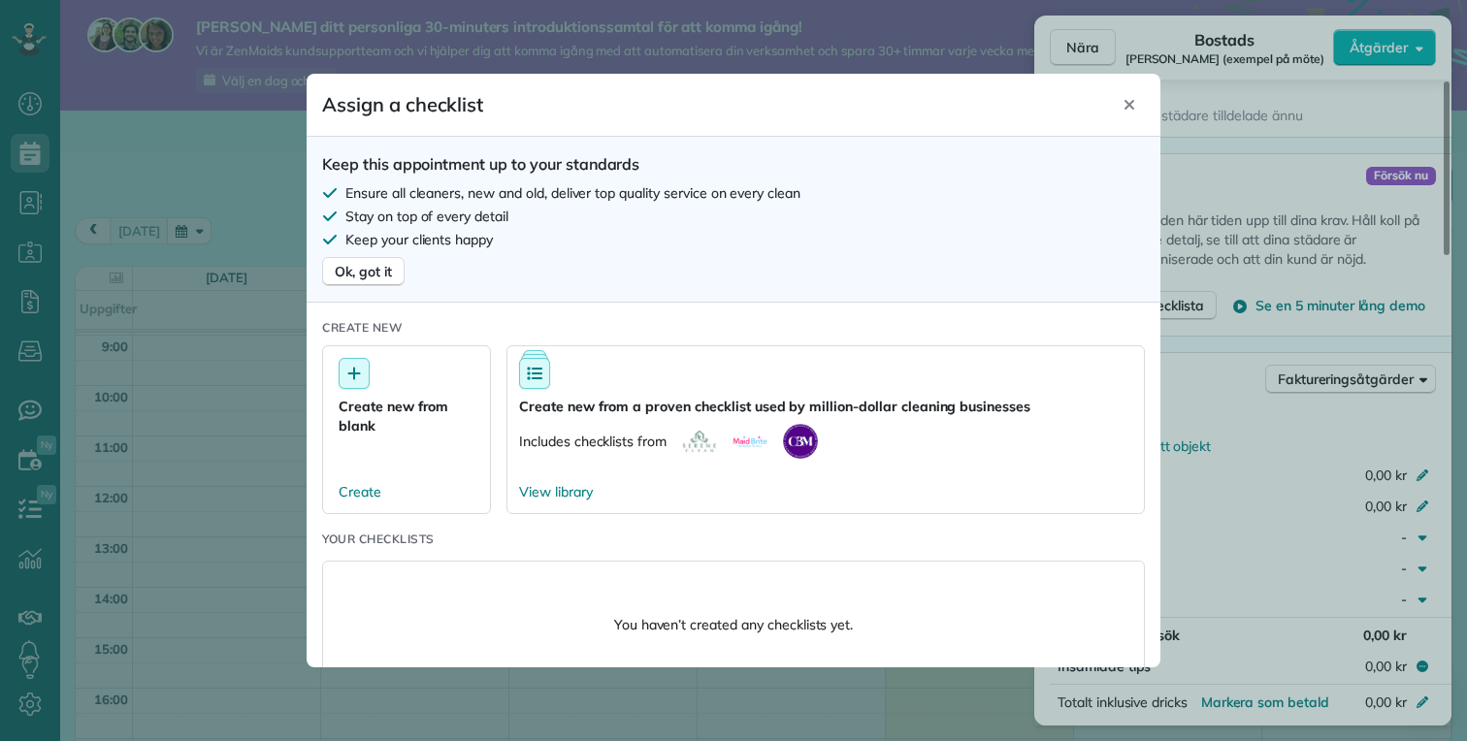
scroll to position [71, 0]
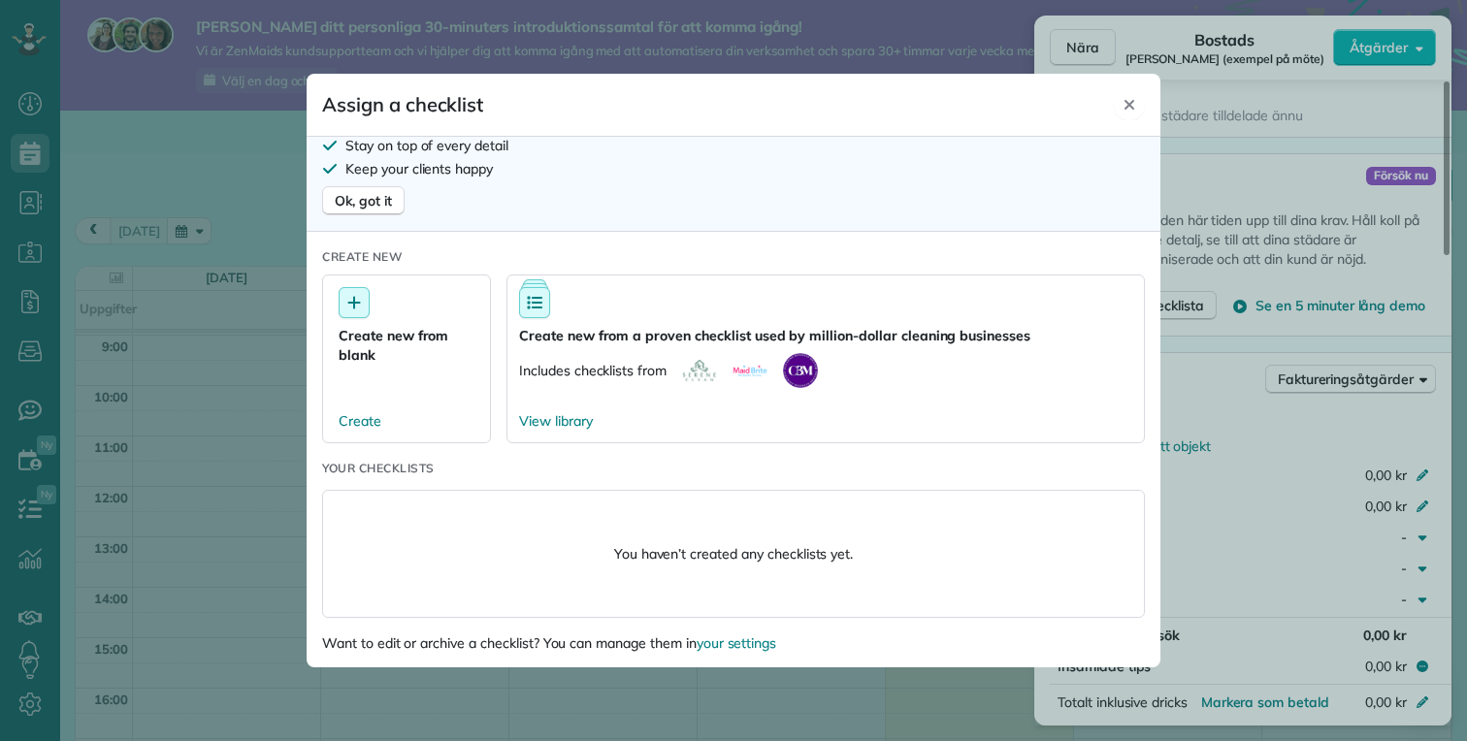
click at [1129, 99] on icon "Close" at bounding box center [1129, 105] width 16 height 16
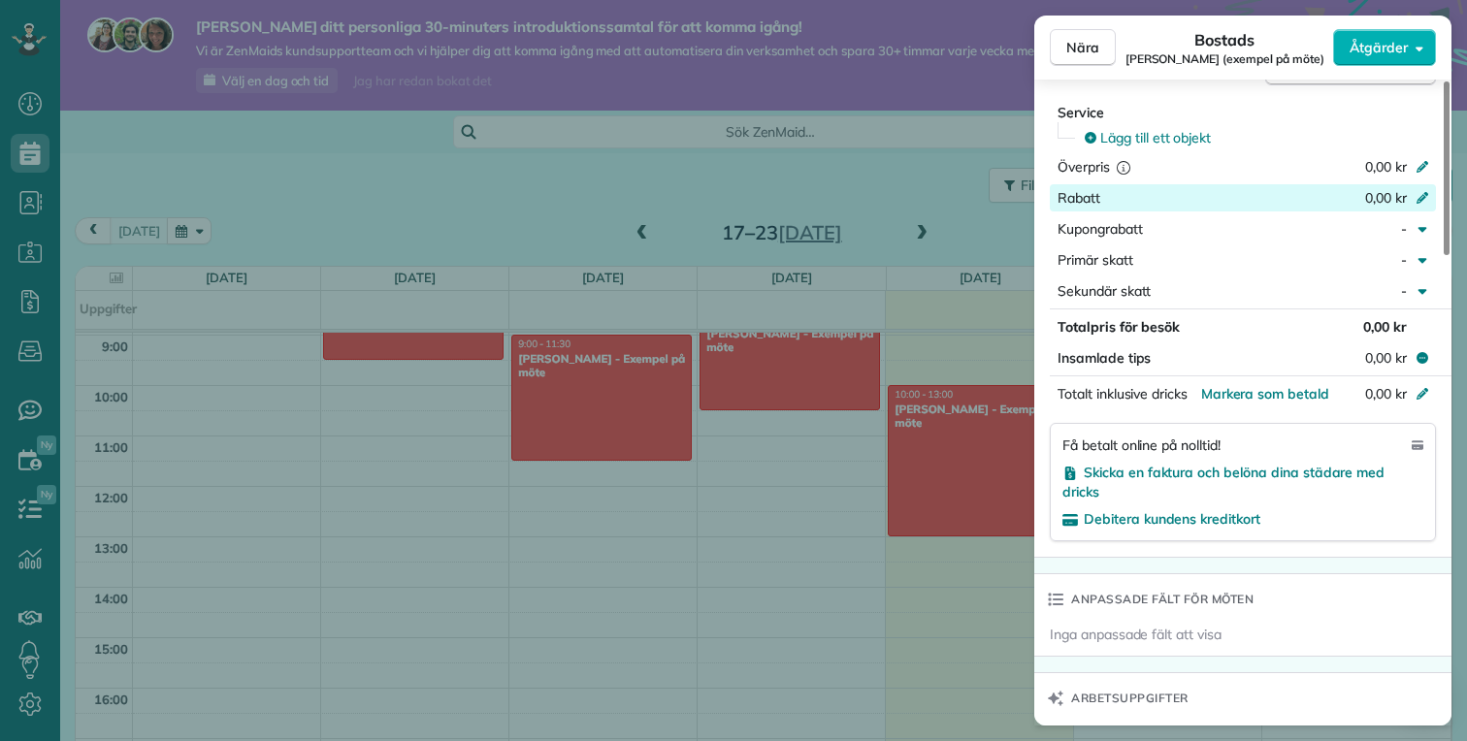
scroll to position [939, 0]
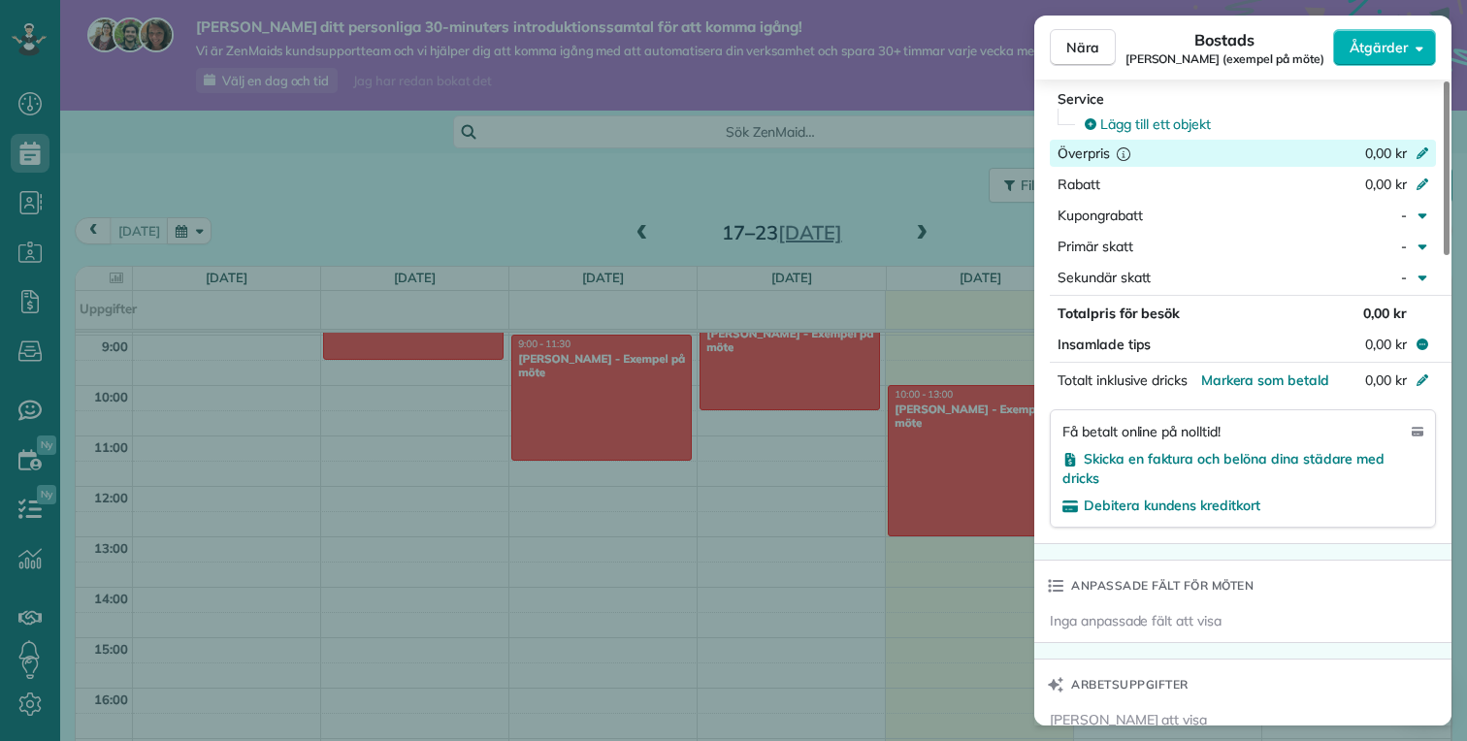
click at [1362, 153] on div "0,00 kr" at bounding box center [1319, 155] width 189 height 23
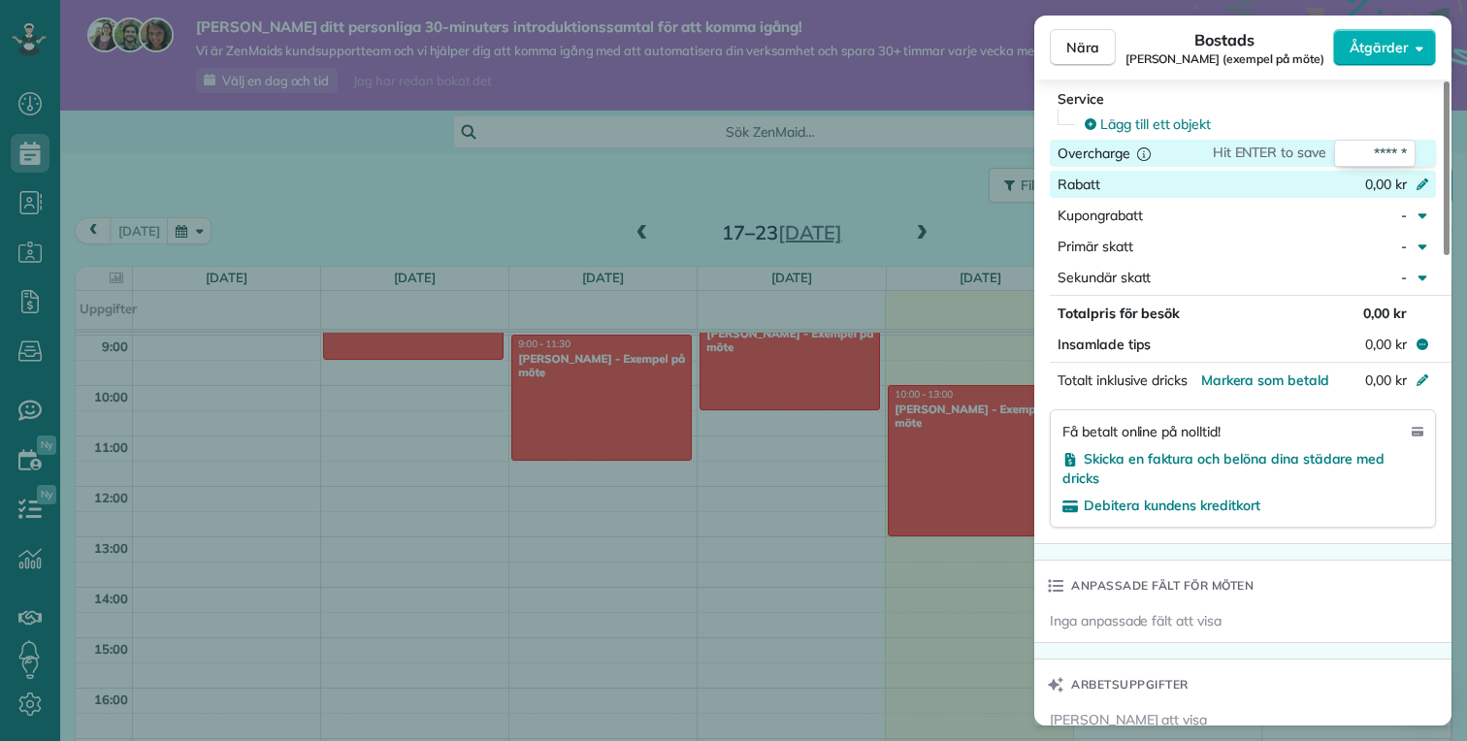
click at [1356, 185] on div "0,00 kr" at bounding box center [1319, 186] width 189 height 23
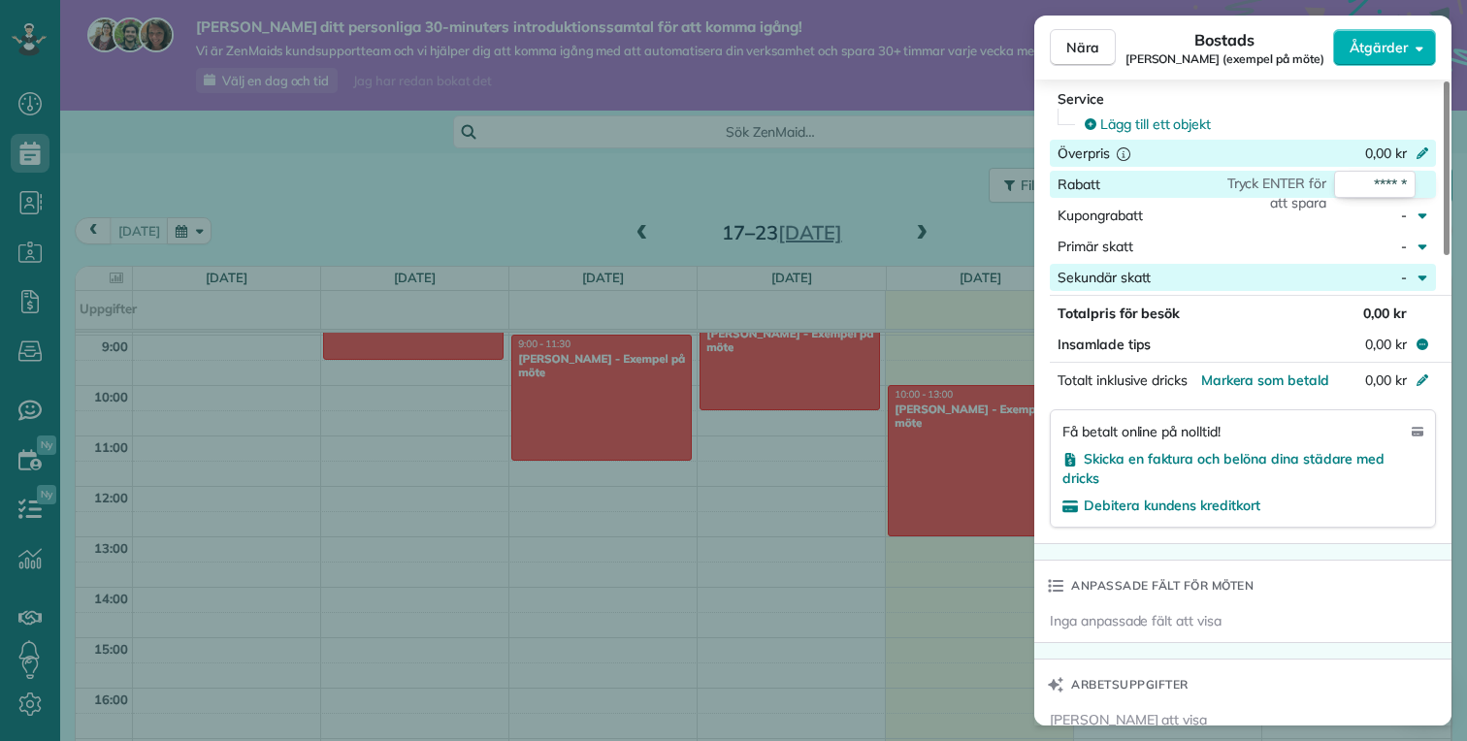
click at [1342, 280] on div "-" at bounding box center [1372, 277] width 84 height 19
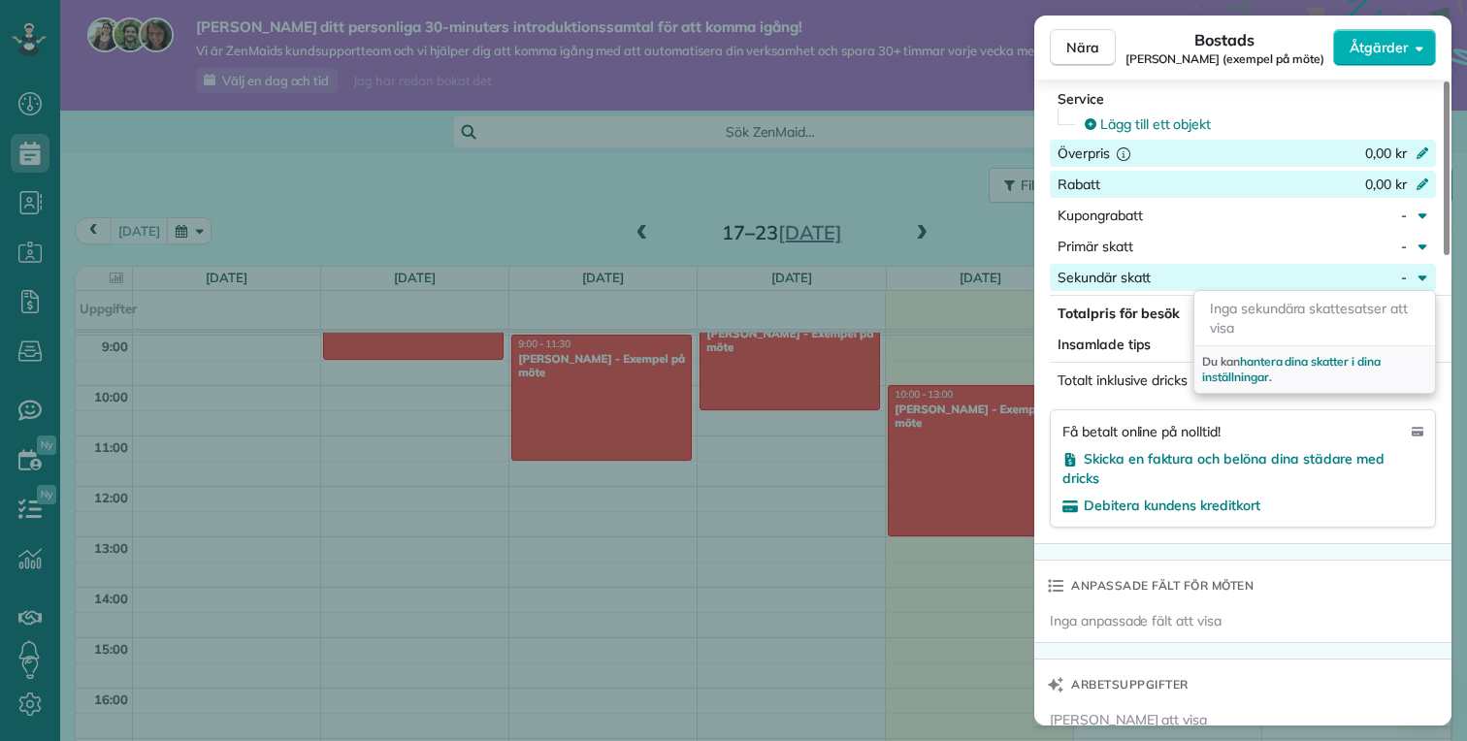
click at [1176, 409] on div "Få betalt online på nolltid! Skicka en faktura och belöna dina städare med dric…" at bounding box center [1243, 468] width 386 height 118
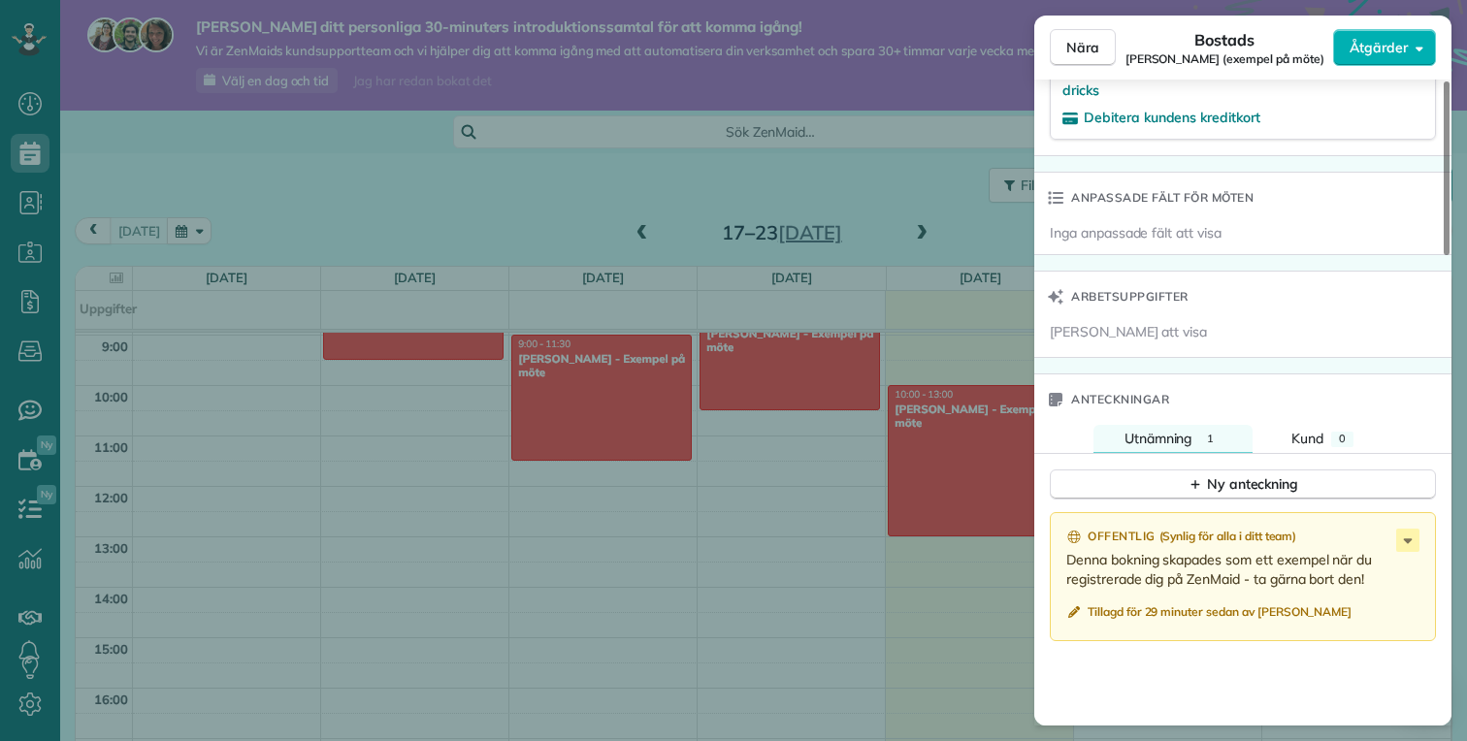
scroll to position [1352, 0]
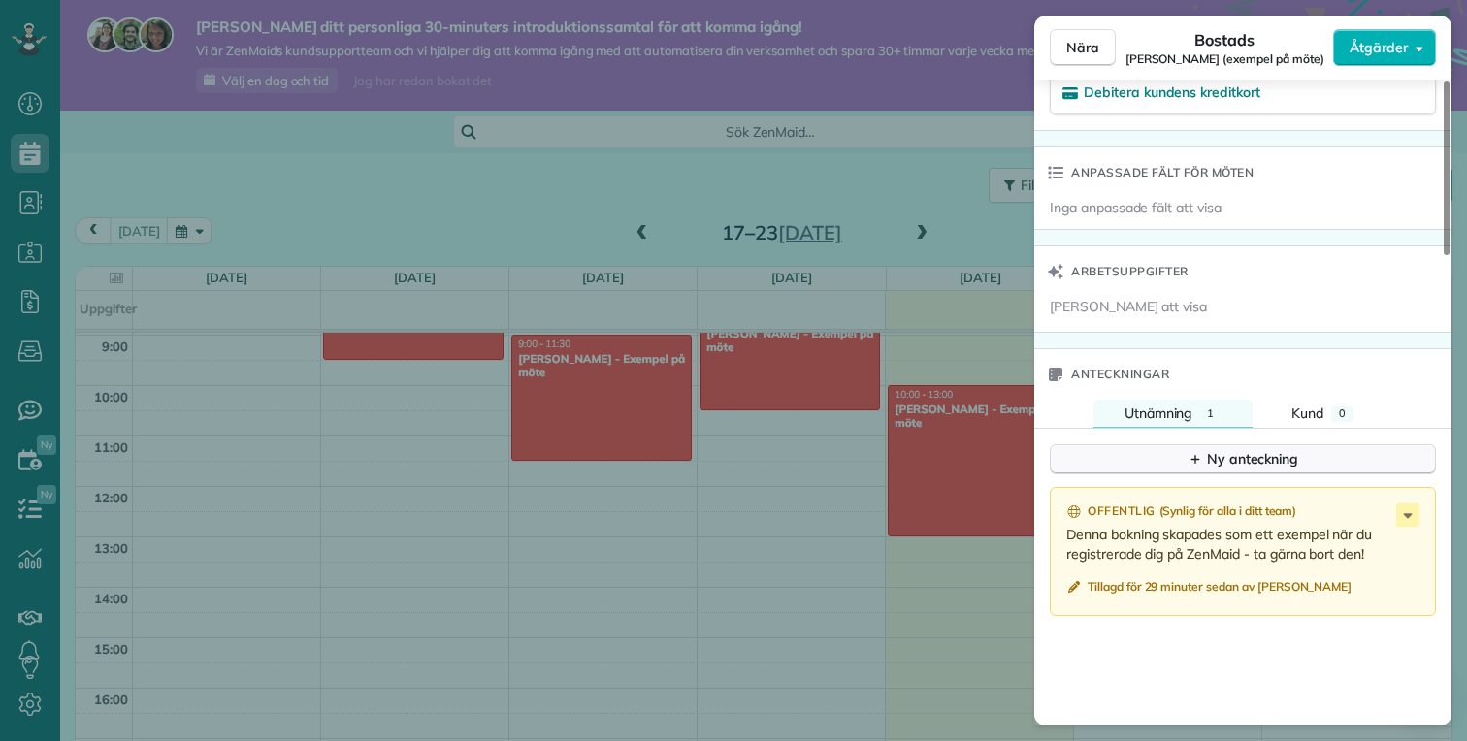
click at [1213, 450] on font "Ny anteckning" at bounding box center [1253, 458] width 92 height 17
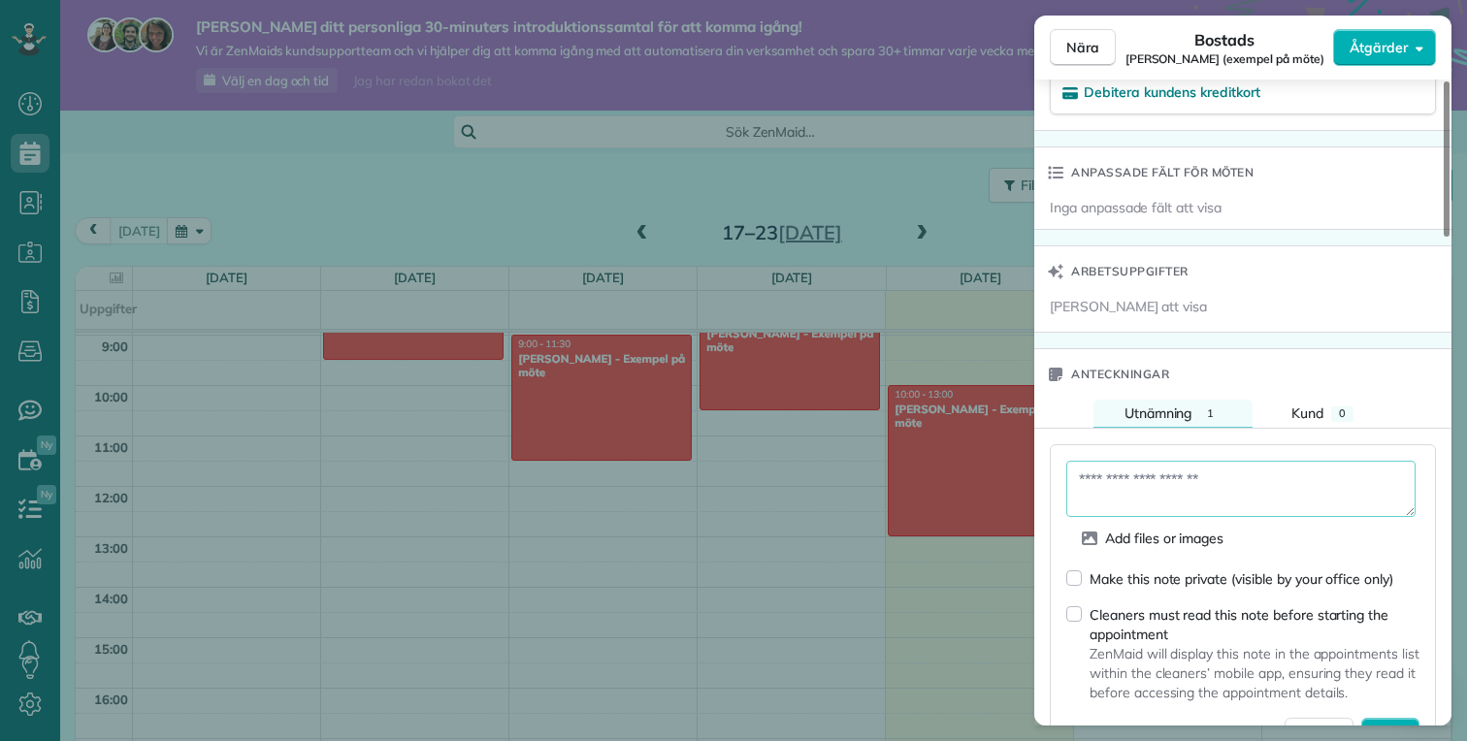
click at [1154, 466] on textarea at bounding box center [1240, 489] width 349 height 56
click at [1171, 569] on div "Make this note private (visible by your office only)" at bounding box center [1241, 578] width 304 height 19
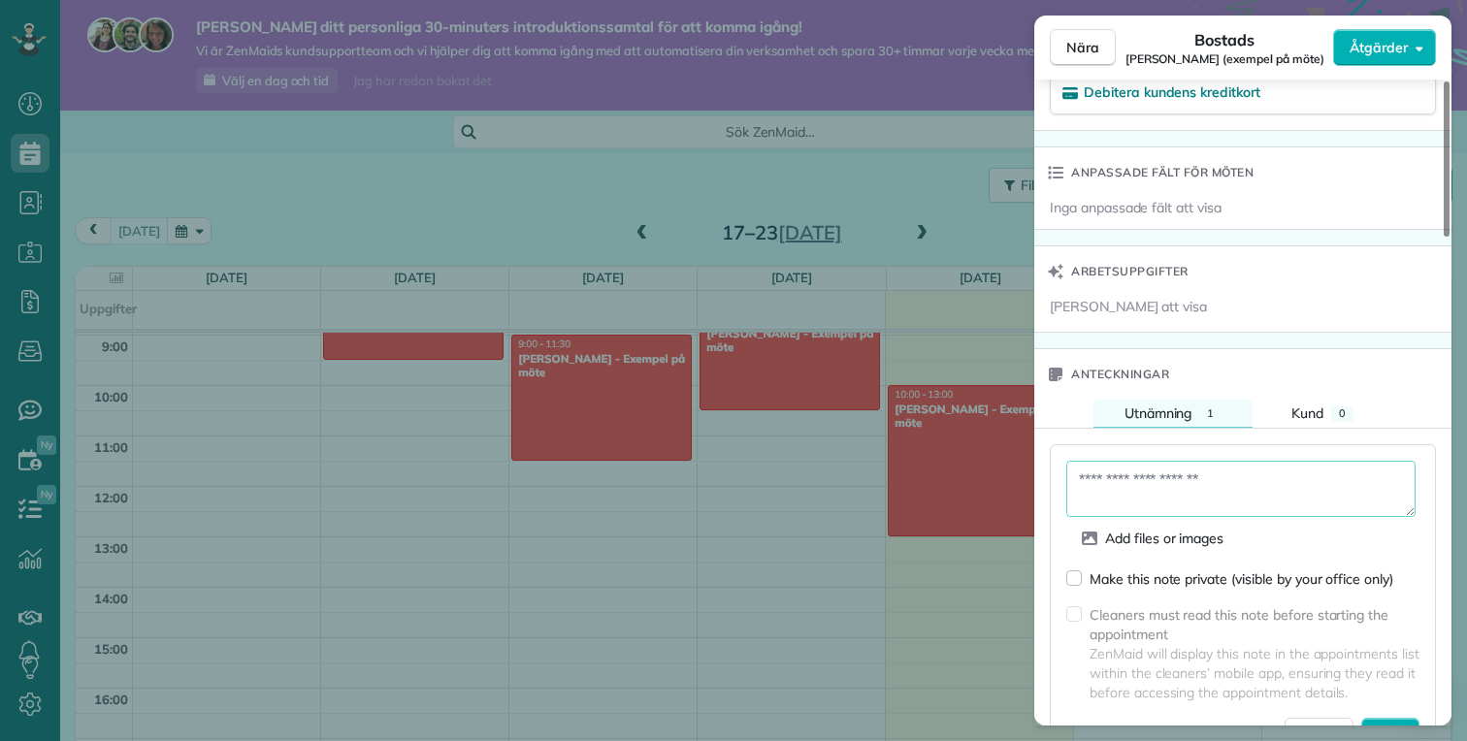
click at [1171, 569] on div "Make this note private (visible by your office only)" at bounding box center [1241, 578] width 304 height 19
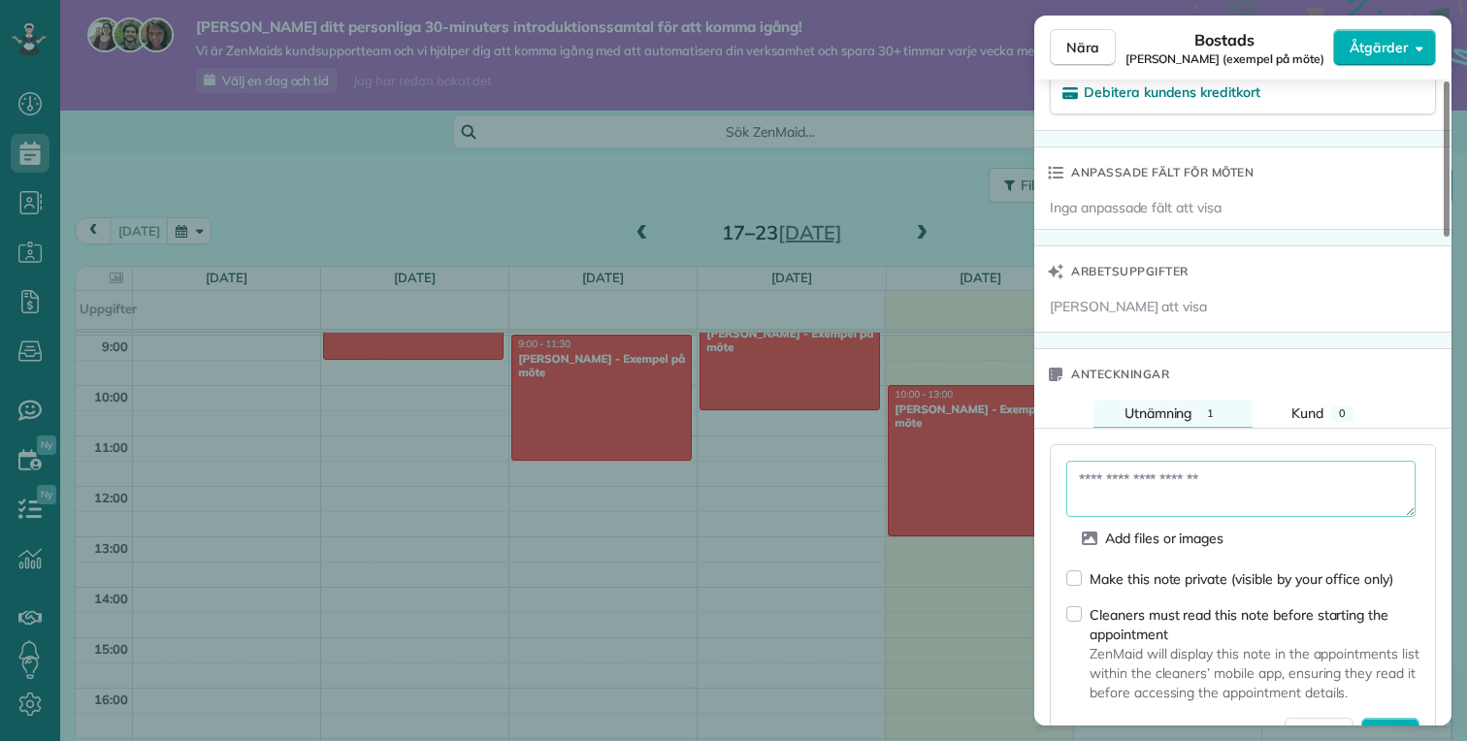
click at [1171, 569] on div "Make this note private (visible by your office only)" at bounding box center [1241, 578] width 304 height 19
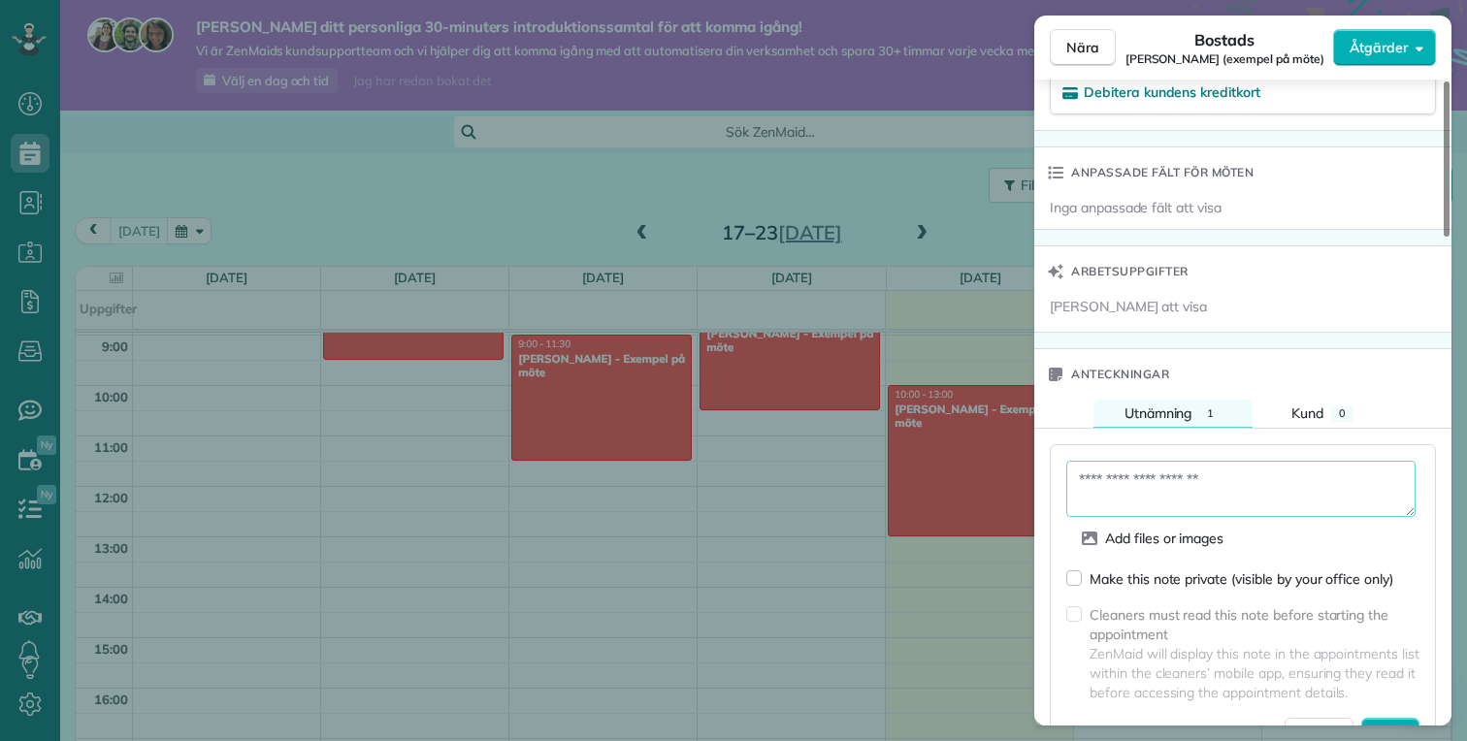
click at [1171, 569] on div "Make this note private (visible by your office only)" at bounding box center [1241, 578] width 304 height 19
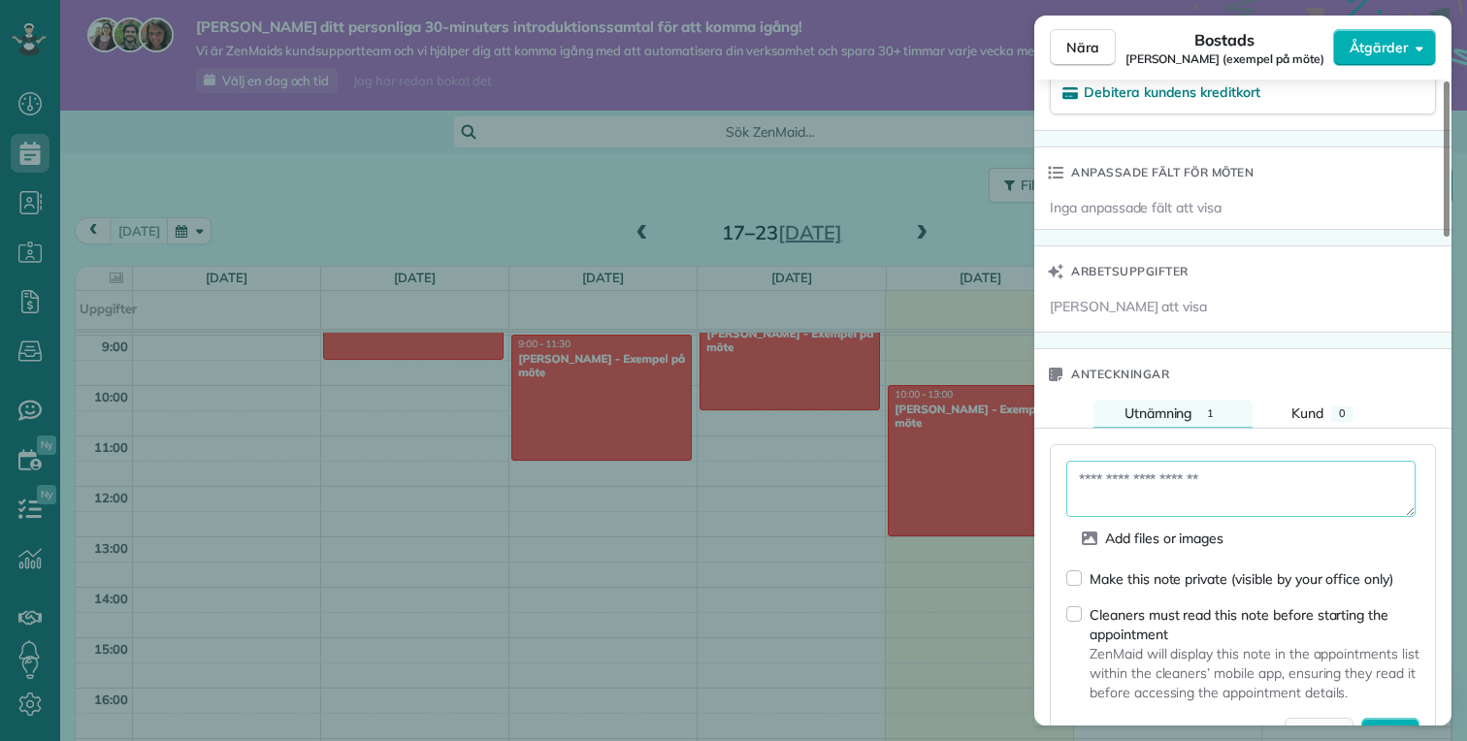
click at [1334, 702] on span "ZenMaid will display this note in the appointments list within the cleaners’ mo…" at bounding box center [1254, 673] width 330 height 58
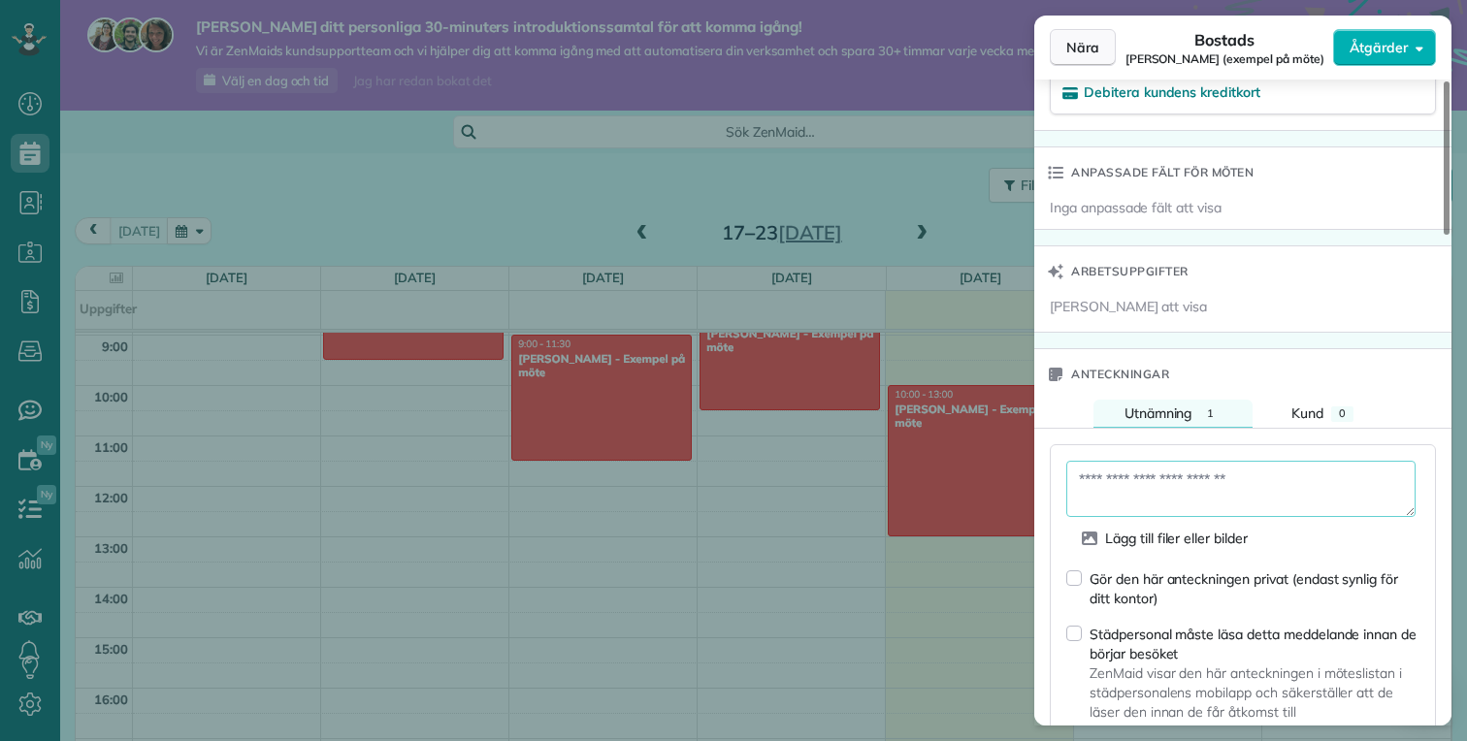
click at [1067, 52] on font "Nära" at bounding box center [1082, 47] width 33 height 17
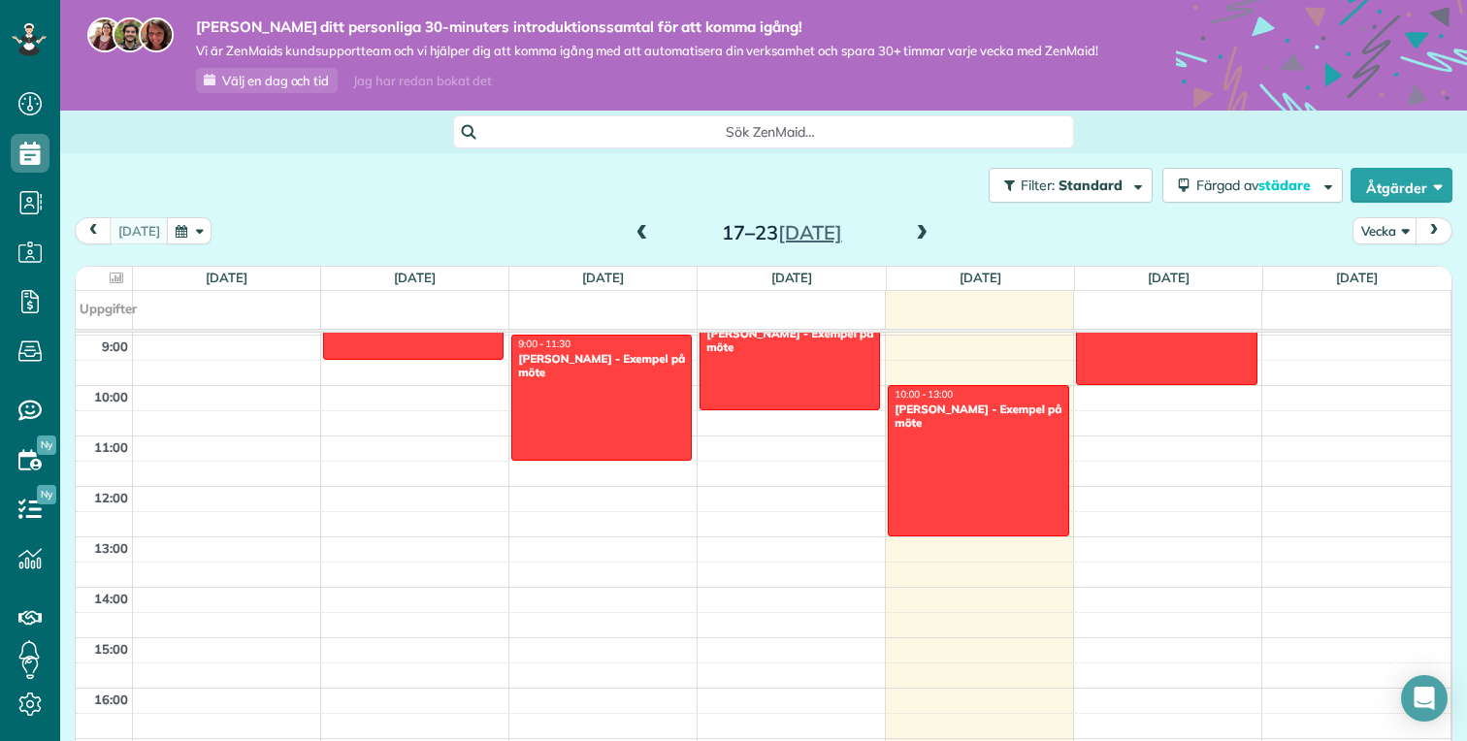
click at [617, 134] on span "Sök ZenMaid…" at bounding box center [770, 131] width 590 height 19
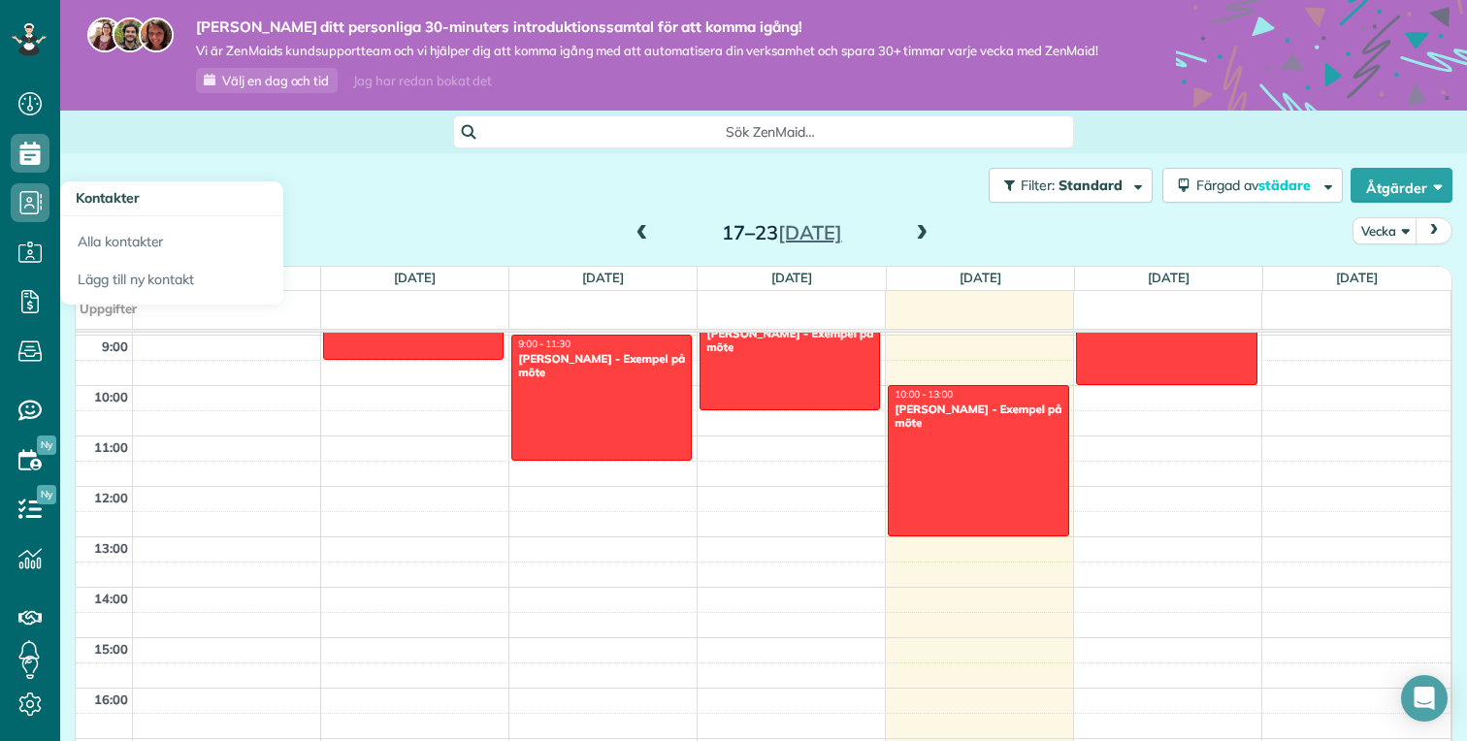
click at [28, 196] on html "Instrumentpanel Schemaläggning Kalendervy Listvy" at bounding box center [733, 370] width 1467 height 741
